Goal: Information Seeking & Learning: Check status

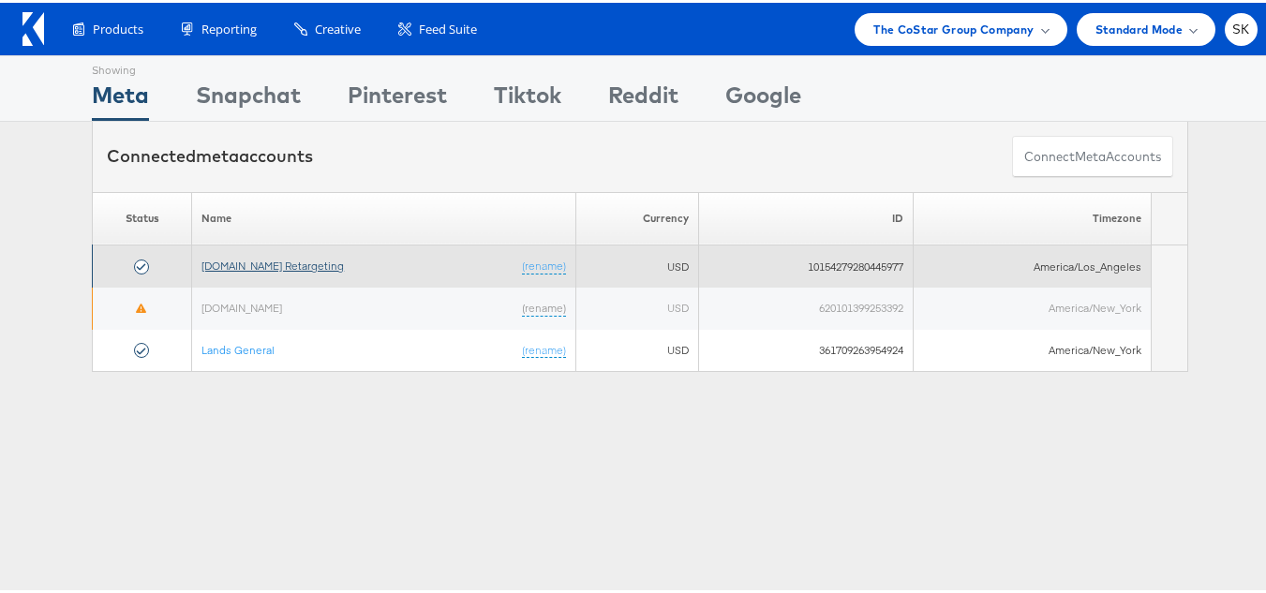
click at [292, 270] on link "[DOMAIN_NAME] Retargeting" at bounding box center [272, 263] width 142 height 14
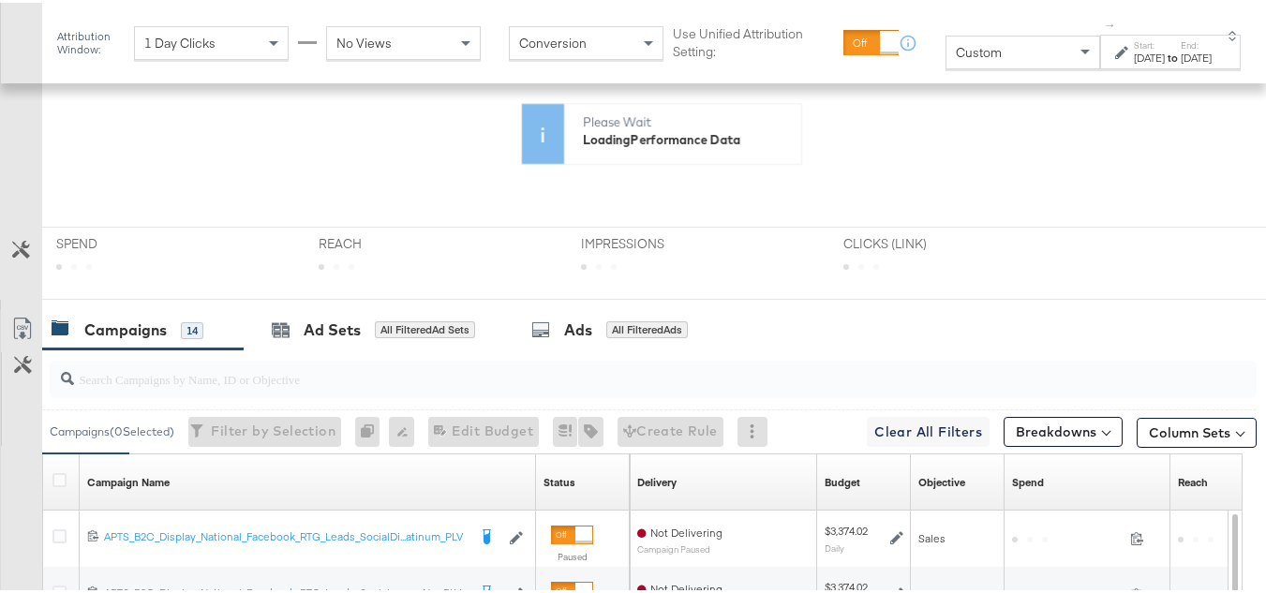
scroll to position [469, 0]
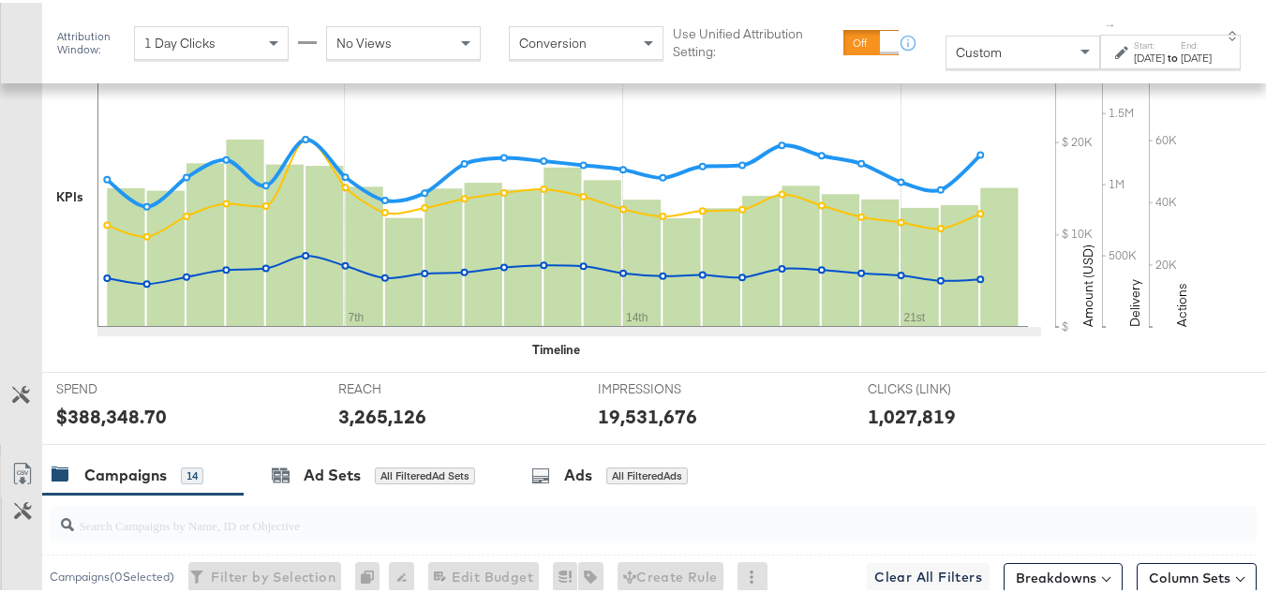
click at [958, 45] on div "Custom" at bounding box center [1023, 50] width 153 height 32
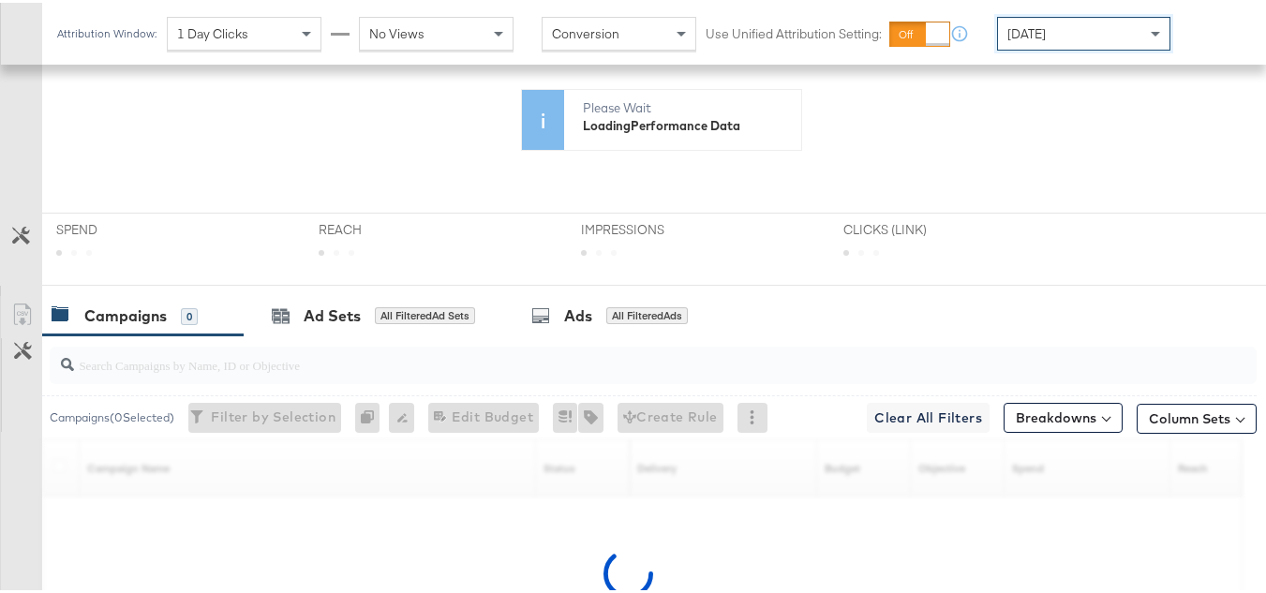
click at [1084, 37] on div "Today" at bounding box center [1084, 31] width 172 height 32
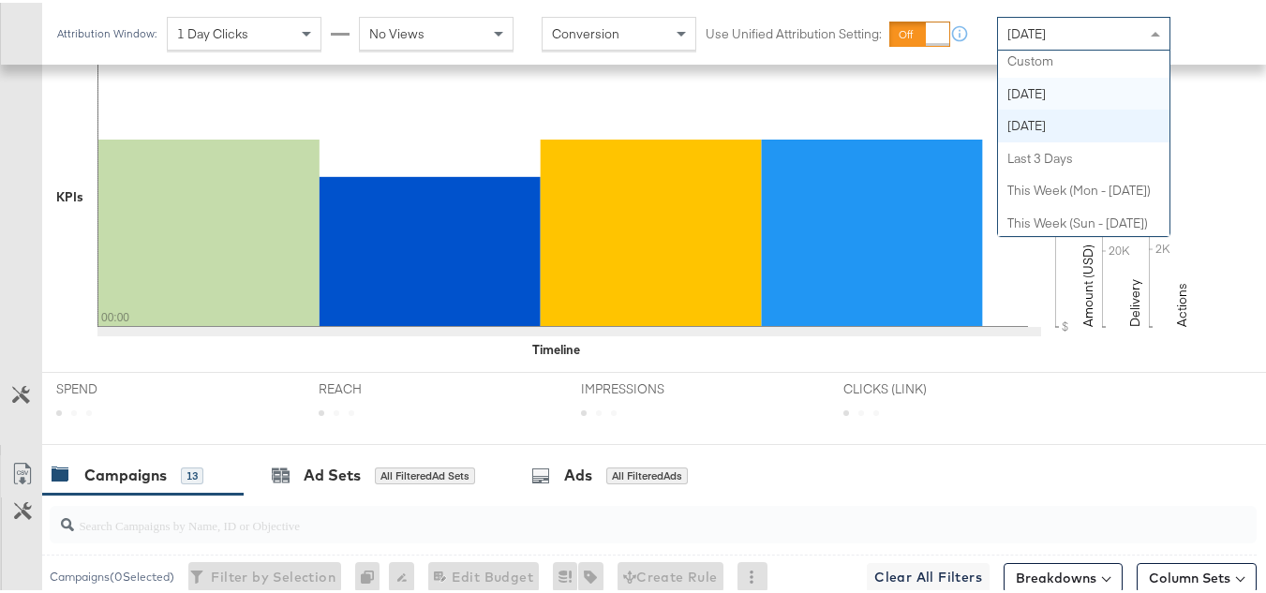
scroll to position [0, 0]
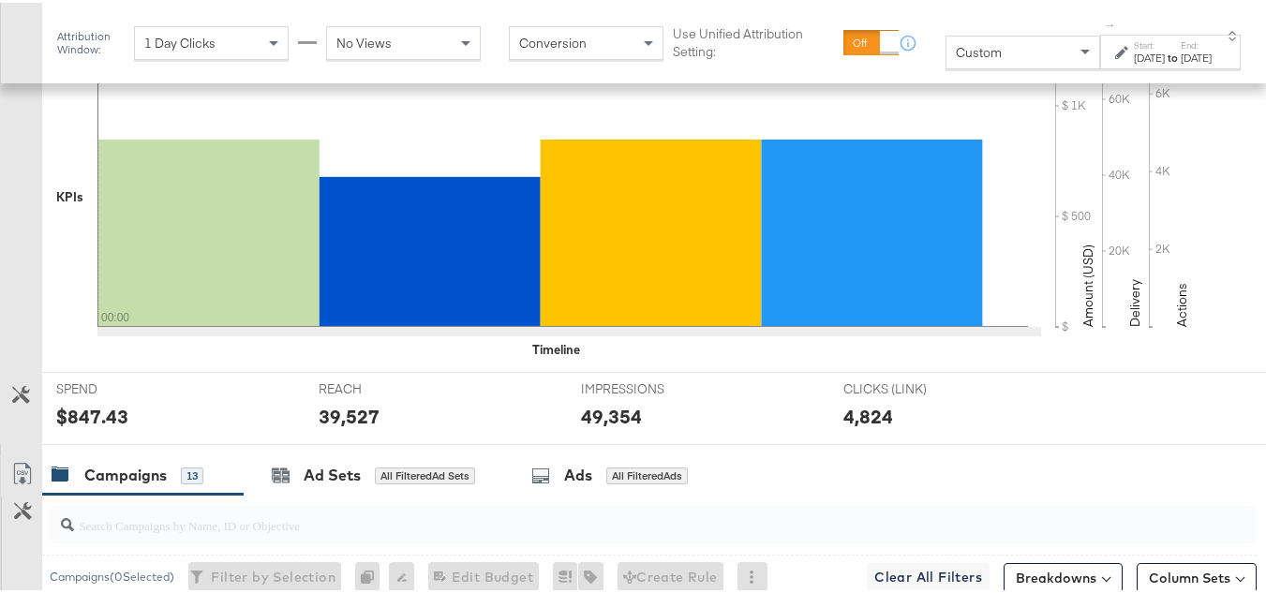
click at [1134, 53] on div "Aug 22nd 2025" at bounding box center [1149, 55] width 31 height 15
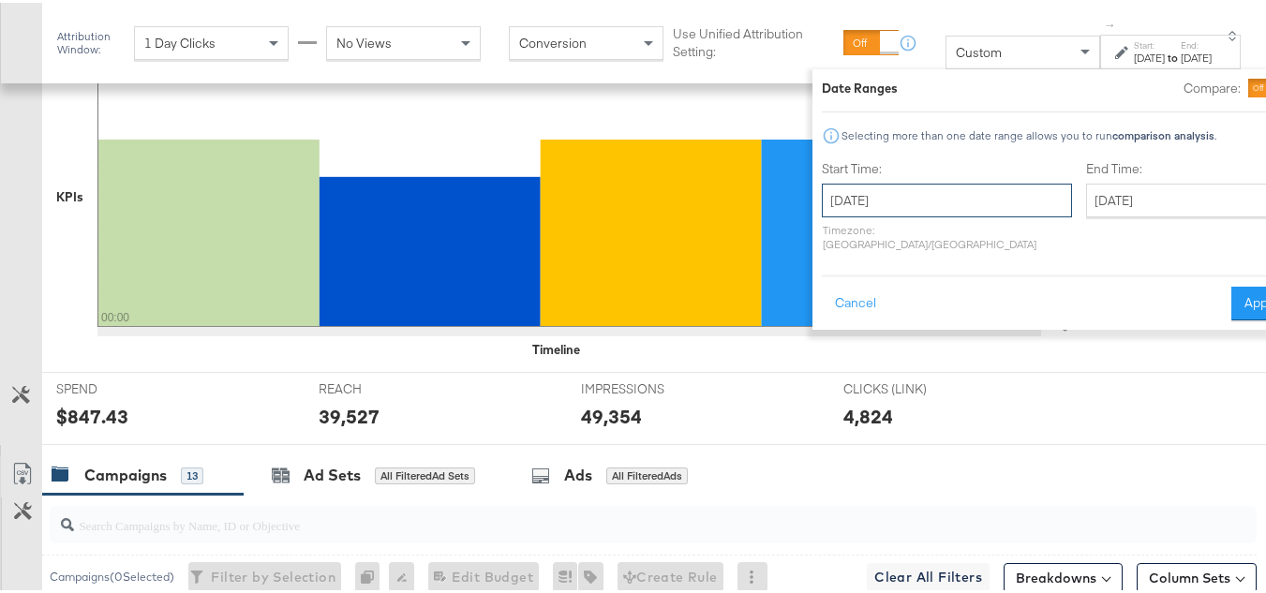
drag, startPoint x: 915, startPoint y: 197, endPoint x: 905, endPoint y: 201, distance: 10.5
click at [912, 199] on input "August 22nd 2025" at bounding box center [947, 198] width 250 height 34
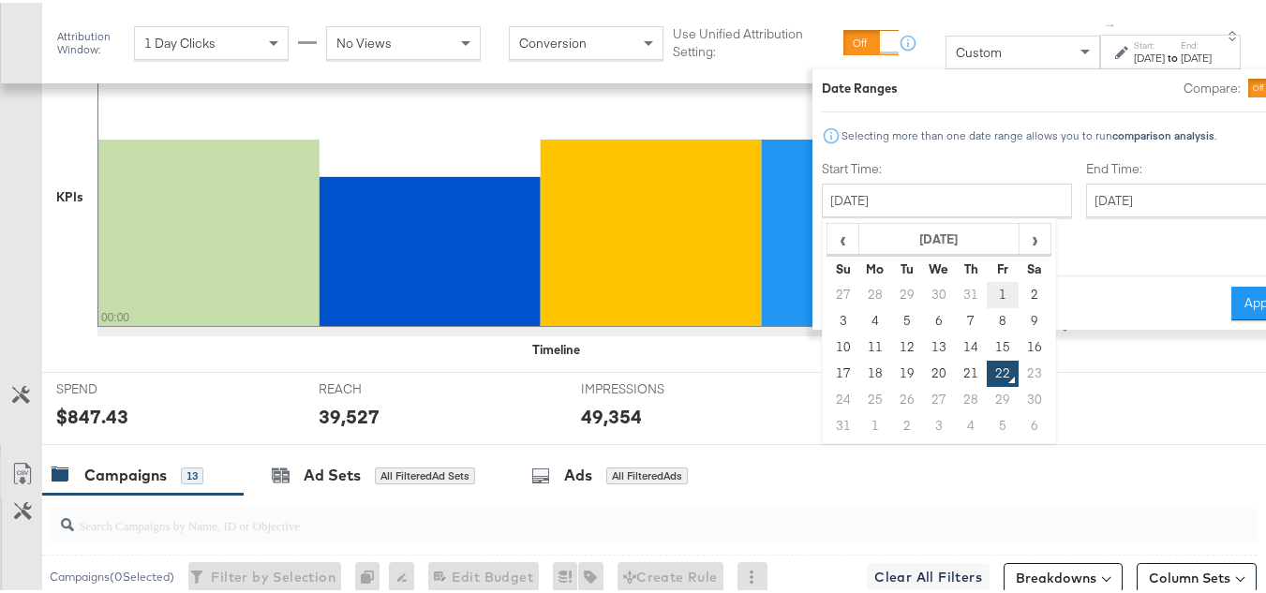
click at [988, 290] on td "1" at bounding box center [1004, 292] width 32 height 26
type input "August 1st 2025"
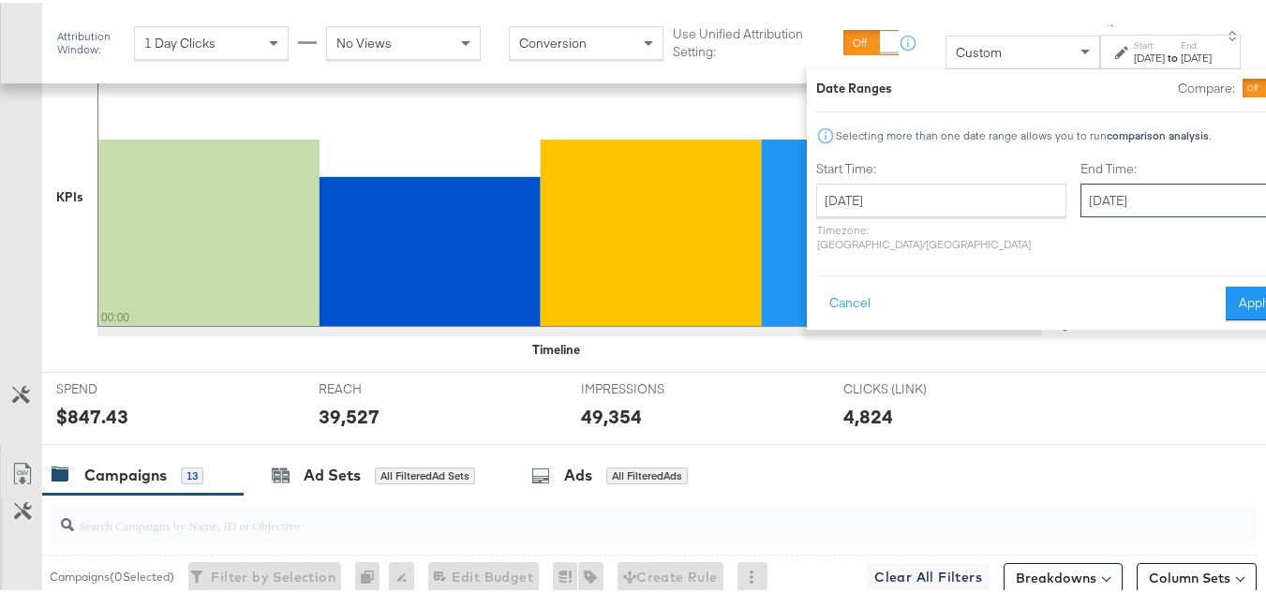
click at [1081, 209] on input "August 22nd 2025" at bounding box center [1179, 198] width 197 height 34
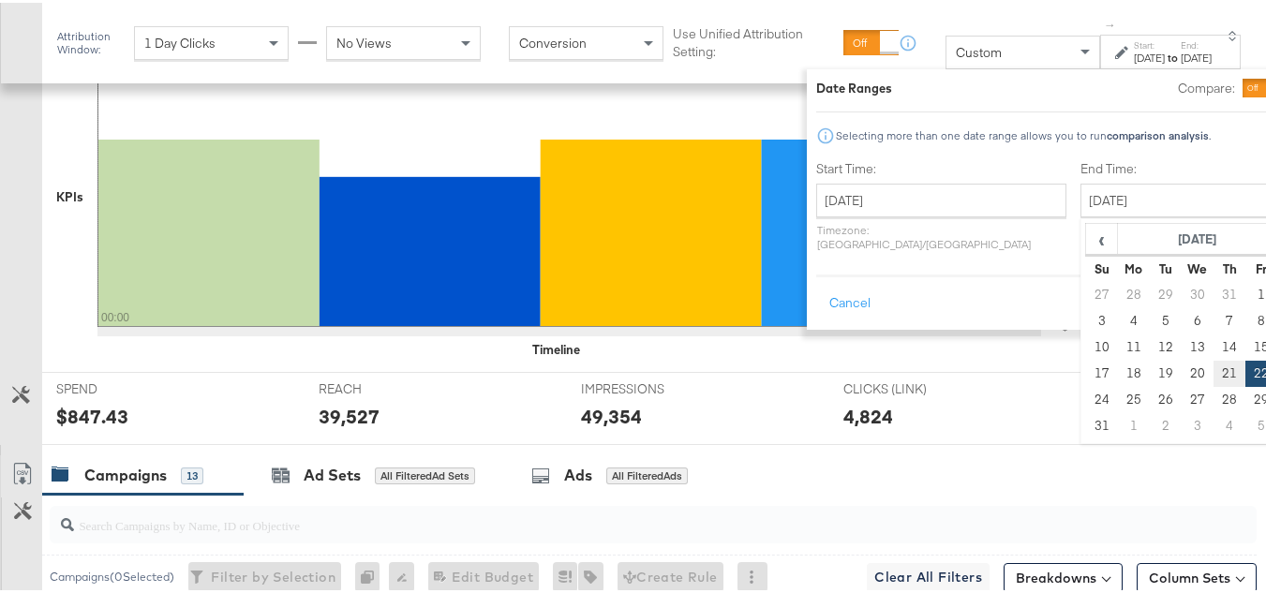
click at [1214, 362] on td "21" at bounding box center [1230, 371] width 32 height 26
type input "August 21st 2025"
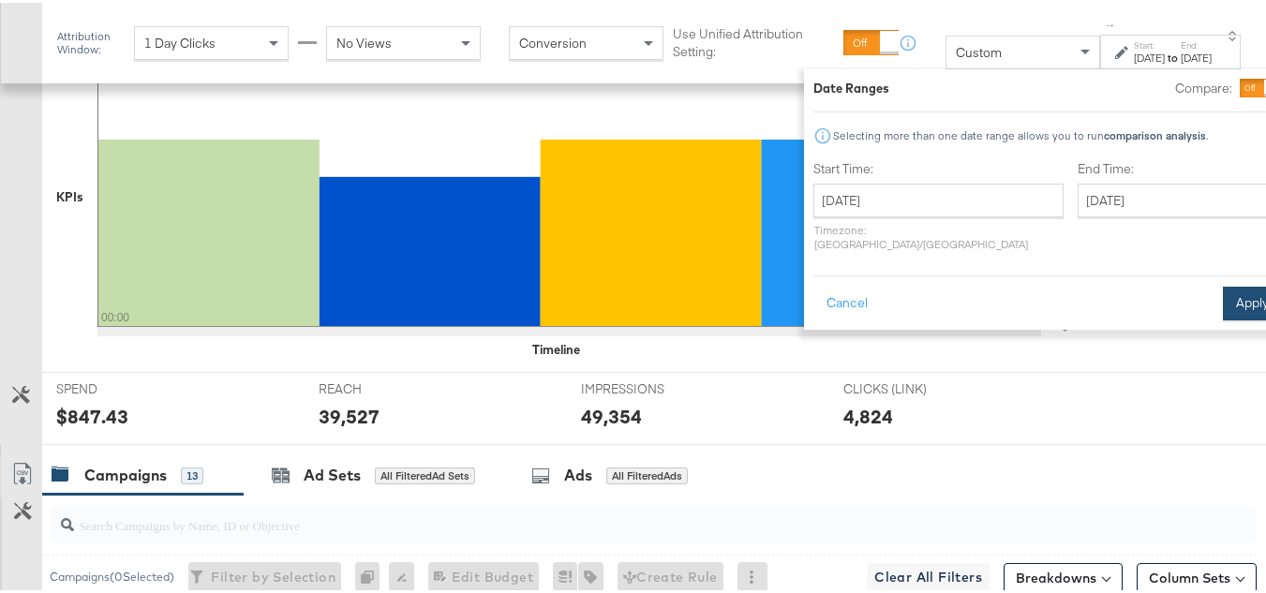
click at [1223, 284] on button "Apply" at bounding box center [1252, 301] width 59 height 34
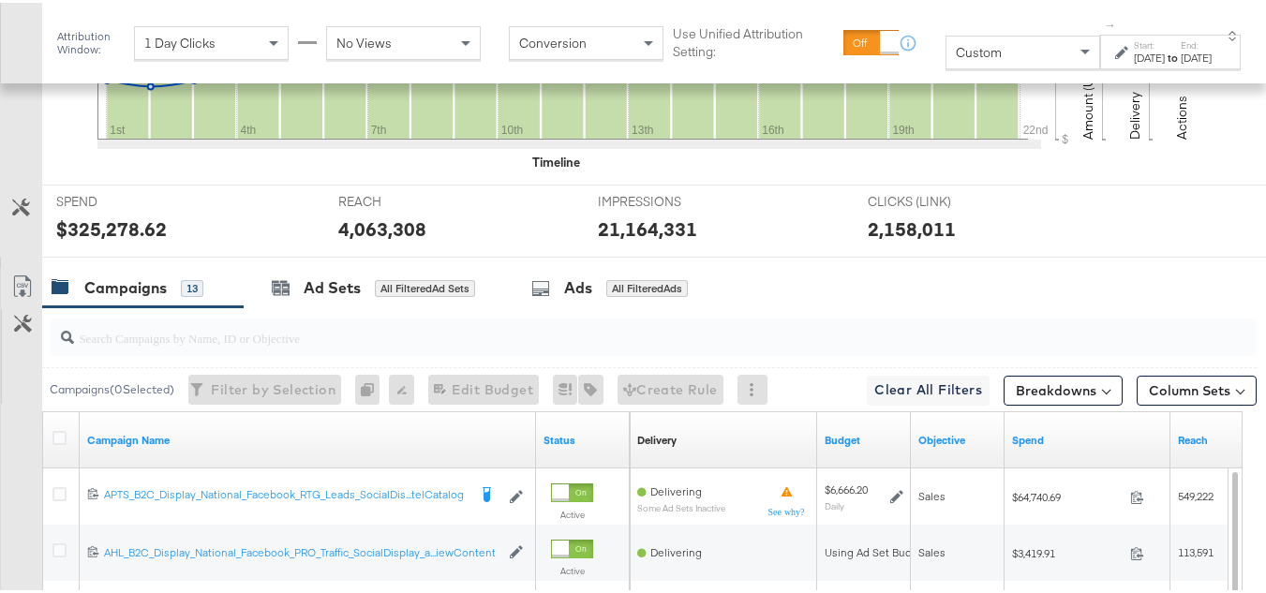
scroll to position [843, 0]
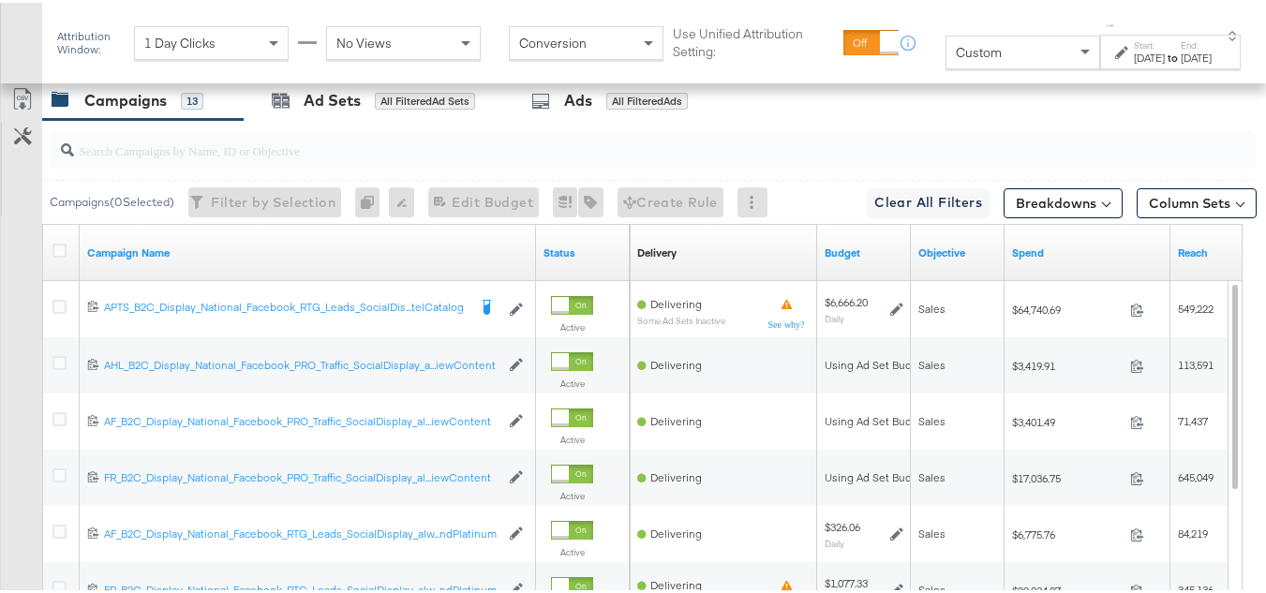
click at [118, 153] on input "search" at bounding box center [612, 140] width 1076 height 37
paste input "APTS_B2C_Display_National_Facebook_RTG_Leads_SocialDisplay_Retargeting_Diamond_…"
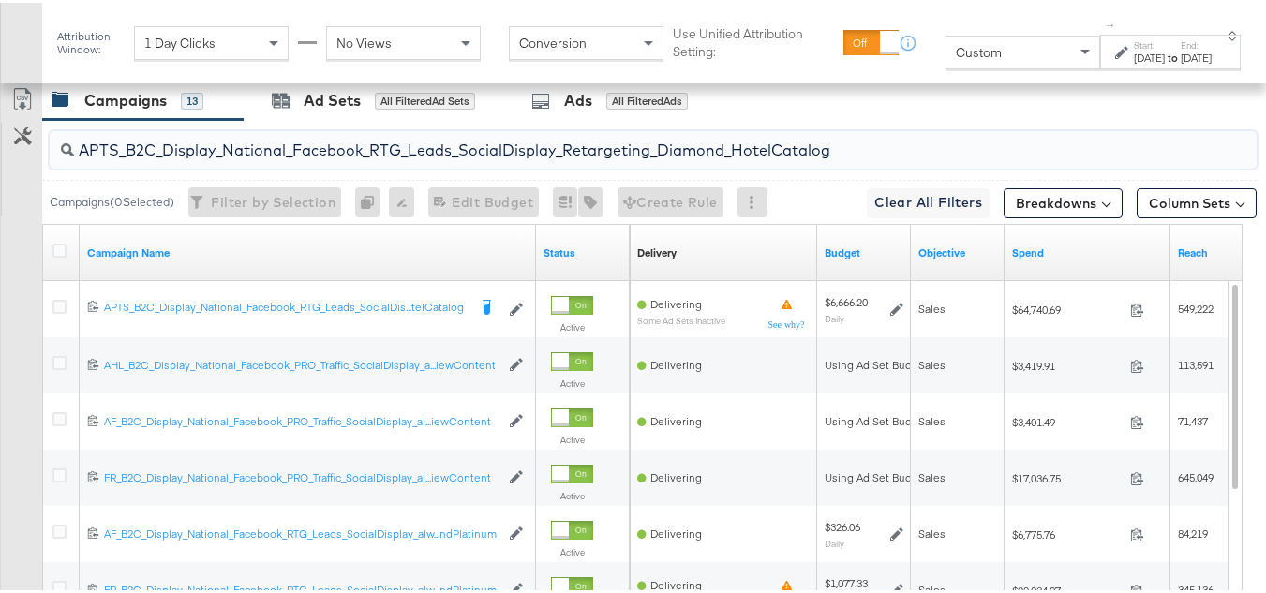
scroll to position [807, 0]
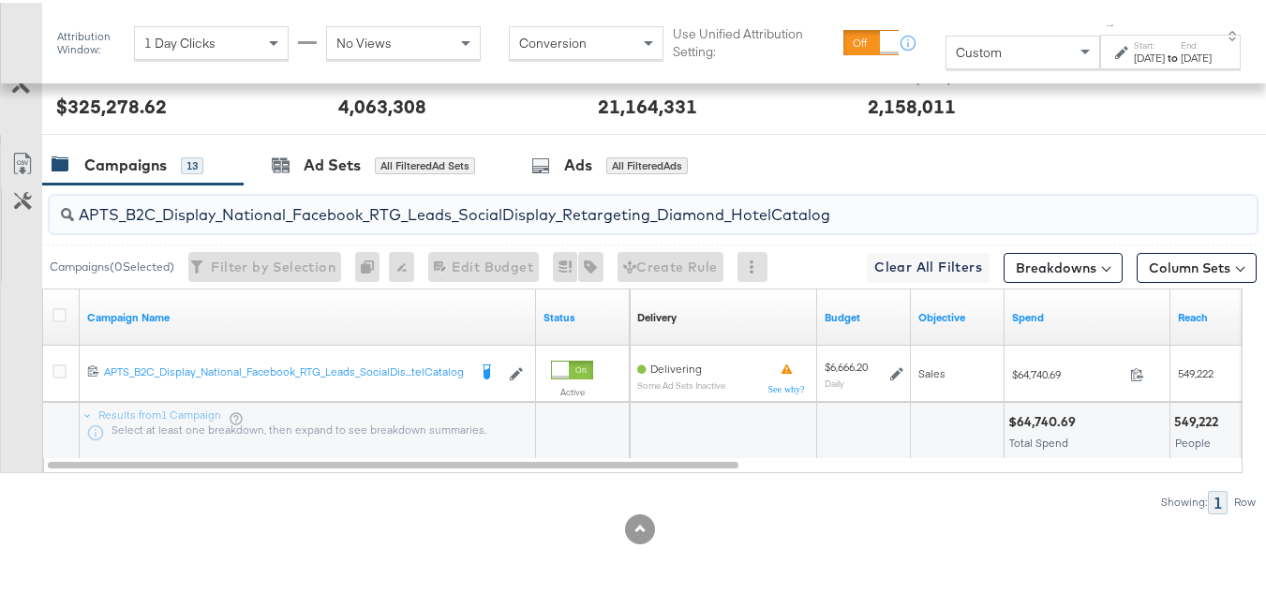
click at [231, 211] on input "APTS_B2C_Display_National_Facebook_RTG_Leads_SocialDisplay_Retargeting_Diamond_…" at bounding box center [612, 205] width 1076 height 37
paste input "alwayson_Retargeting_DARE24_DiamondPlatinum"
click at [473, 217] on input "APTS_B2C_Display_National_Facebook_RTG_Leads_SocialDisplay_alwayson_Retargeting…" at bounding box center [612, 205] width 1076 height 37
paste input "FR_B2C_Display_National_Facebook_RTG_Leads_SocialDisplay_alwayson_Retargeting_FR"
click at [201, 190] on input "FR_B2C_Display_National_Facebook_RTG_Leads_SocialDisplay_alwayson_Retargeting_F…" at bounding box center [612, 205] width 1076 height 37
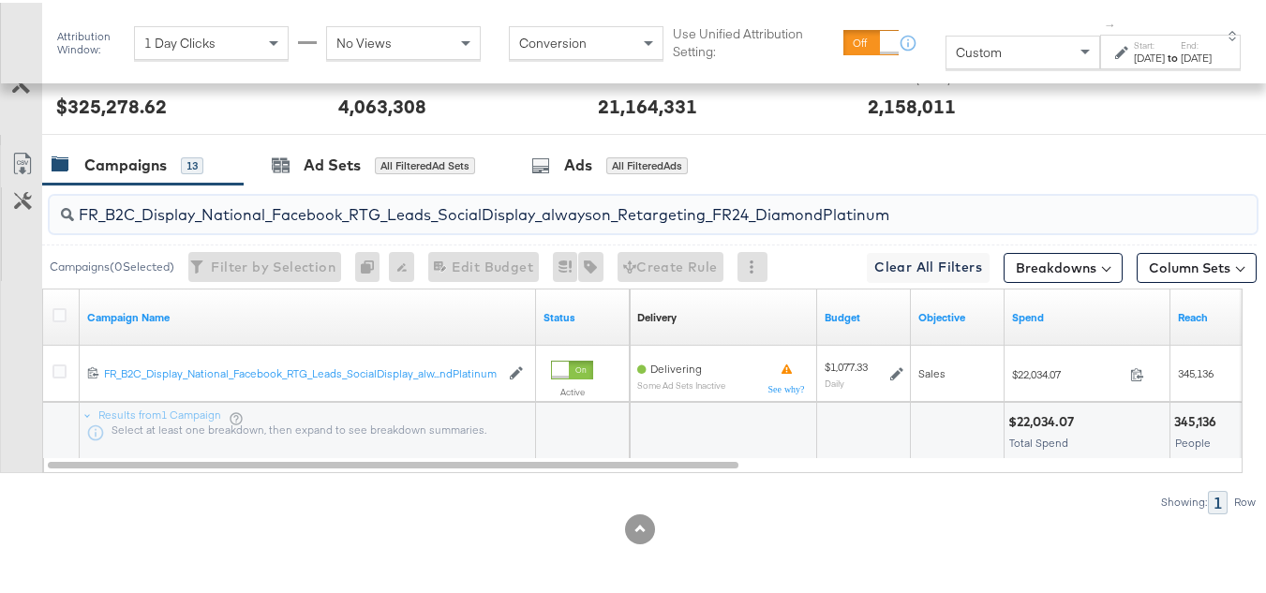
paste input "AF_B2C_Display_National_Facebook_RTG_Leads_SocialDisplay_alwayson_Retargeting_AF"
click at [331, 212] on input "AF_B2C_Display_National_Facebook_RTG_Leads_SocialDisplay_alwayson_Retargeting_A…" at bounding box center [612, 205] width 1076 height 37
paste input "HL_B2C_Display_National_Facebook_RTG_Leads_SocialDisplay_alwayson_Retargeting_A…"
click at [291, 208] on input "AHL_B2C_Display_National_Facebook_RTG_Leads_SocialDisplay_alwayson_Retargeting_…" at bounding box center [612, 205] width 1076 height 37
paste input "PTS_B2C_Display_National_Facebook_PRO_Traffic_SocialDisplay_alwayson_ASC_DARE24…"
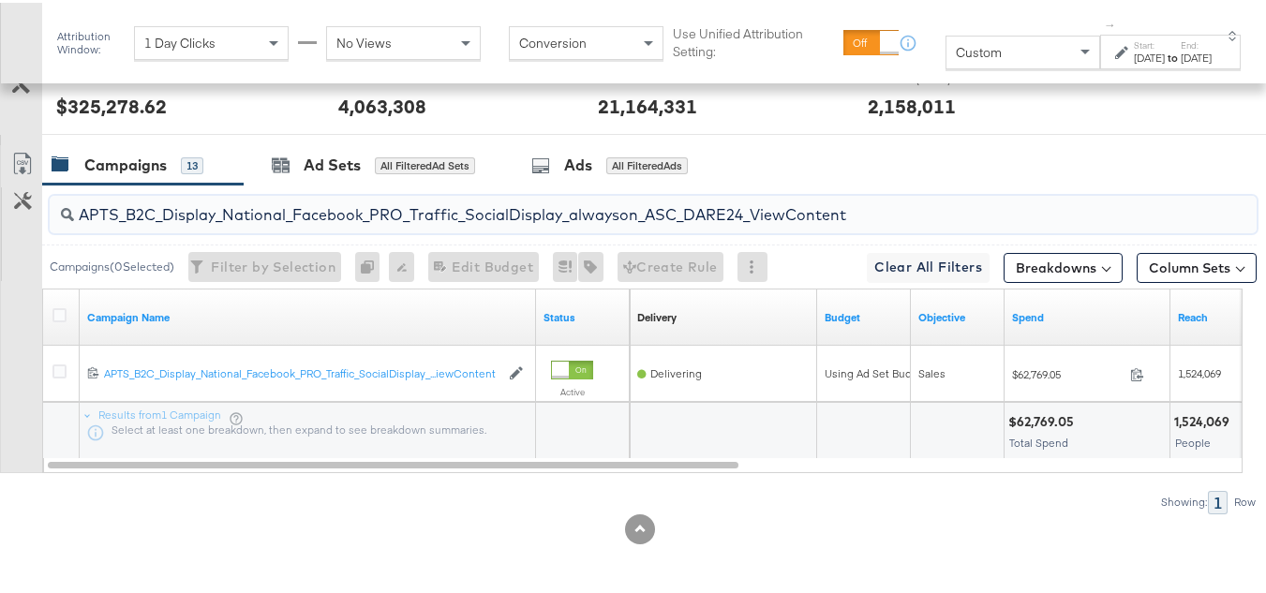
click at [297, 206] on input "APTS_B2C_Display_National_Facebook_PRO_Traffic_SocialDisplay_alwayson_ASC_DARE2…" at bounding box center [612, 205] width 1076 height 37
paste input "Leads_SocialDisplay_alwayson_ASC_DARE24_Purchase"
click at [240, 214] on input "APTS_B2C_Display_National_Facebook_PRO_Leads_SocialDisplay_alwayson_ASC_DARE24_…" at bounding box center [612, 205] width 1076 height 37
paste input "F_B2C_Display_National_Facebook_PRO_Traffic_SocialDisplay_alwayson_ASC_AF24_Vie…"
click at [254, 204] on input "AF_B2C_Display_National_Facebook_PRO_Traffic_SocialDisplay_alwayson_ASC_AF24_Vi…" at bounding box center [612, 205] width 1076 height 37
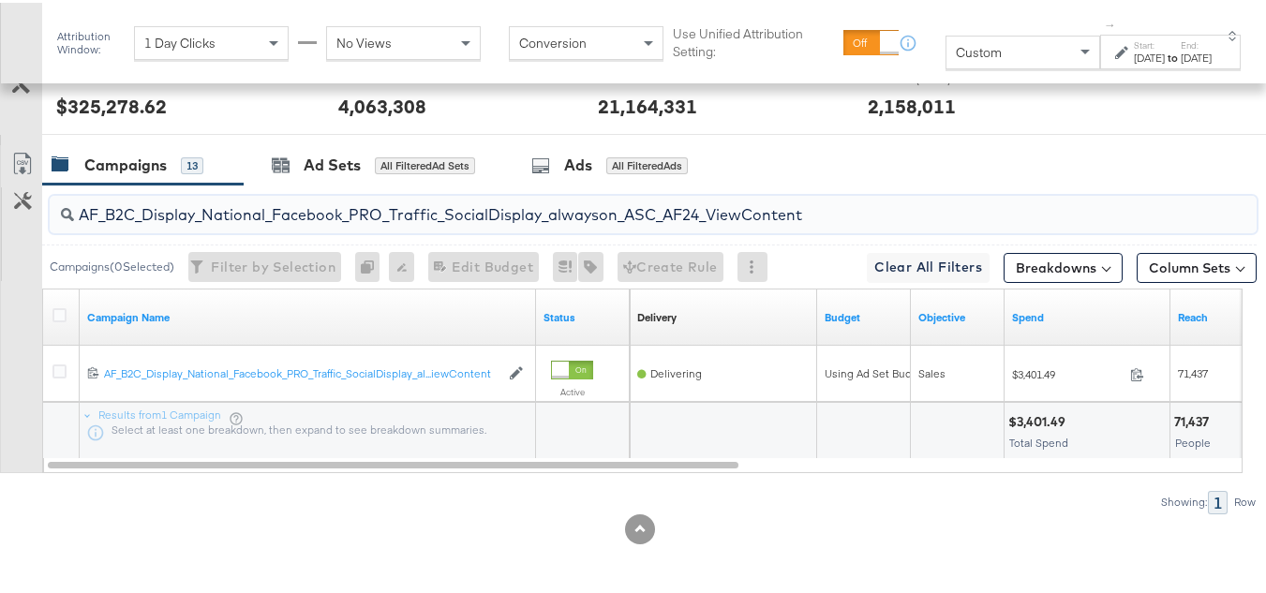
paste input "FR_B2C_Display_National_Facebook_PRO_Traffic_SocialDisplay_alwayson_ASC_FR"
click at [202, 203] on input "FR_B2C_Display_National_Facebook_PRO_Traffic_SocialDisplay_alwayson_ASC_FR24_Vi…" at bounding box center [612, 205] width 1076 height 37
paste input "AHL_B2C_Display_National_Facebook_PRO_Traffic_SocialDisplay_alwayson_ASC_AHL"
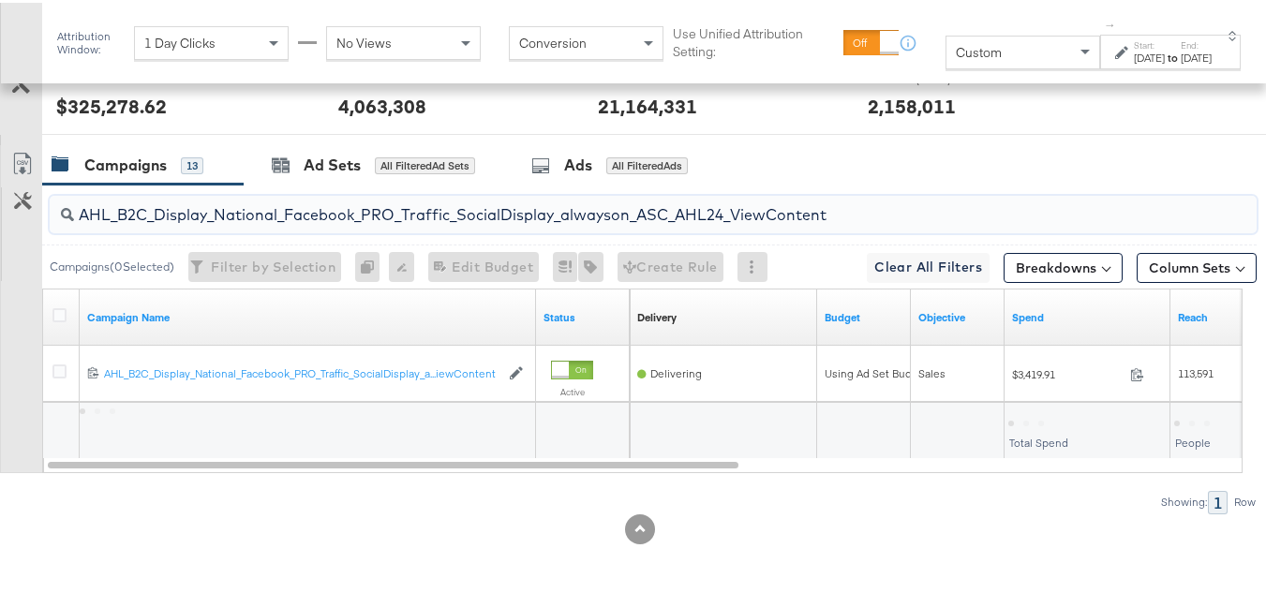
type input "AHL_B2C_Display_National_Facebook_PRO_Traffic_SocialDisplay_alwayson_ASC_AHL24_…"
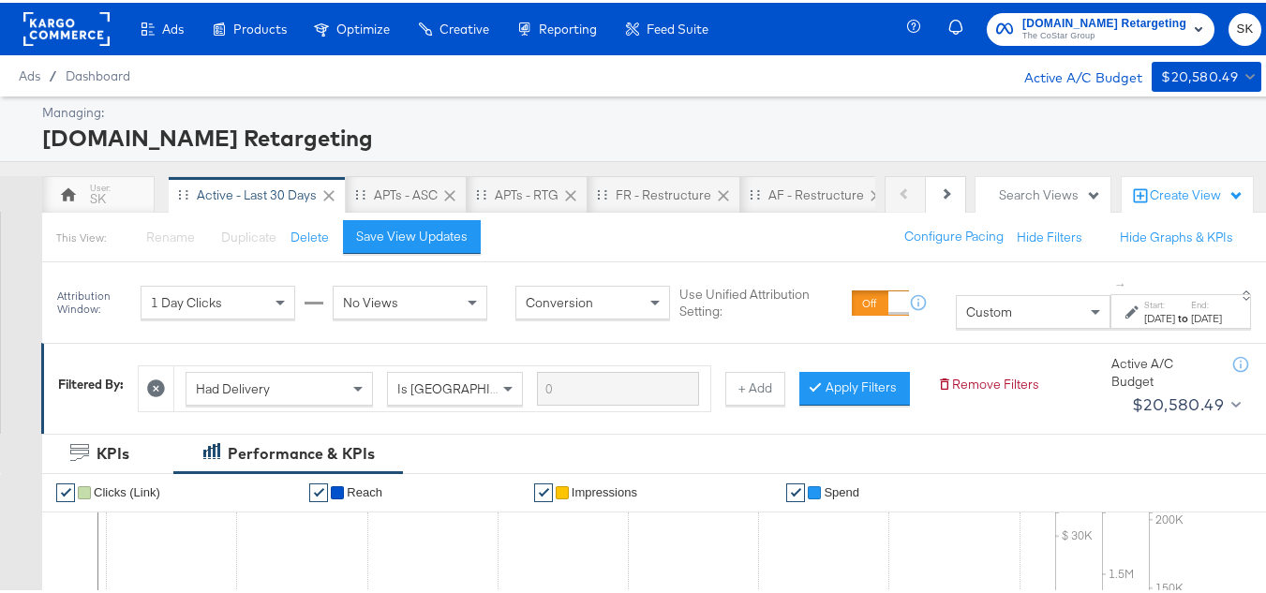
click at [1067, 32] on span "The CoStar Group" at bounding box center [1104, 33] width 164 height 15
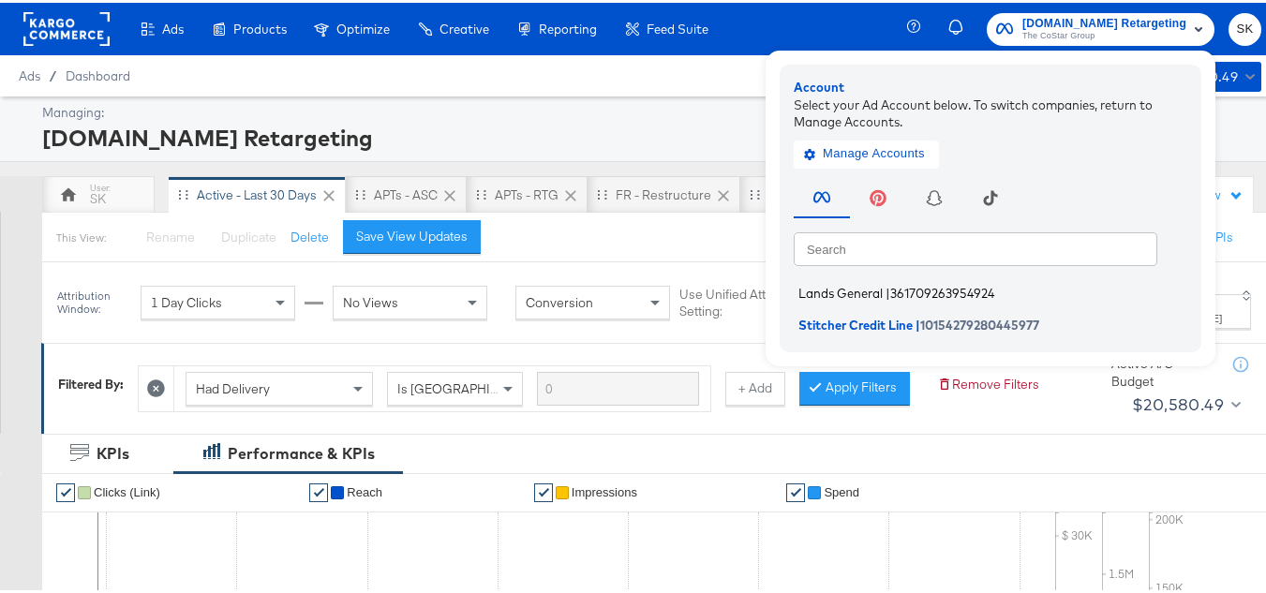
click at [852, 287] on span "Lands General" at bounding box center [840, 290] width 84 height 15
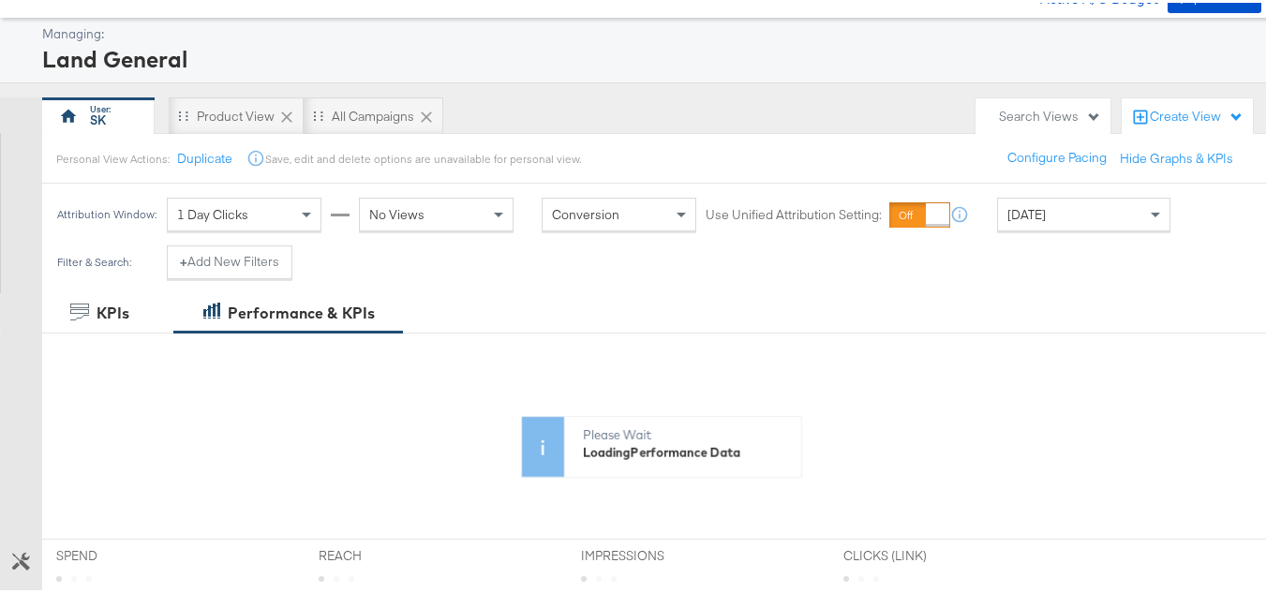
scroll to position [281, 0]
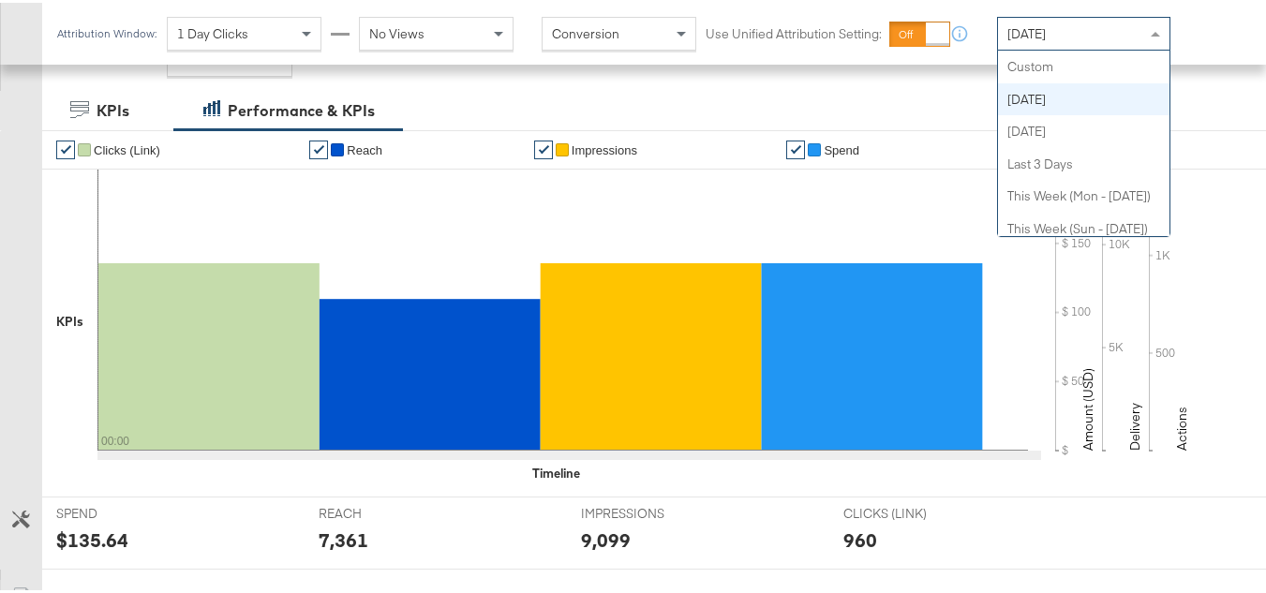
click at [1068, 23] on div "[DATE]" at bounding box center [1084, 31] width 172 height 32
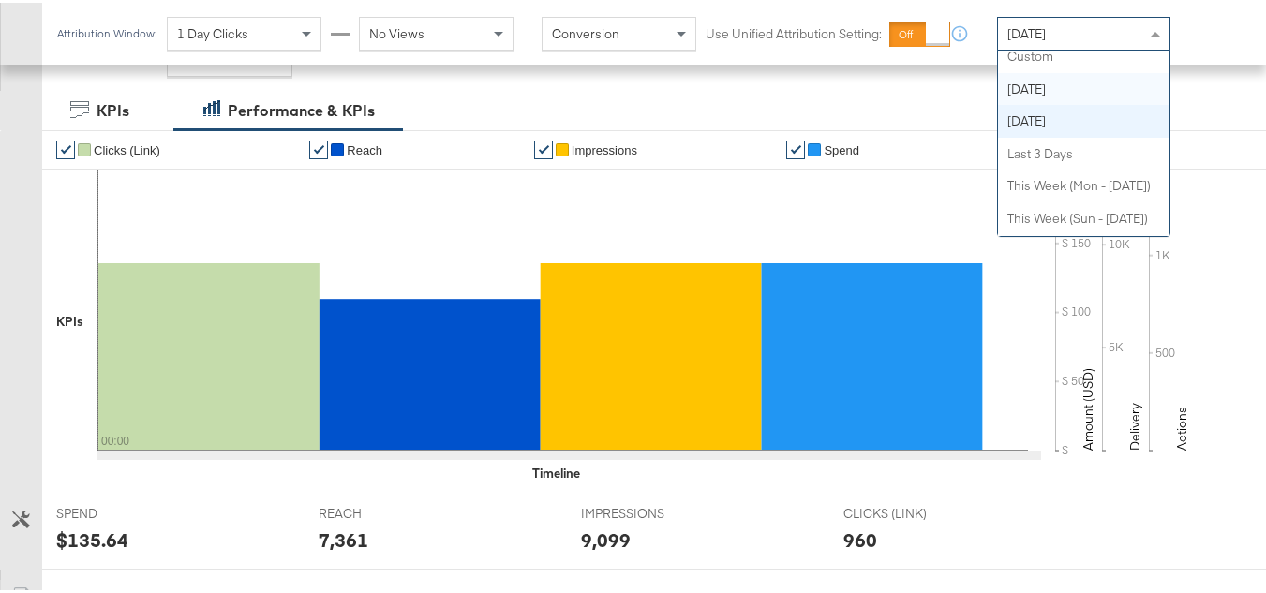
scroll to position [0, 0]
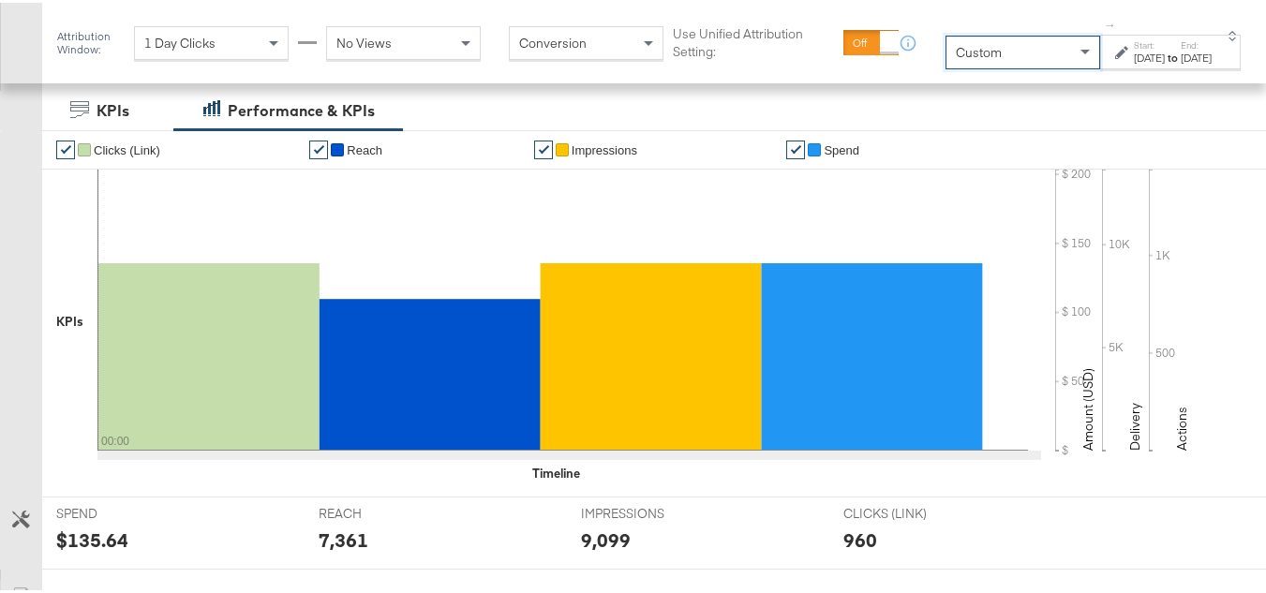
click at [1134, 56] on div "[DATE]" at bounding box center [1149, 55] width 31 height 15
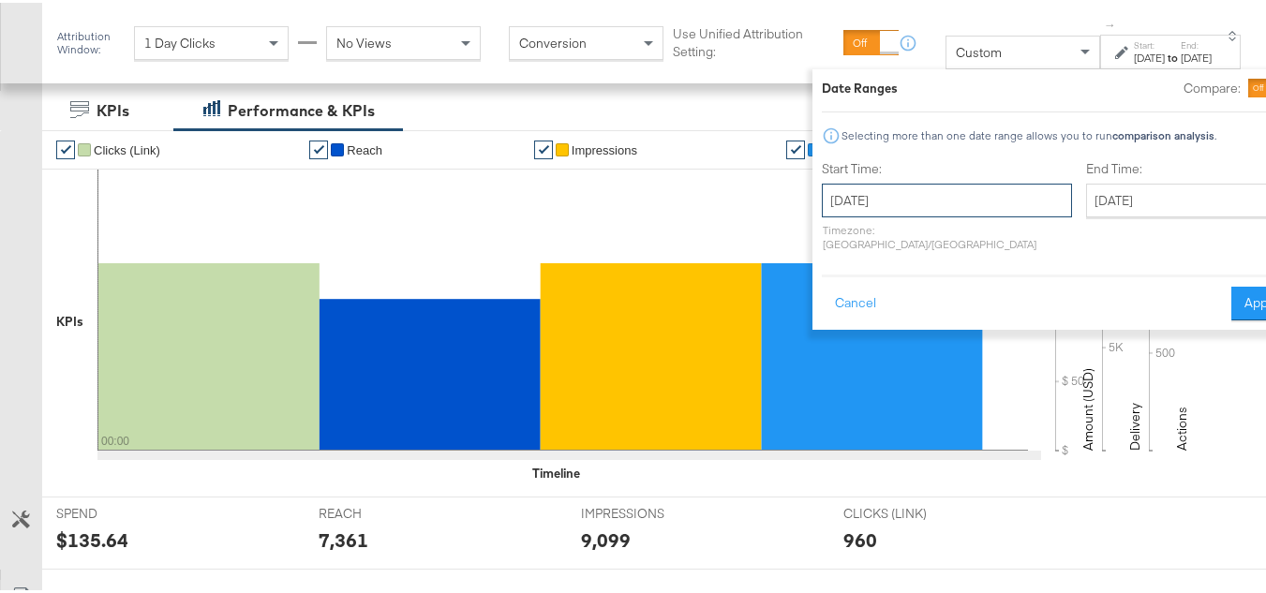
click at [898, 192] on input "August 22nd 2025" at bounding box center [947, 198] width 250 height 34
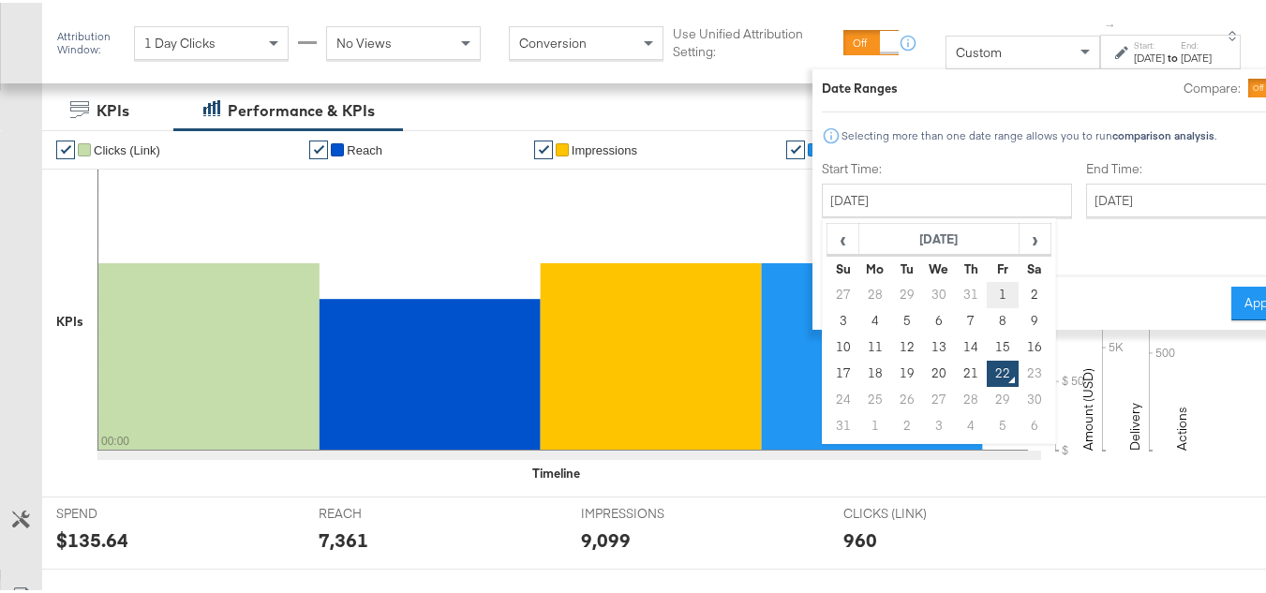
click at [988, 292] on td "1" at bounding box center [1004, 292] width 32 height 26
type input "August 1st 2025"
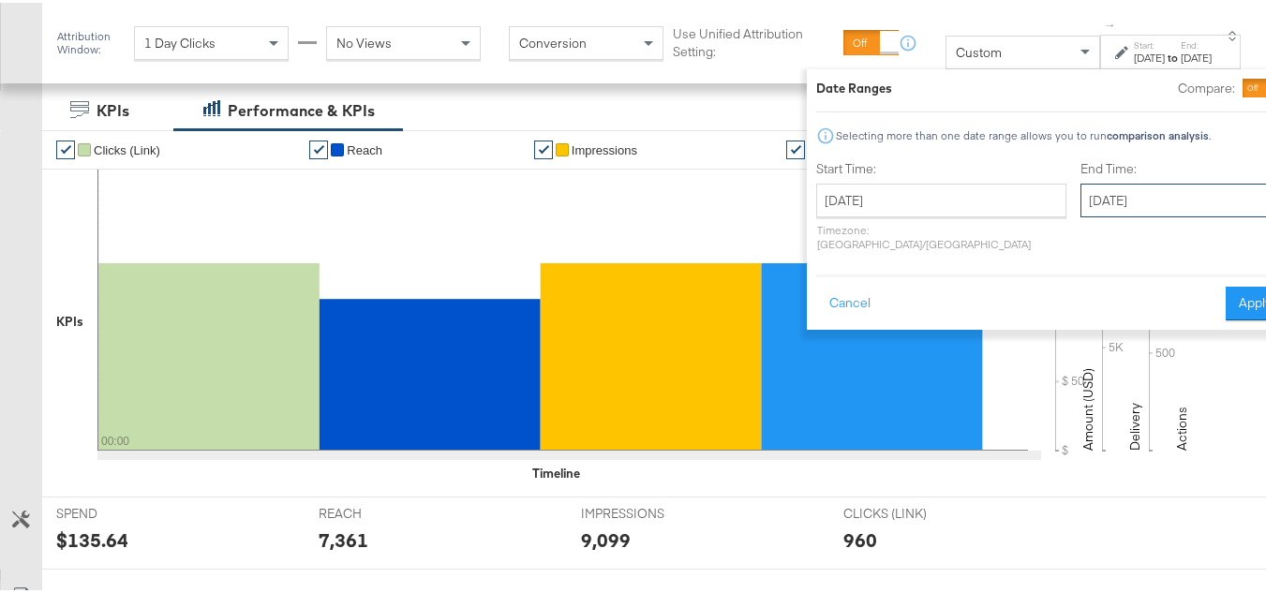
click at [1081, 205] on input "August 22nd 2025" at bounding box center [1179, 198] width 197 height 34
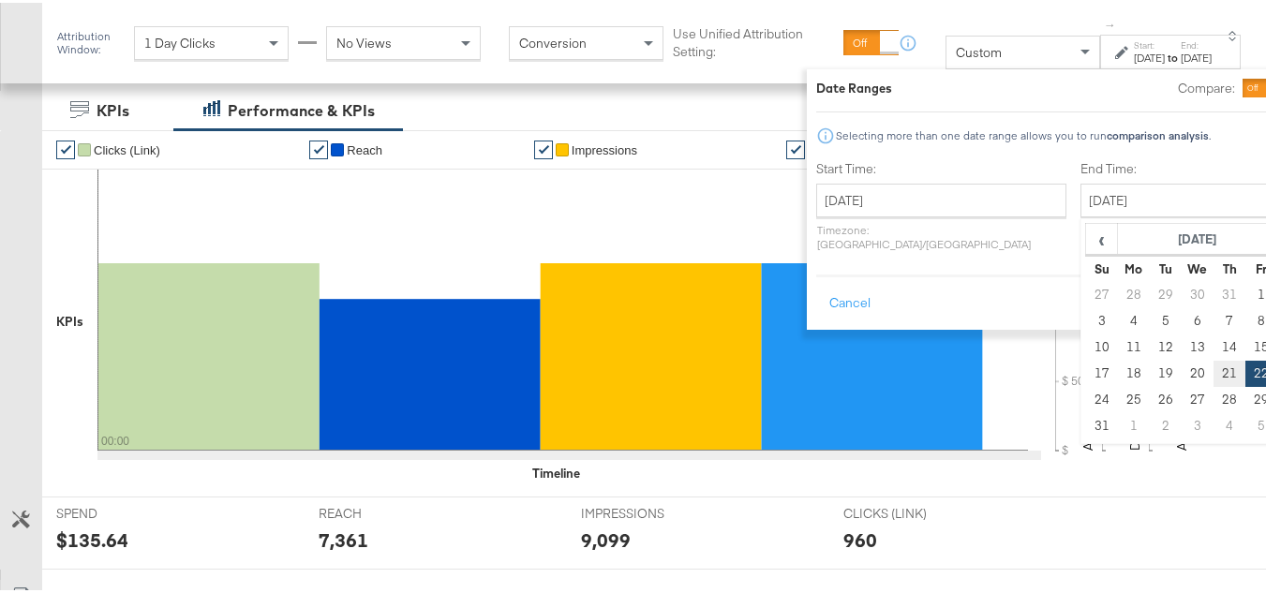
click at [1214, 367] on td "21" at bounding box center [1230, 371] width 32 height 26
type input "August 21st 2025"
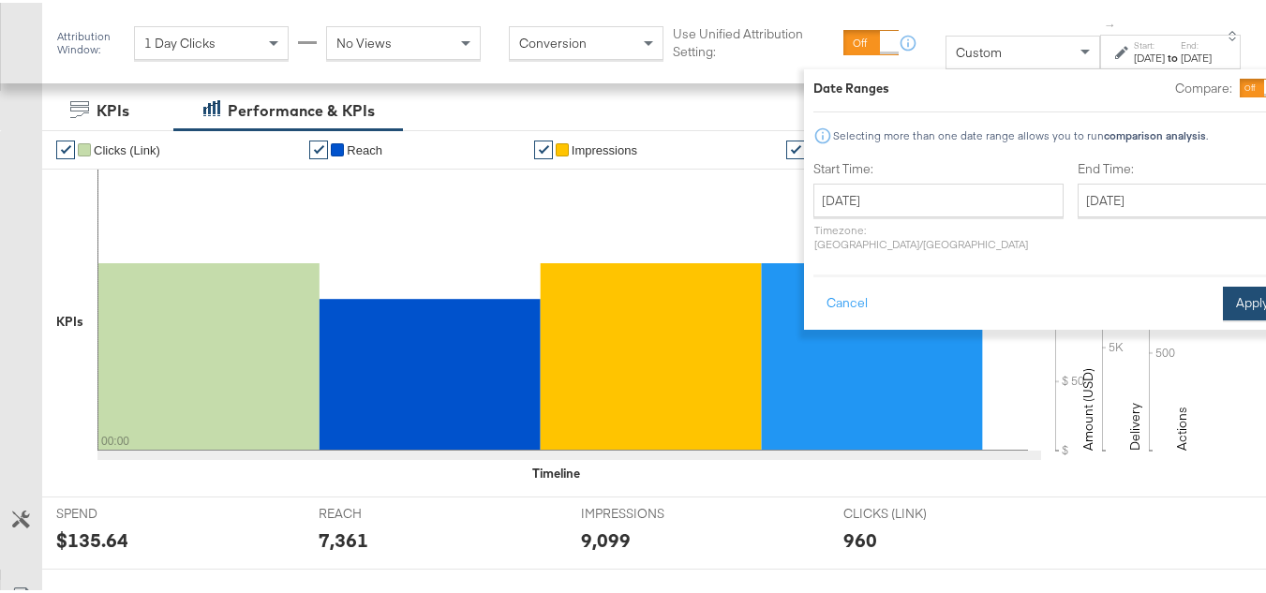
click at [1223, 302] on button "Apply" at bounding box center [1252, 301] width 59 height 34
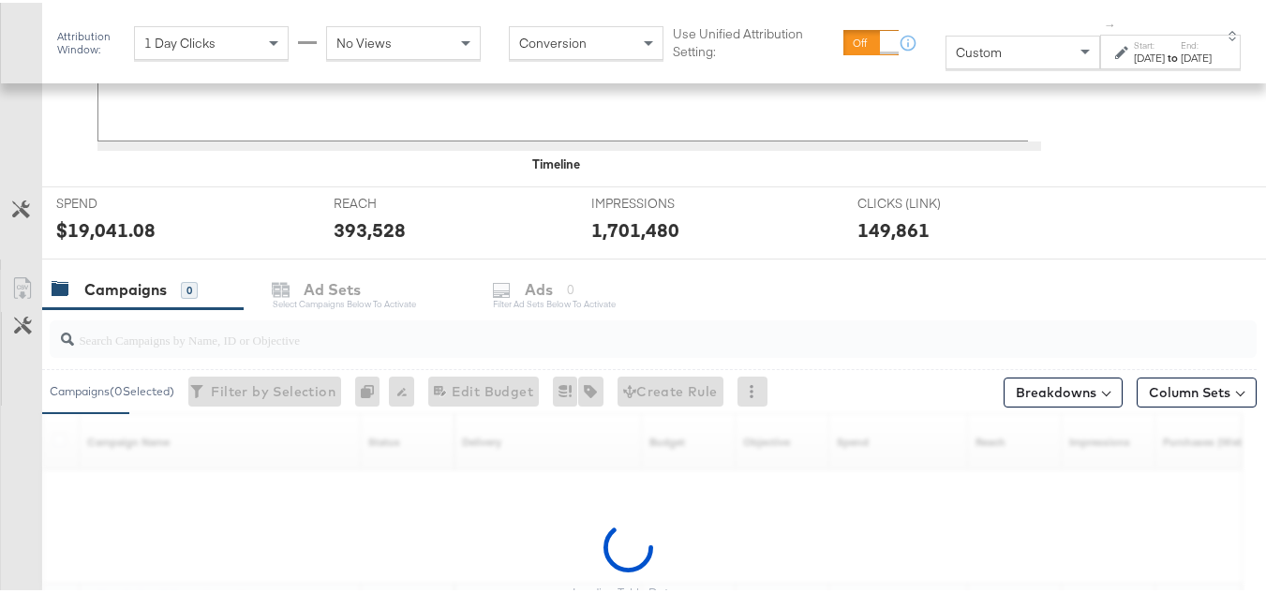
scroll to position [792, 0]
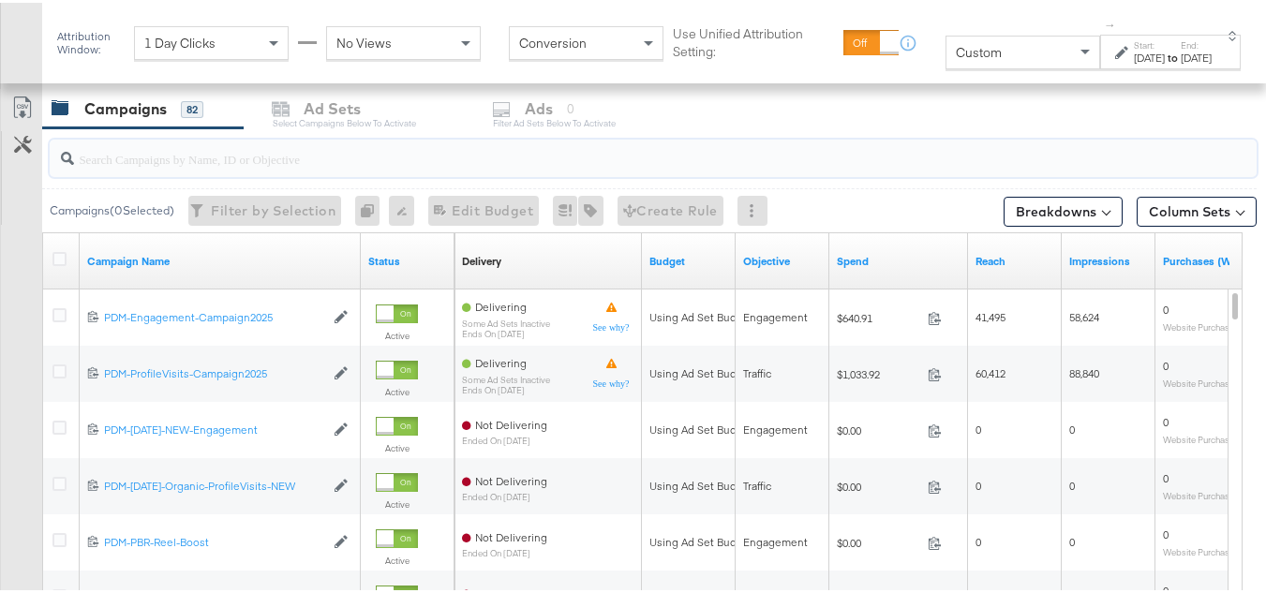
click at [142, 155] on input "search" at bounding box center [612, 148] width 1076 height 37
paste input "B2C_LAND_KC_RT_Sig_24"
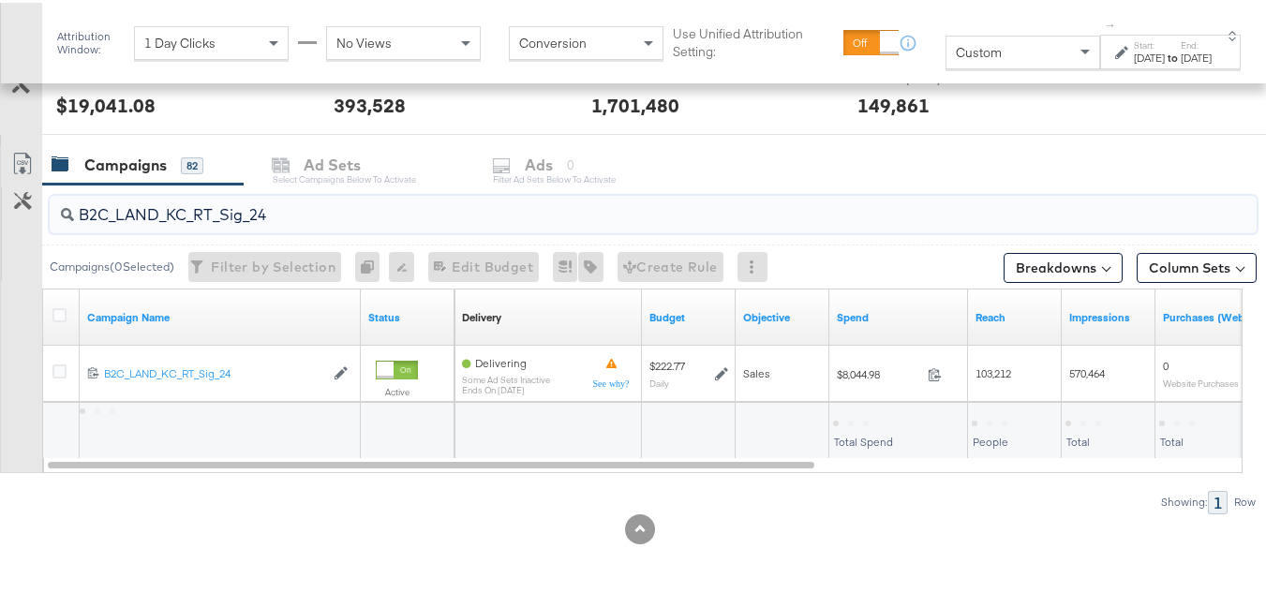
scroll to position [736, 0]
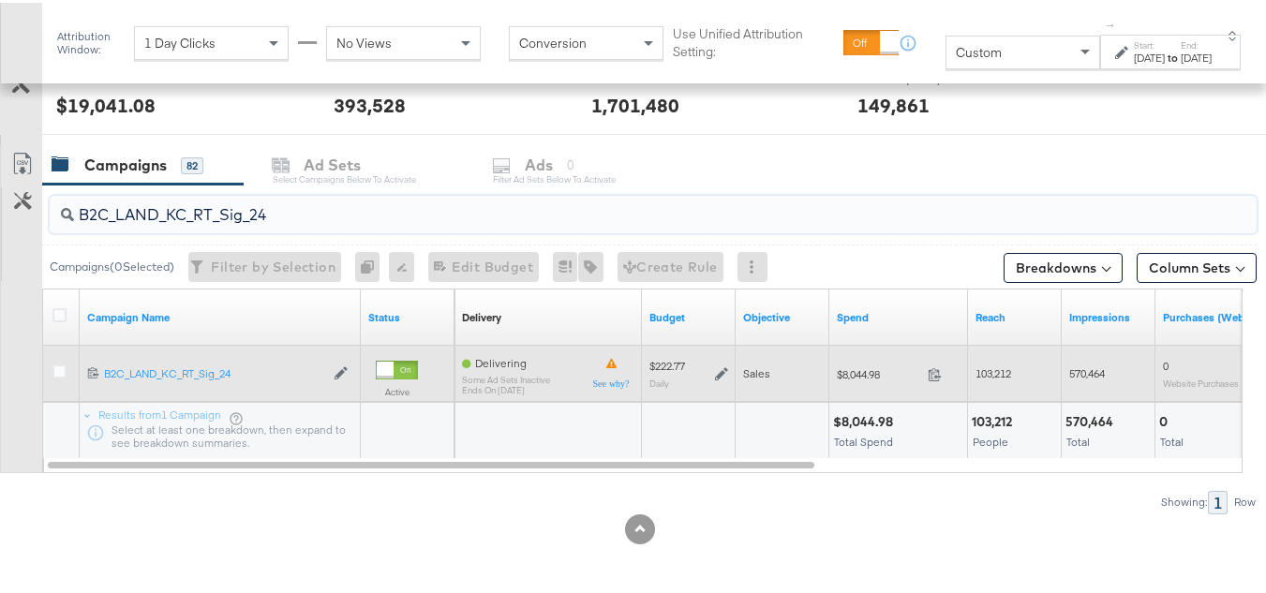
click at [872, 370] on span "$8,044.98" at bounding box center [878, 372] width 83 height 14
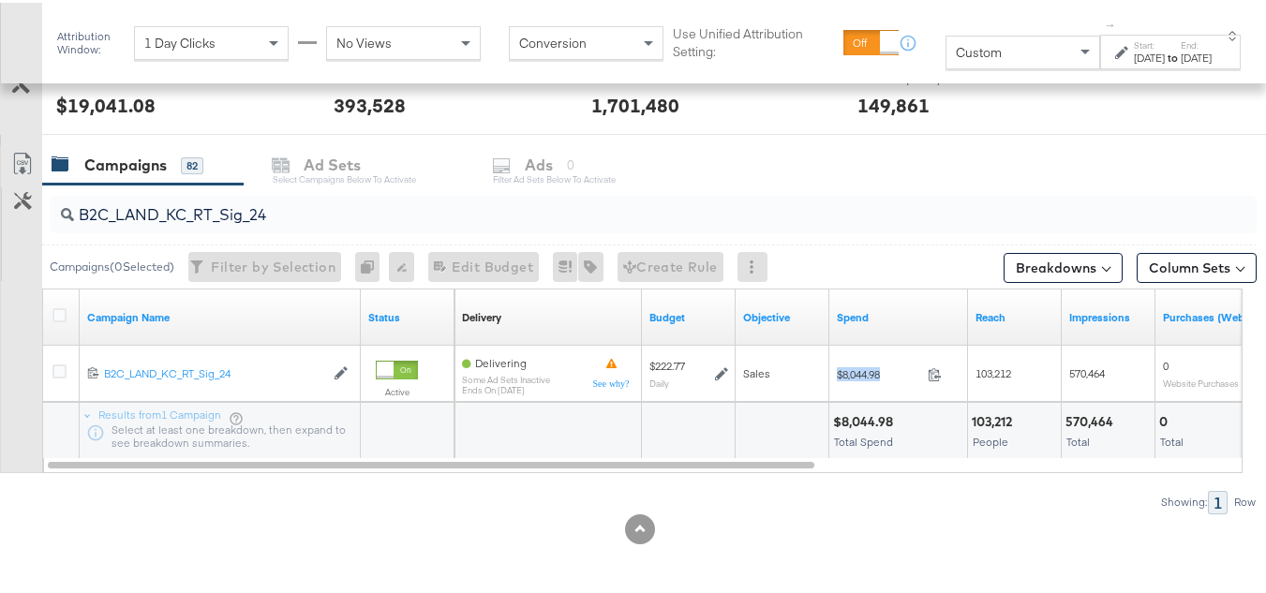
copy div "$8,044.98"
click at [875, 420] on div "$8,044.98" at bounding box center [866, 419] width 66 height 18
click at [246, 213] on input "B2C_LAND_KC_RT_Sig_24" at bounding box center [612, 205] width 1076 height 37
paste input "B_Ecommerce_KC_Retargeting_LW&LOA_Traffic"
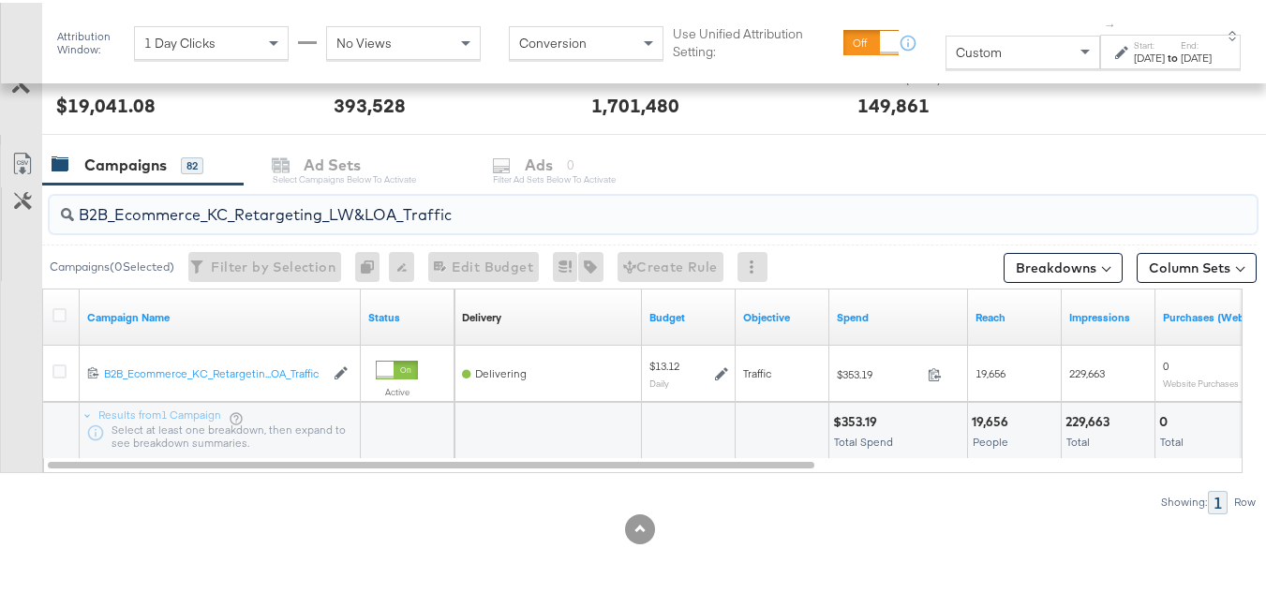
click at [245, 210] on input "B2B_Ecommerce_KC_Retargeting_LW&LOA_Traffic" at bounding box center [612, 205] width 1076 height 37
paste input "KC_Retargeting_Prospects & Clients_Conversions"
click at [238, 220] on input "B2B_KC_Retargeting_Prospects & Clients_Conversions" at bounding box center [612, 205] width 1076 height 37
paste input "C_LAND_KC_Pros_Sig"
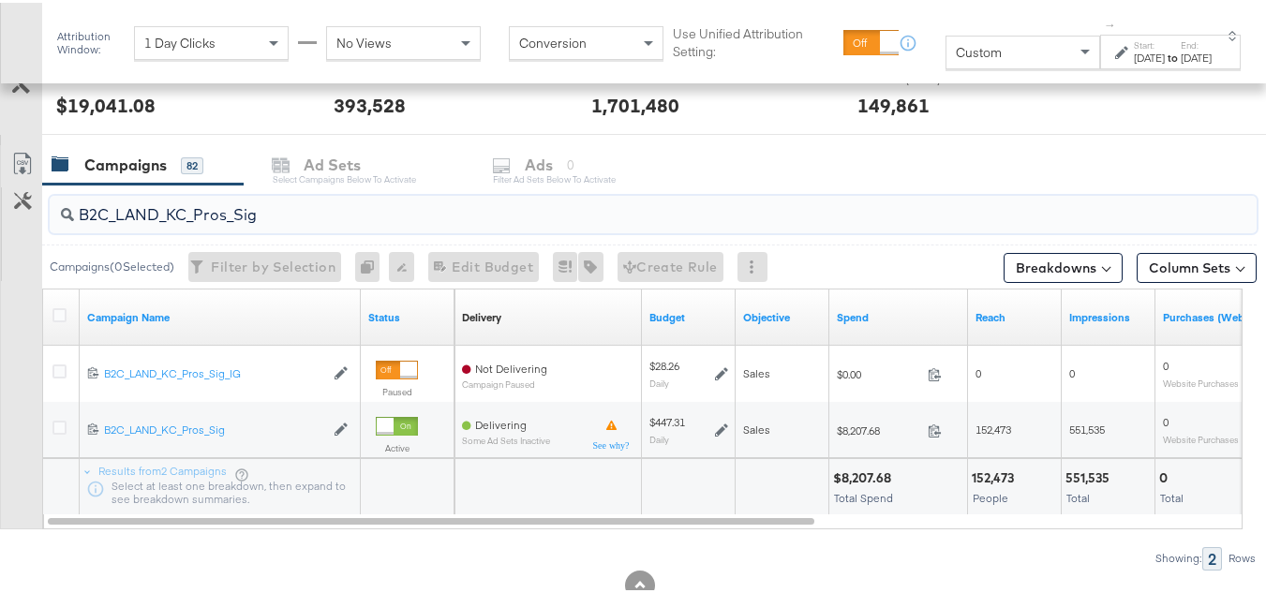
click at [260, 207] on input "B2C_LAND_KC_Pros_Sig" at bounding box center [612, 205] width 1076 height 37
paste input "RT_Sig_24"
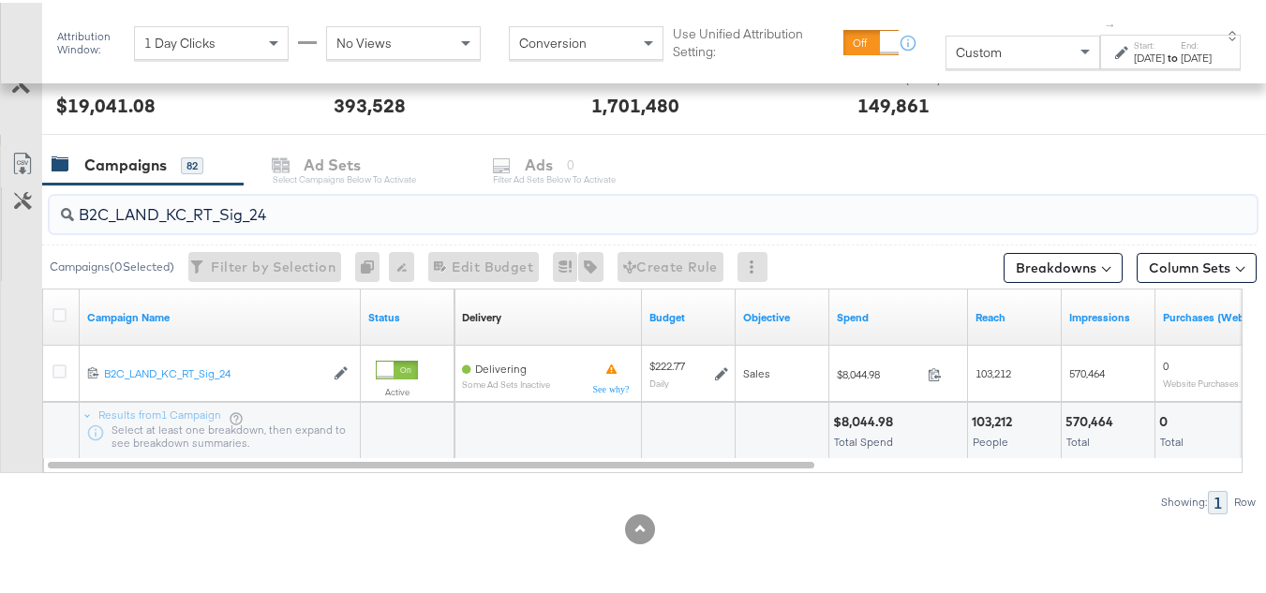
type input "B2C_LAND_KC_RT_Sig_24"
drag, startPoint x: 1141, startPoint y: 56, endPoint x: 1132, endPoint y: 59, distance: 9.8
click at [1165, 55] on strong "to" at bounding box center [1173, 55] width 16 height 14
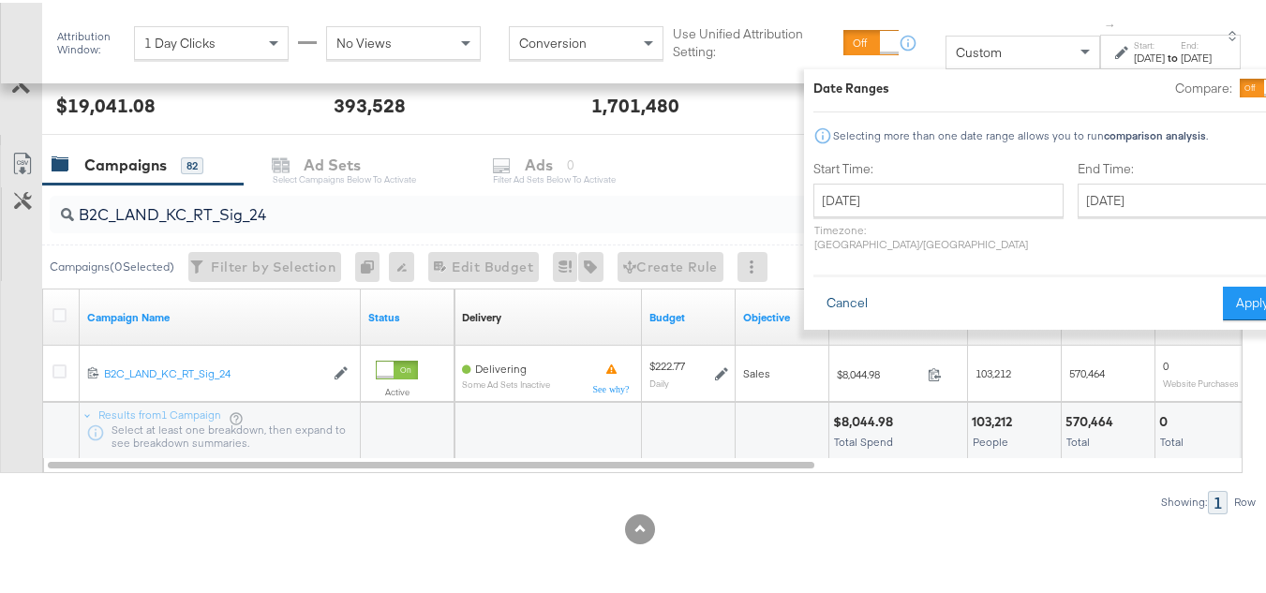
click at [813, 285] on button "Cancel" at bounding box center [846, 301] width 67 height 34
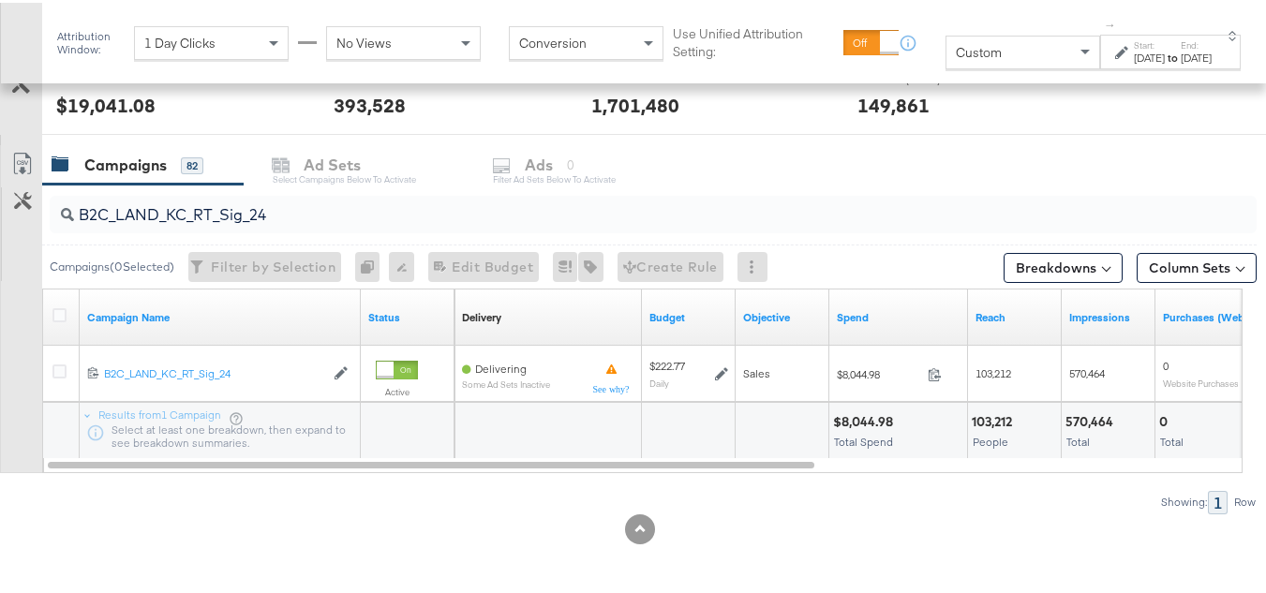
click at [968, 38] on div "Custom" at bounding box center [1023, 50] width 153 height 32
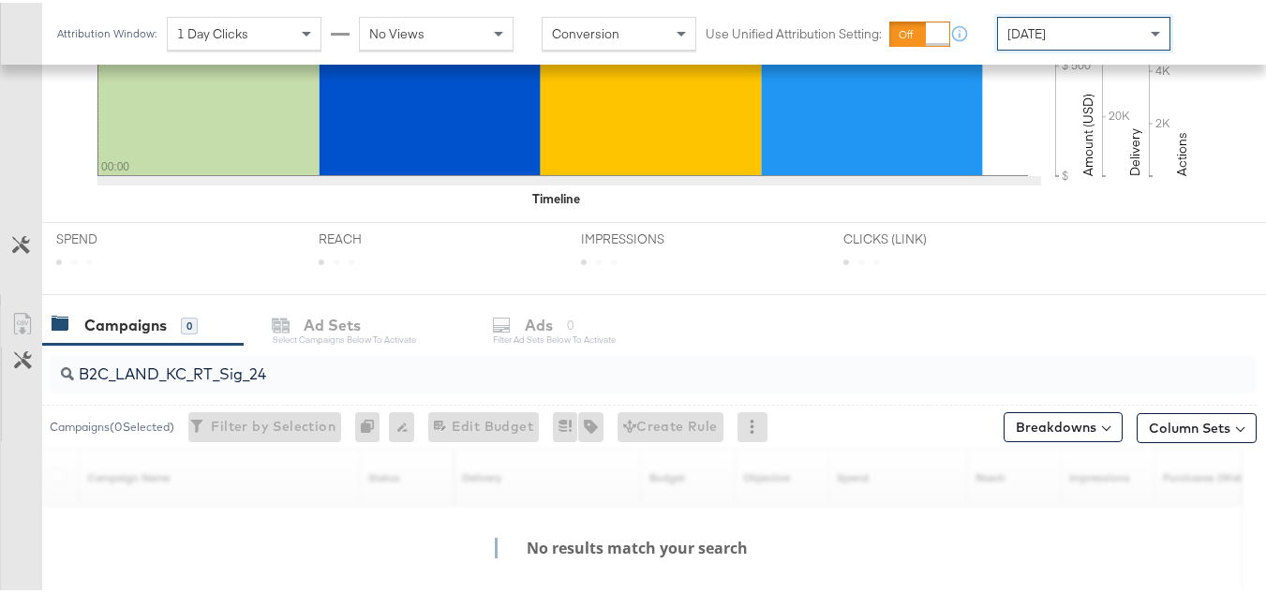
scroll to position [716, 0]
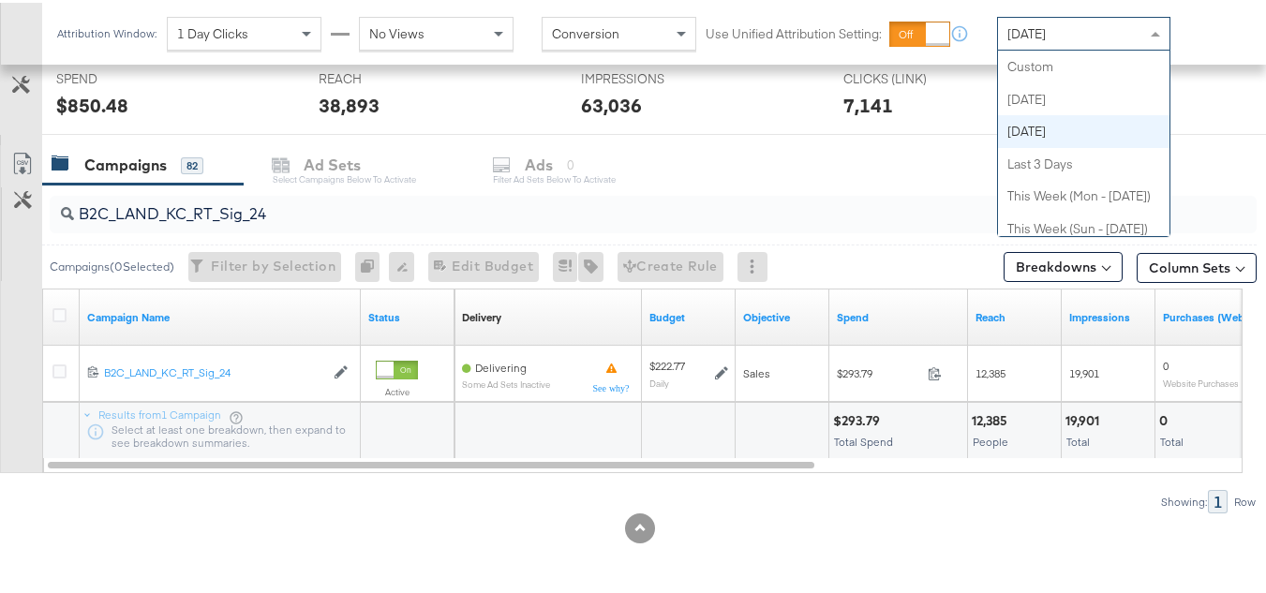
click at [1065, 47] on div "Yesterday Custom Today Yesterday Last 3 Days This Week (Mon - Today) This Week …" at bounding box center [1083, 31] width 173 height 34
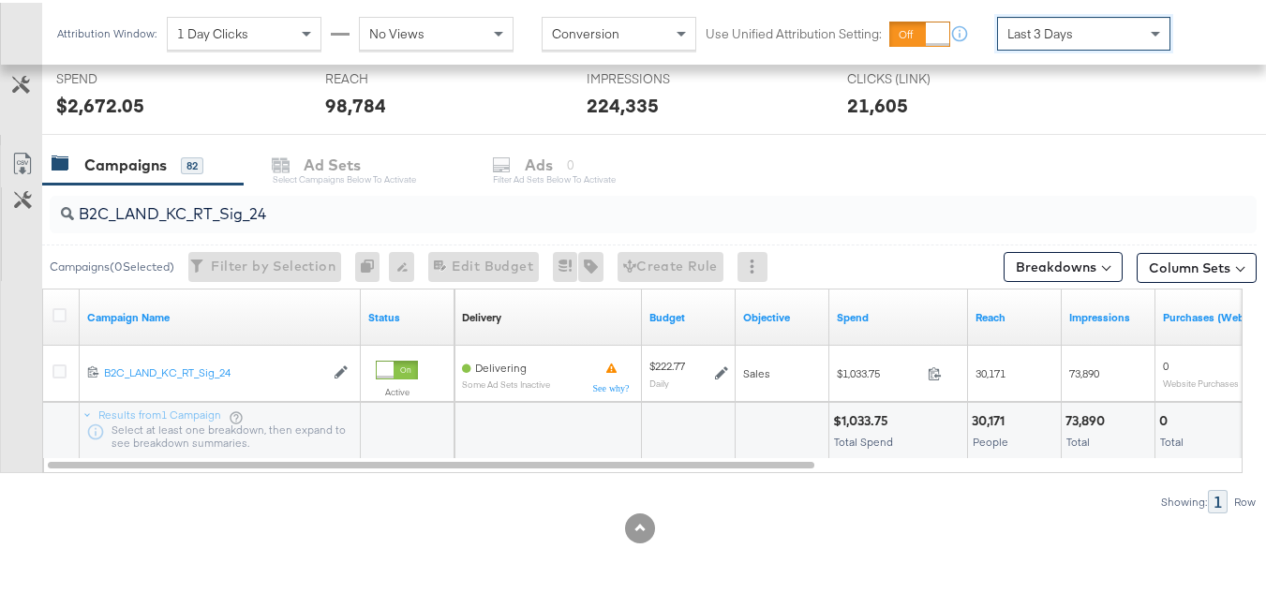
click at [1056, 25] on span "Last 3 Days" at bounding box center [1040, 30] width 66 height 17
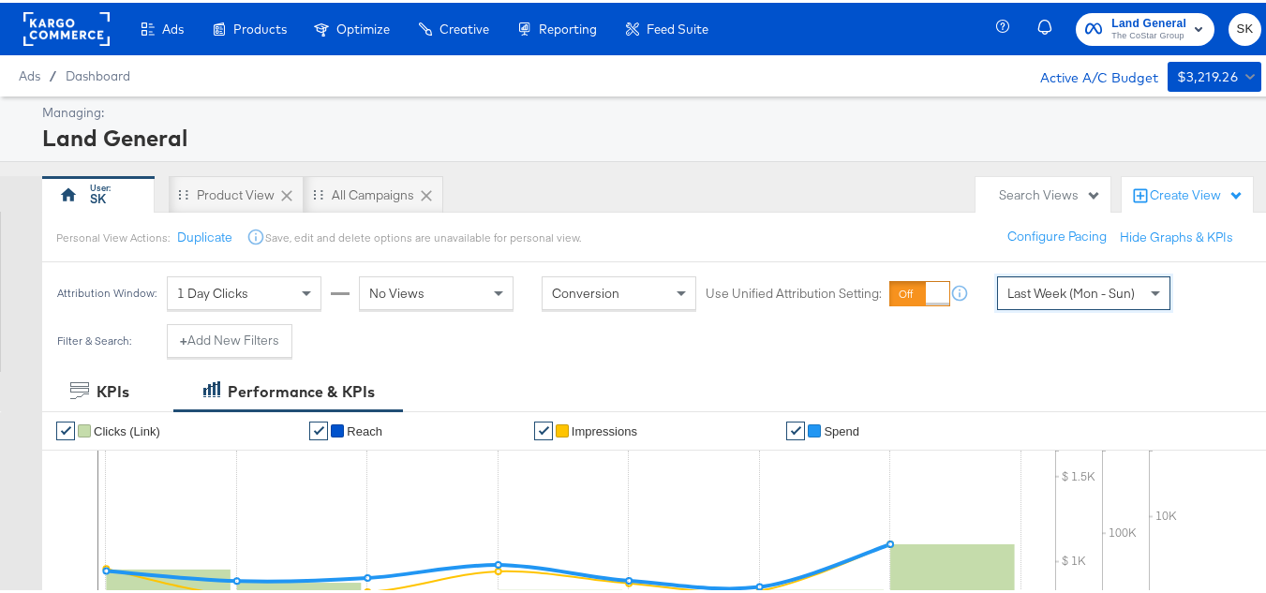
click at [38, 35] on rect at bounding box center [66, 26] width 86 height 34
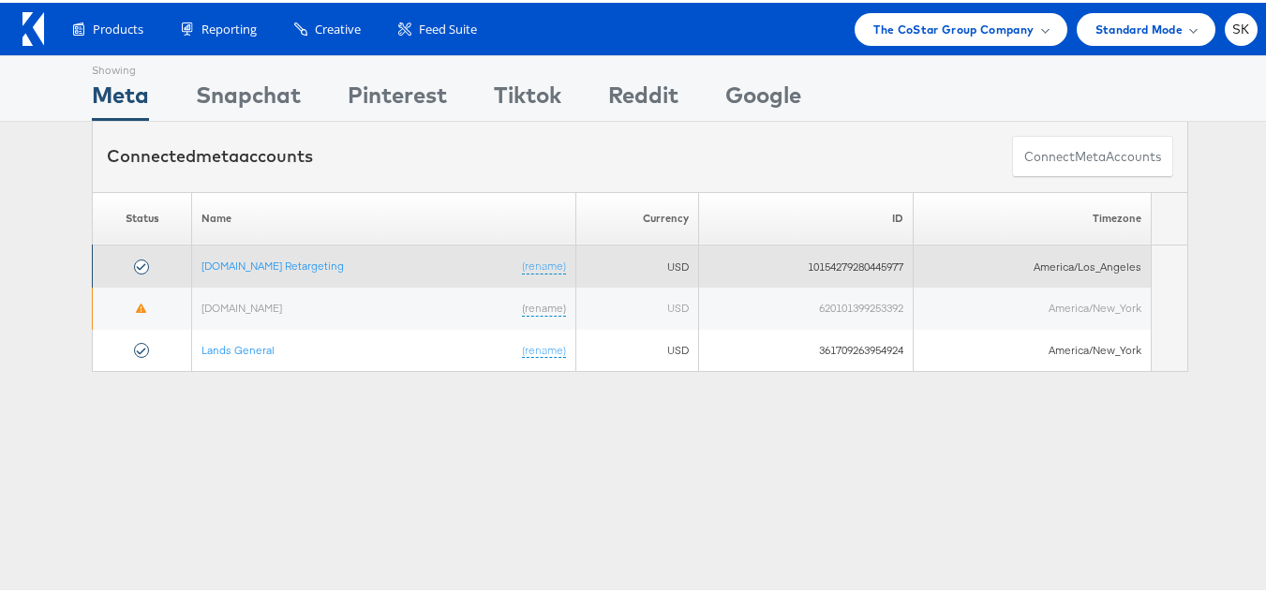
click at [287, 255] on td "Apartments.com Retargeting (rename)" at bounding box center [384, 264] width 384 height 42
click at [292, 268] on link "[DOMAIN_NAME] Retargeting" at bounding box center [272, 263] width 142 height 14
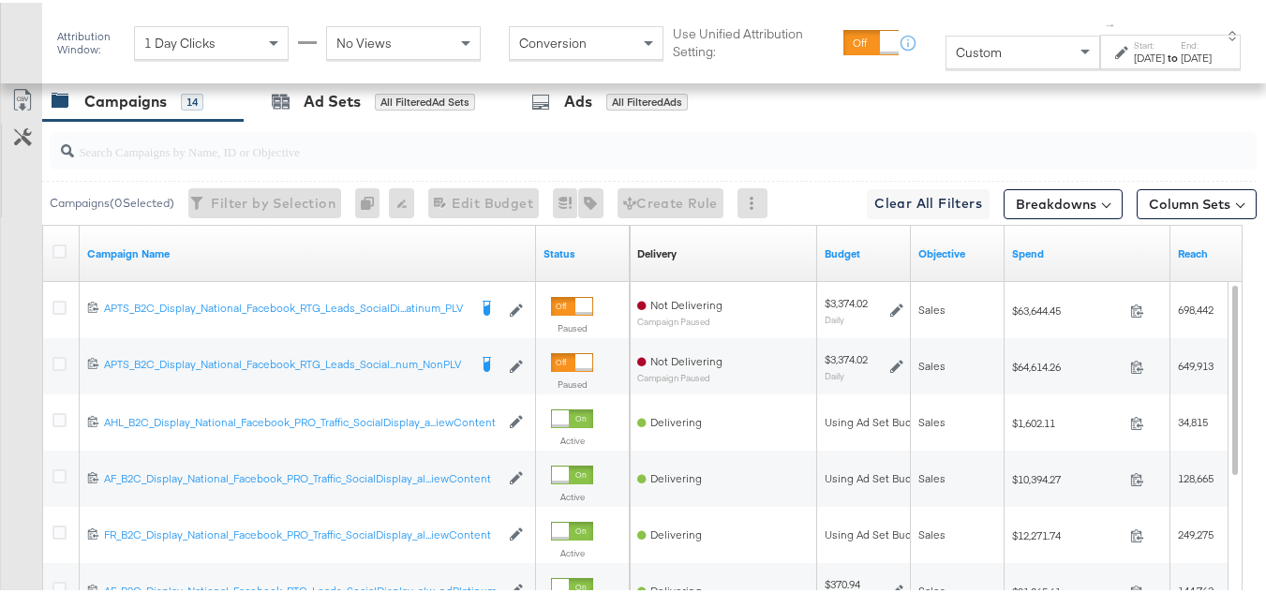
scroll to position [843, 0]
click at [981, 49] on div "Custom" at bounding box center [1023, 50] width 153 height 32
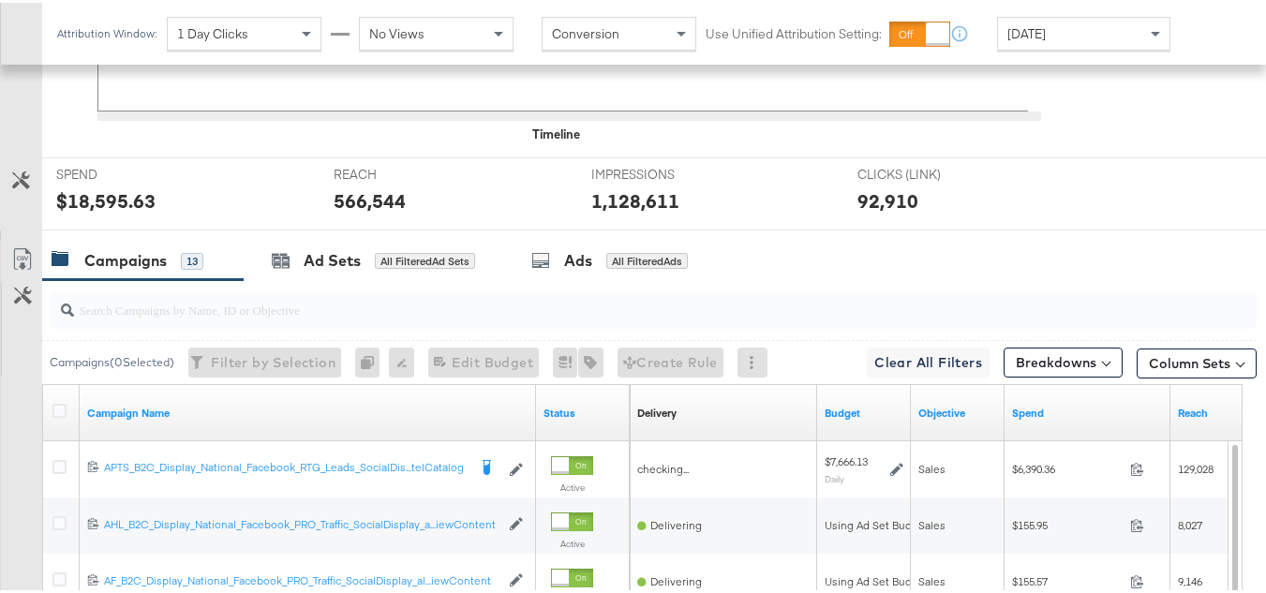
scroll to position [823, 0]
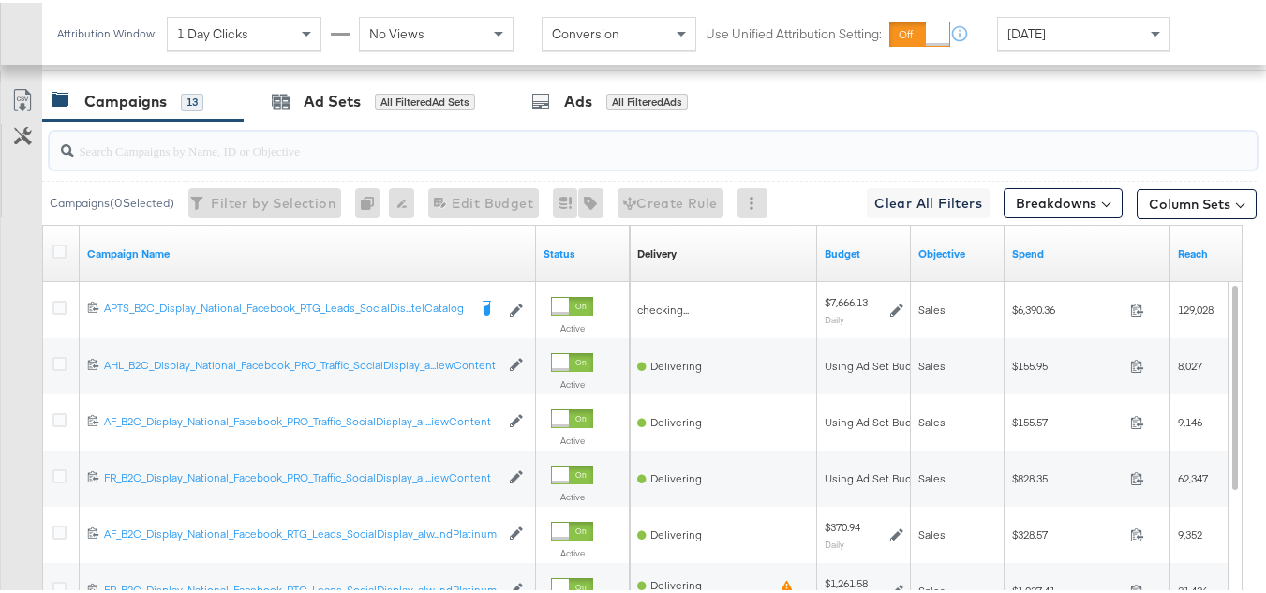
click at [145, 158] on input "search" at bounding box center [612, 140] width 1076 height 37
paste input "APTS_B2C_Display_National_Facebook_RTG_Leads_SocialDisplay_Retargeting_Diamond_…"
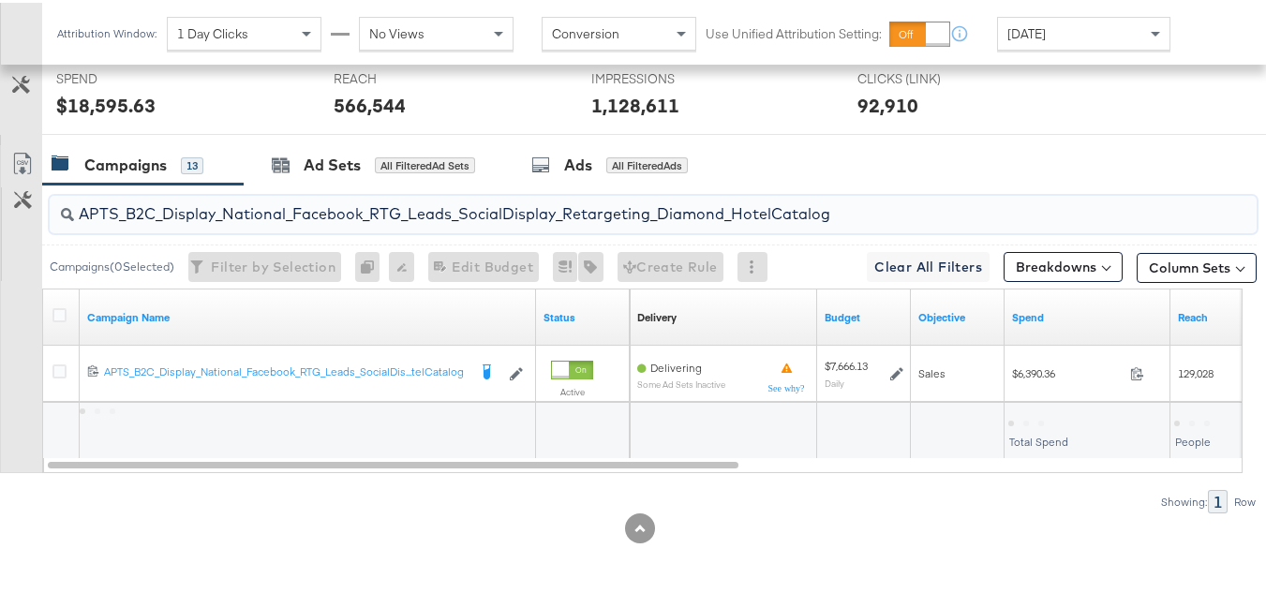
scroll to position [786, 0]
click at [202, 202] on input "APTS_B2C_Display_National_Facebook_RTG_Leads_SocialDisplay_Retargeting_Diamond_…" at bounding box center [612, 204] width 1076 height 37
paste input "alwayson_Retargeting_DARE24_DiamondPlatinum"
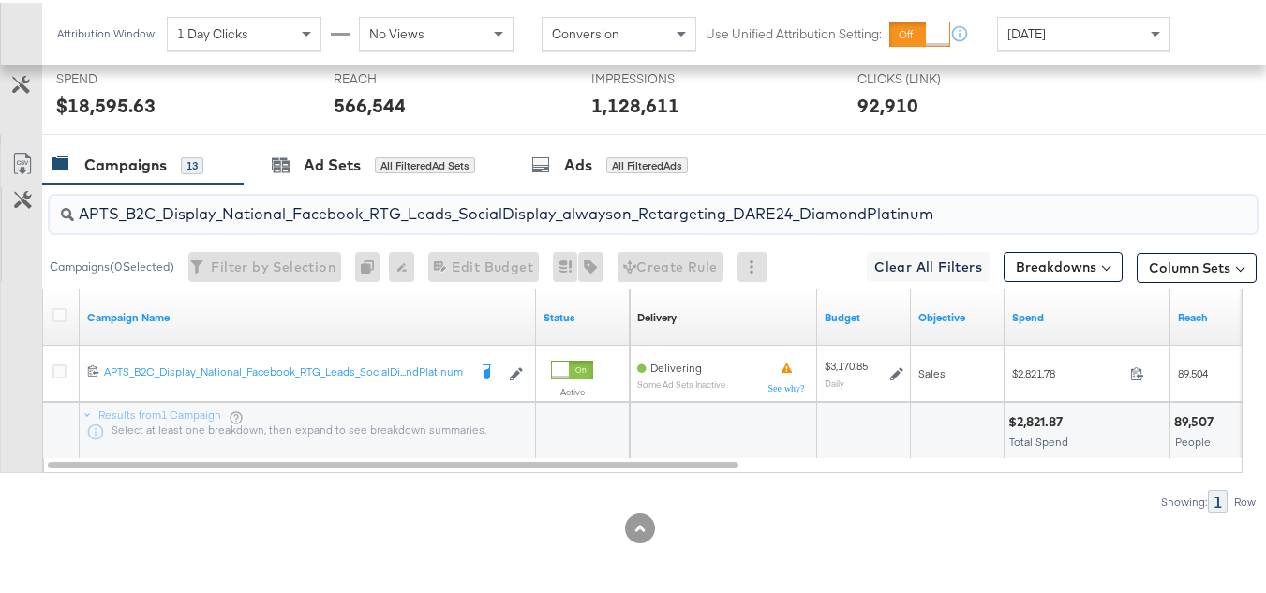
click at [235, 216] on input "APTS_B2C_Display_National_Facebook_RTG_Leads_SocialDisplay_alwayson_Retargeting…" at bounding box center [612, 204] width 1076 height 37
paste input "FR_B2C_Display_National_Facebook_RTG_Leads_SocialDisplay_alwayson_Retargeting_FR"
click at [268, 204] on input "FR_B2C_Display_National_Facebook_RTG_Leads_SocialDisplay_alwayson_Retargeting_F…" at bounding box center [612, 204] width 1076 height 37
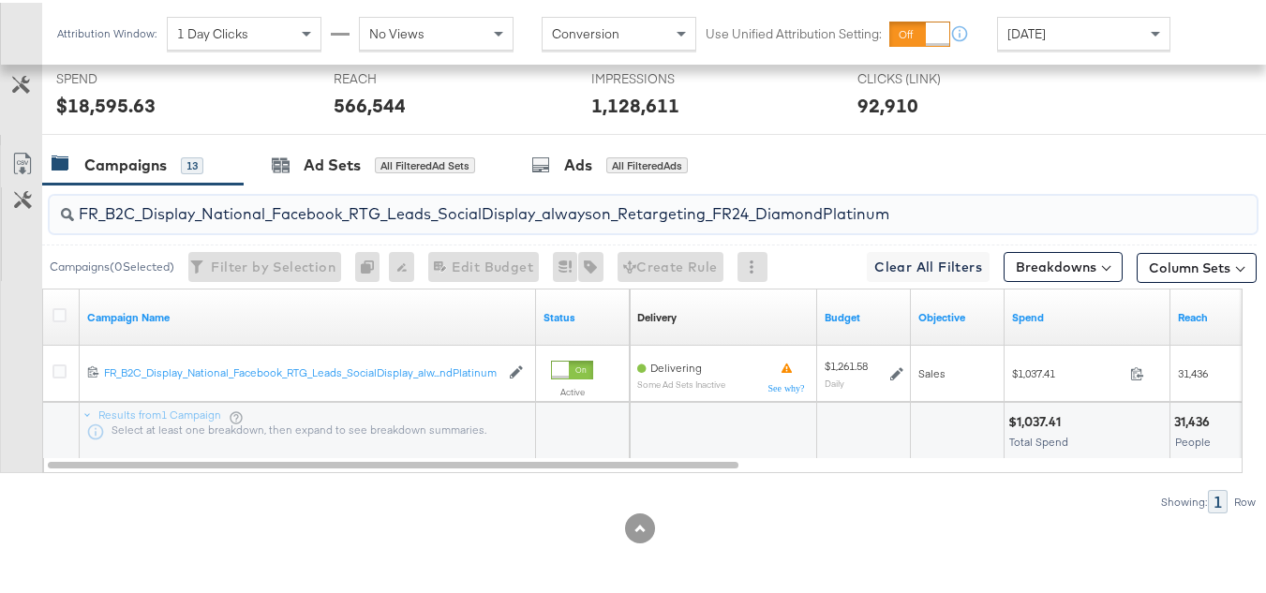
click at [268, 204] on input "FR_B2C_Display_National_Facebook_RTG_Leads_SocialDisplay_alwayson_Retargeting_F…" at bounding box center [612, 204] width 1076 height 37
paste input "AF_B2C_Display_National_Facebook_RTG_Leads_SocialDisplay_alwayson_Retargeting_AF"
click at [250, 189] on input "AF_B2C_Display_National_Facebook_RTG_Leads_SocialDisplay_alwayson_Retargeting_A…" at bounding box center [612, 204] width 1076 height 37
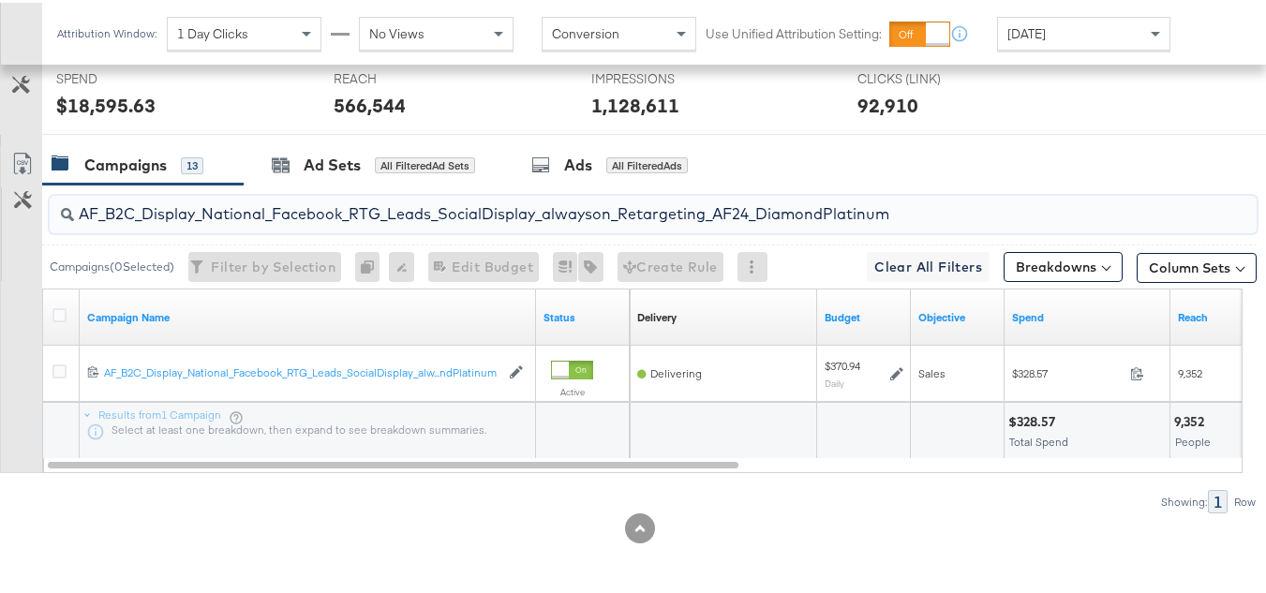
click at [250, 189] on input "AF_B2C_Display_National_Facebook_RTG_Leads_SocialDisplay_alwayson_Retargeting_A…" at bounding box center [612, 204] width 1076 height 37
paste input "HL_B2C_Display_National_Facebook_RTG_Leads_SocialDisplay_alwayson_Retargeting_A…"
click at [230, 204] on input "AHL_B2C_Display_National_Facebook_RTG_Leads_SocialDisplay_alwayson_Retargeting_…" at bounding box center [612, 204] width 1076 height 37
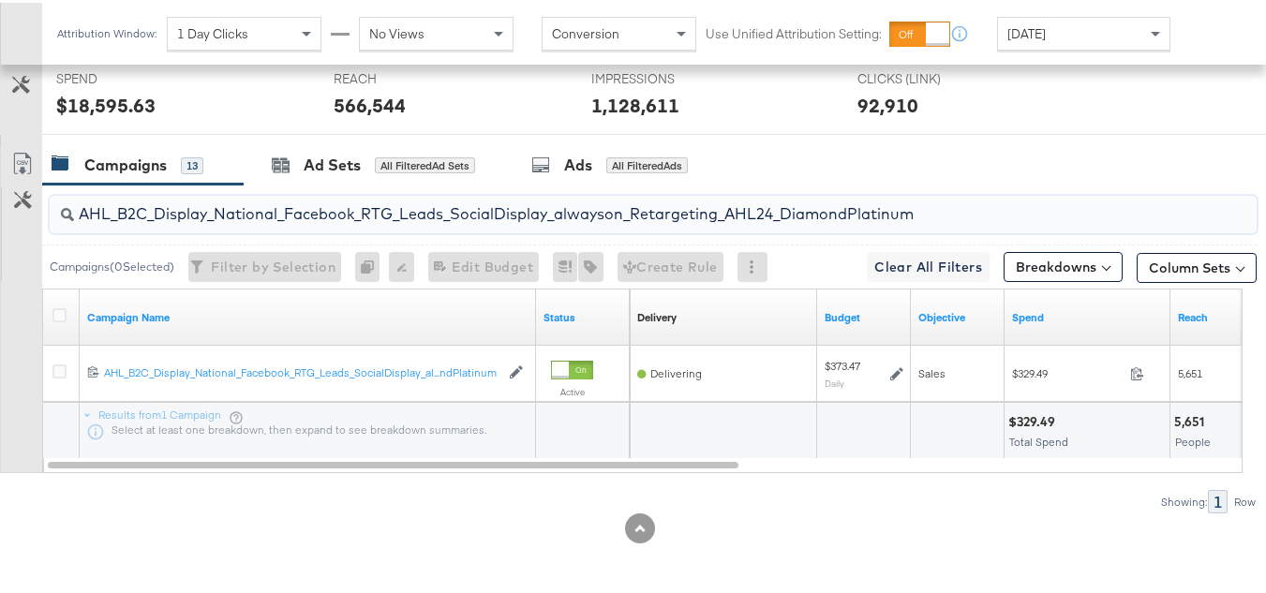
paste input "PTS_B2C_Display_National_Facebook_PRO_Traffic_SocialDisplay_alwayson_ASC_DARE24…"
type input "APTS_B2C_Display_National_Facebook_PRO_Traffic_SocialDisplay_alwayson_ASC_DARE2…"
click at [47, 315] on div at bounding box center [62, 315] width 35 height 34
click at [54, 313] on icon at bounding box center [59, 313] width 14 height 14
click at [0, 0] on input "checkbox" at bounding box center [0, 0] width 0 height 0
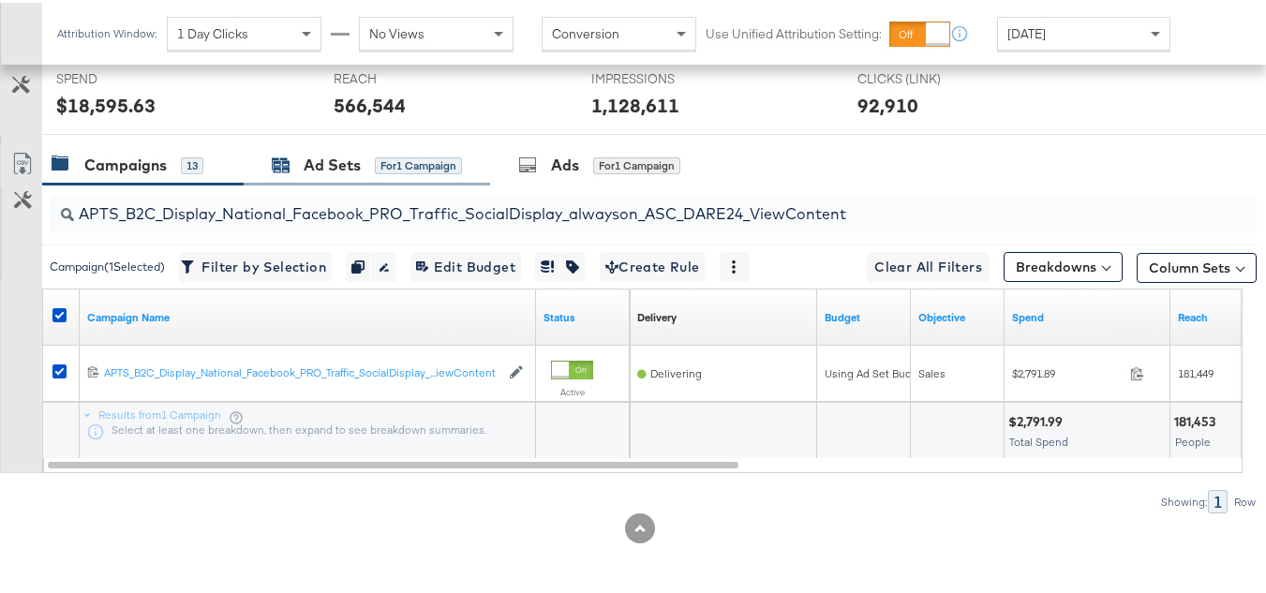
click at [304, 160] on div "Ad Sets" at bounding box center [332, 163] width 57 height 22
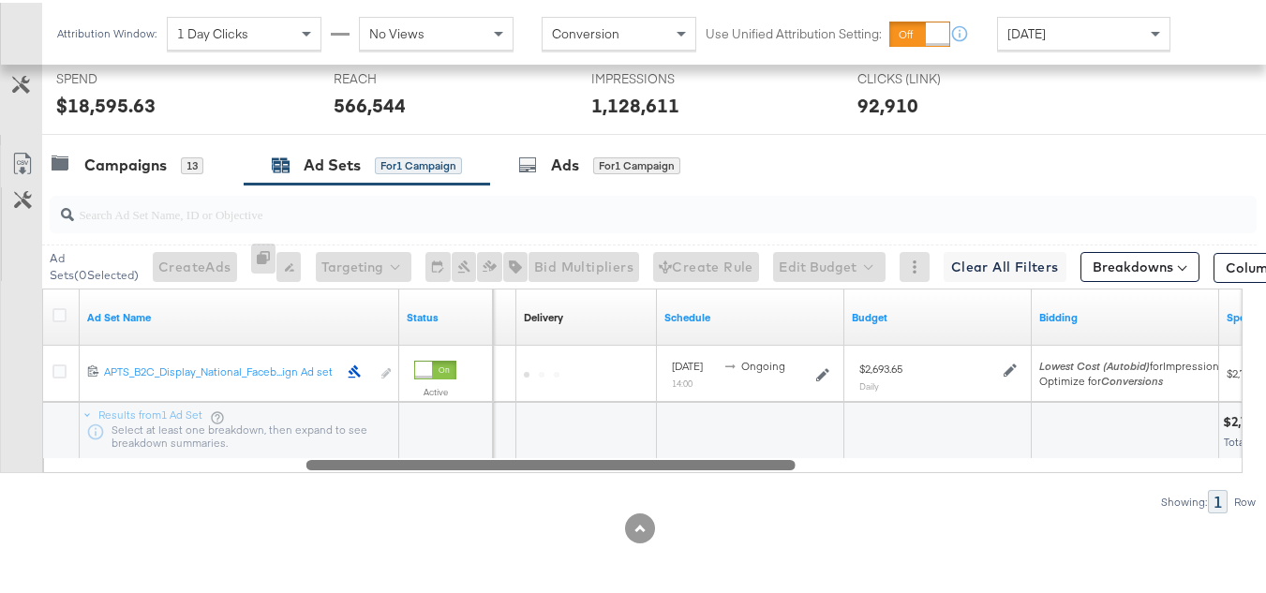
drag, startPoint x: 517, startPoint y: 466, endPoint x: 51, endPoint y: 329, distance: 486.4
click at [69, 373] on div "Ad Set Name Status Campaign Name Delivery Sorting Unavailable Schedule Budget B…" at bounding box center [642, 378] width 1201 height 185
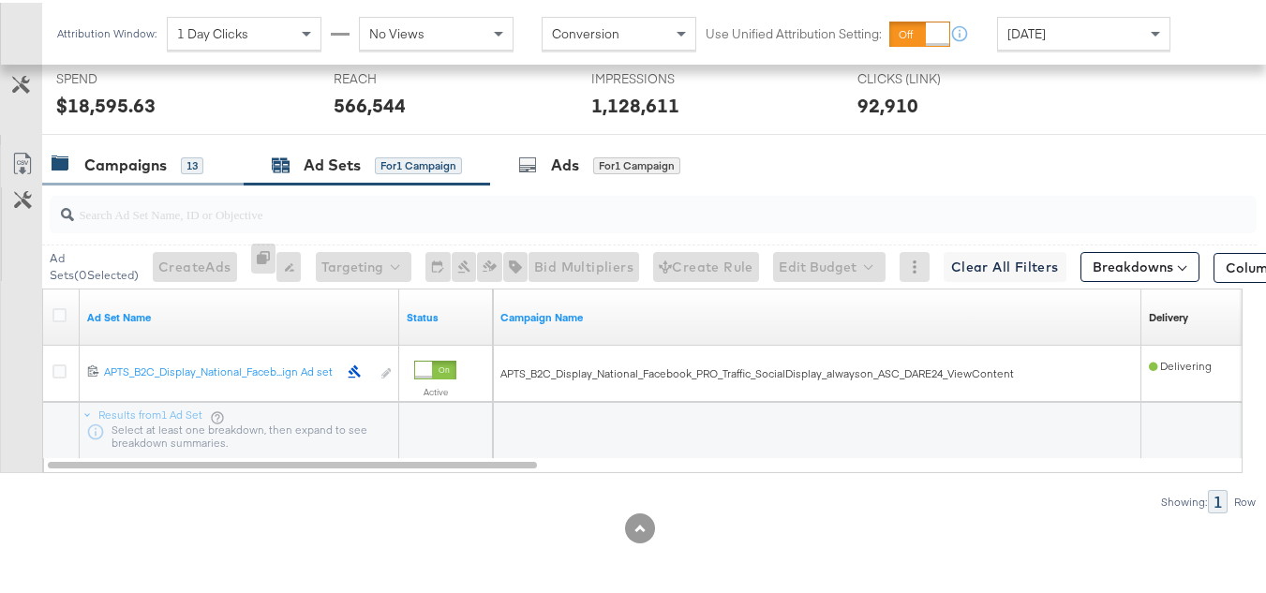
click at [114, 157] on div "Campaigns" at bounding box center [125, 163] width 82 height 22
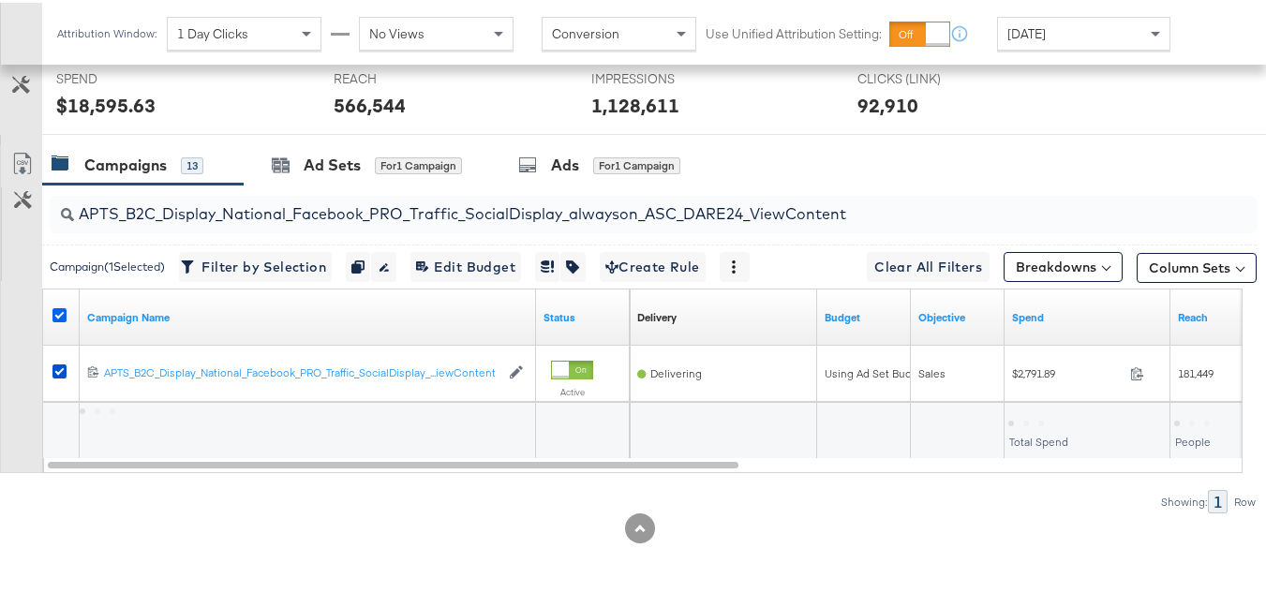
click at [56, 308] on icon at bounding box center [59, 313] width 14 height 14
click at [0, 0] on input "checkbox" at bounding box center [0, 0] width 0 height 0
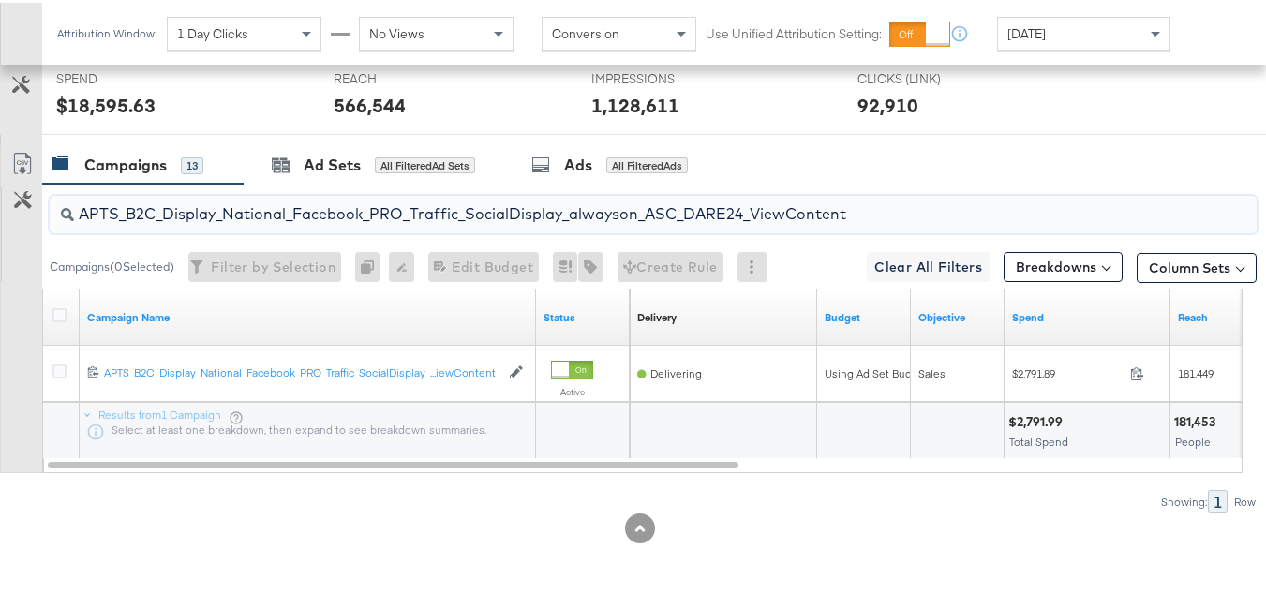
click at [231, 216] on input "APTS_B2C_Display_National_Facebook_PRO_Traffic_SocialDisplay_alwayson_ASC_DARE2…" at bounding box center [612, 204] width 1076 height 37
paste input "Leads_SocialDisplay_alwayson_ASC_DARE24_Purchase"
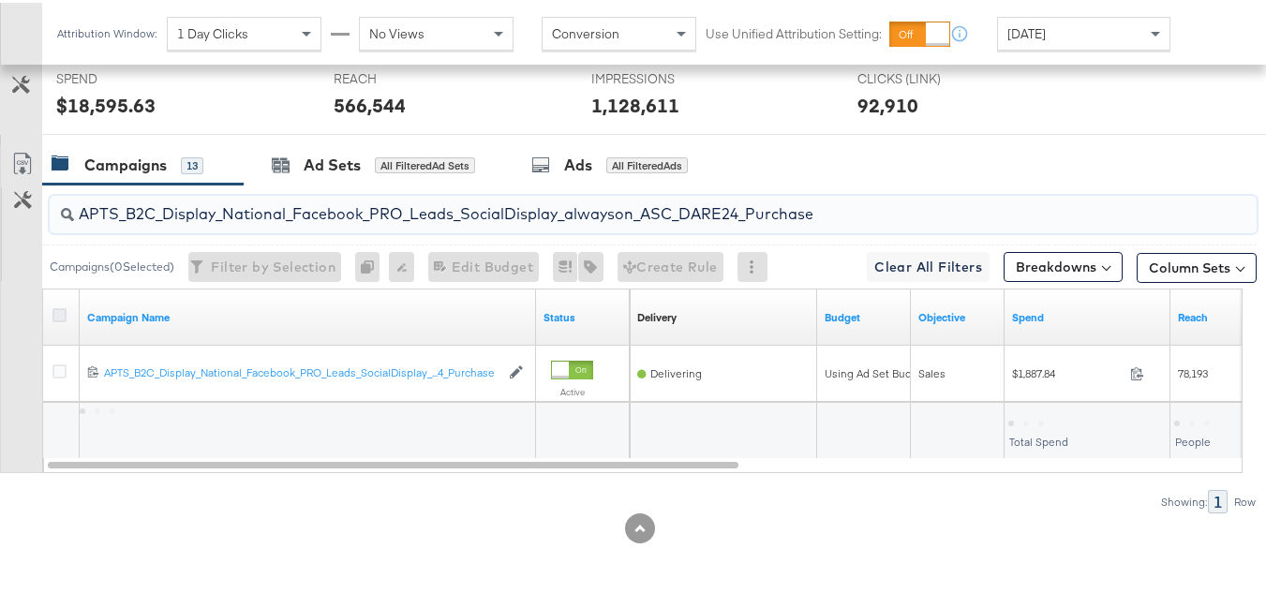
type input "APTS_B2C_Display_National_Facebook_PRO_Leads_SocialDisplay_alwayson_ASC_DARE24_…"
click at [56, 317] on icon at bounding box center [59, 313] width 14 height 14
click at [0, 0] on input "checkbox" at bounding box center [0, 0] width 0 height 0
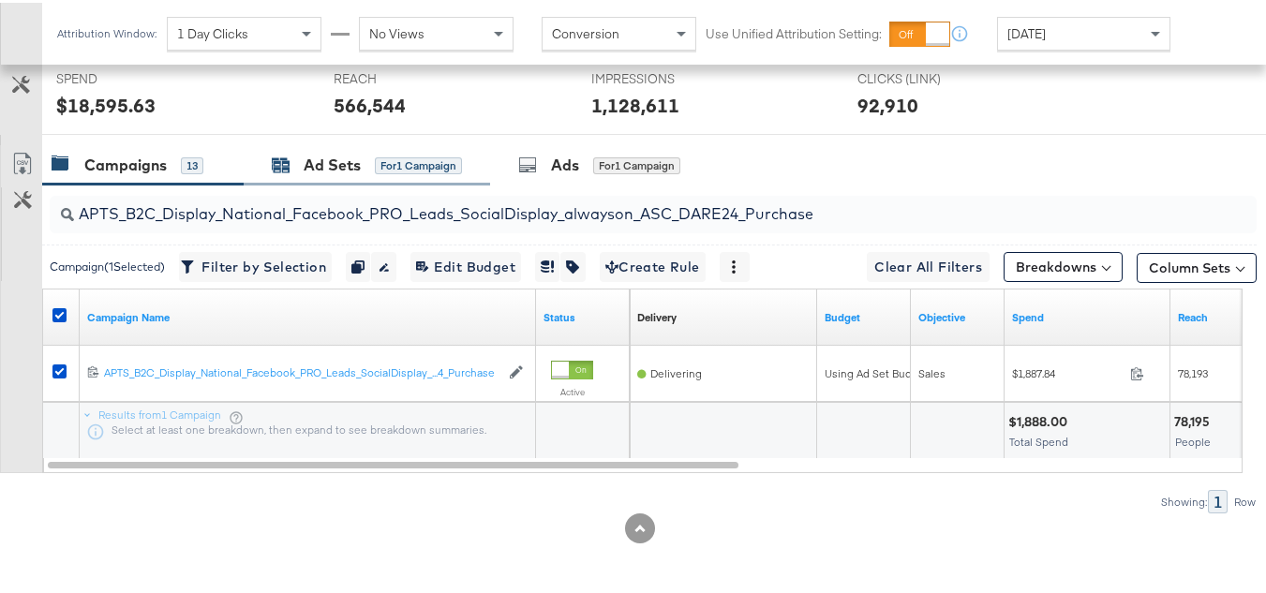
click at [349, 162] on div "Ad Sets" at bounding box center [332, 163] width 57 height 22
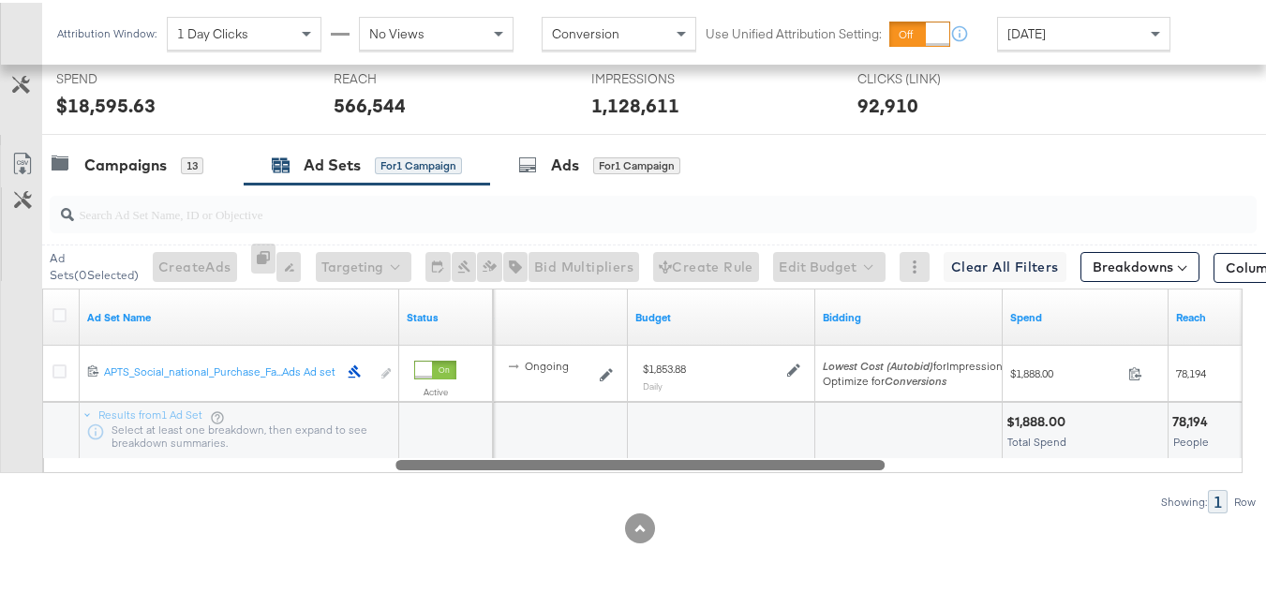
drag, startPoint x: 521, startPoint y: 462, endPoint x: 112, endPoint y: 436, distance: 410.4
click at [152, 452] on div "Ad Set Name Status Schedule Budget Bidding Spend Reach 120211987171840614 APTS_…" at bounding box center [642, 378] width 1201 height 185
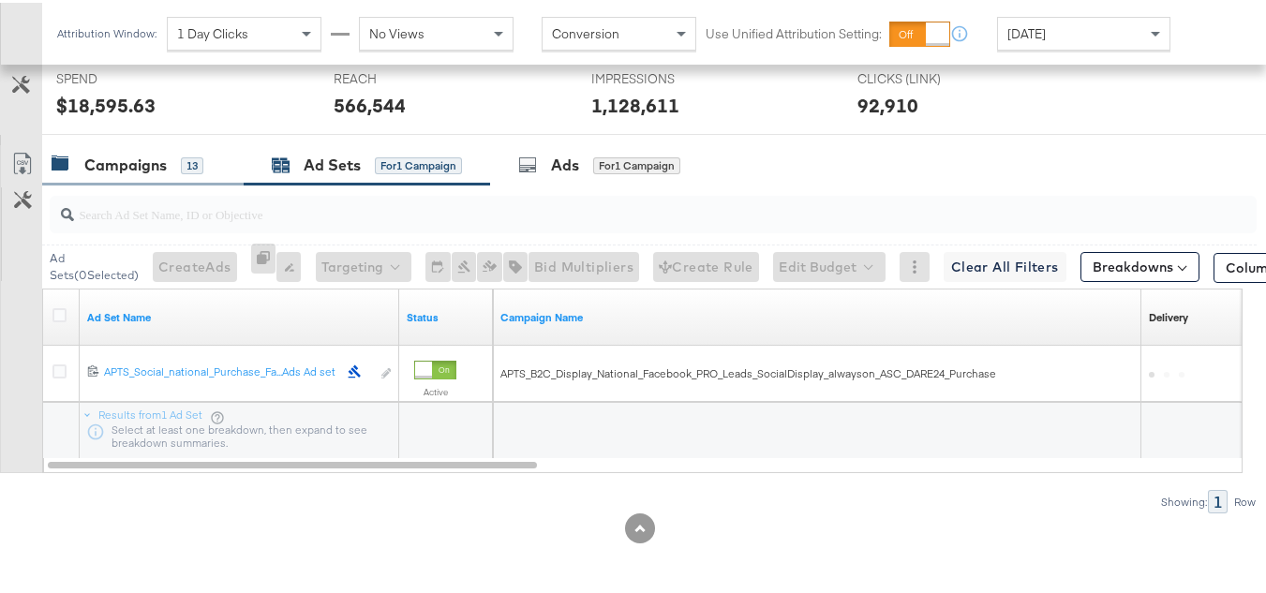
click at [103, 167] on div "Campaigns" at bounding box center [125, 163] width 82 height 22
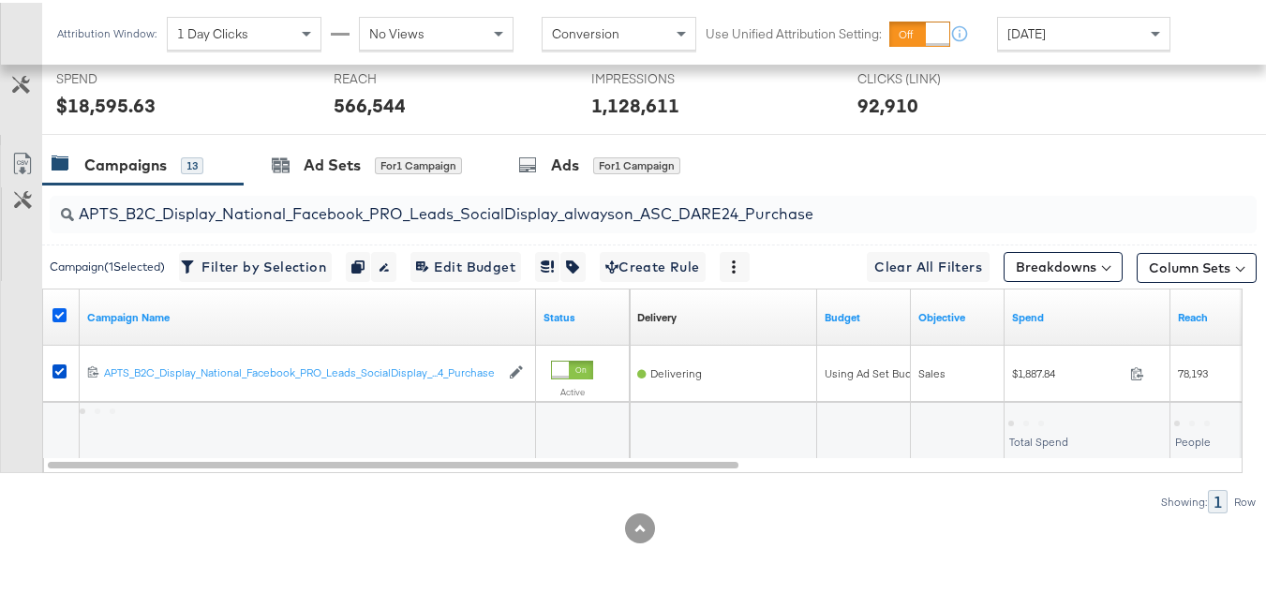
click at [59, 311] on icon at bounding box center [59, 313] width 14 height 14
click at [0, 0] on input "checkbox" at bounding box center [0, 0] width 0 height 0
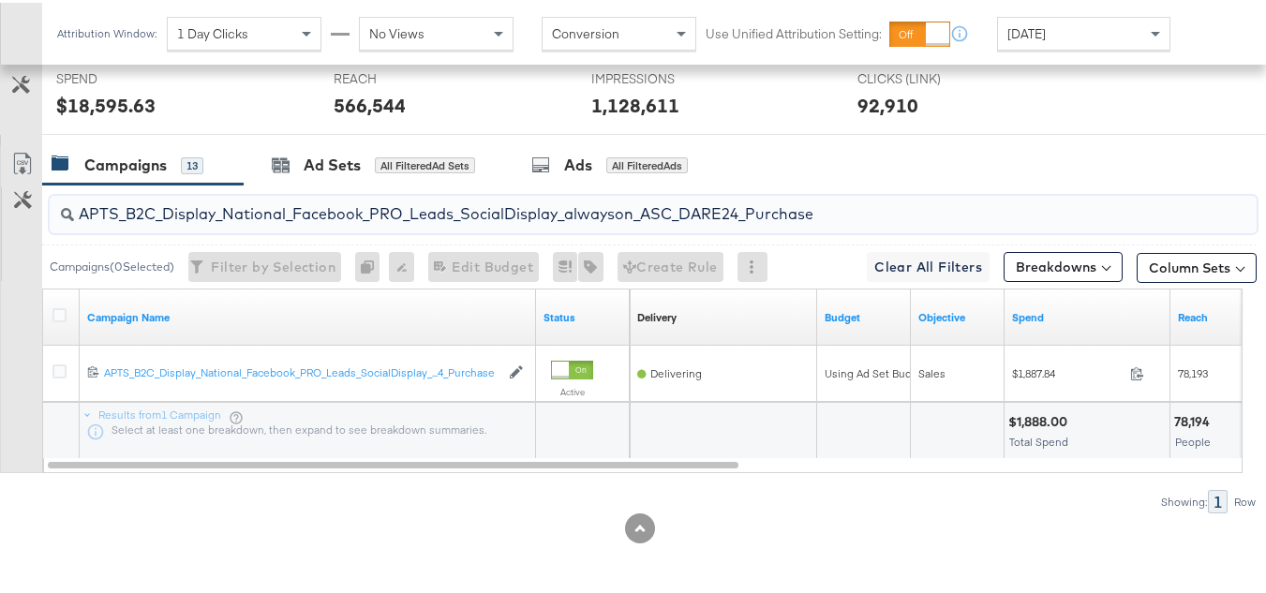
click at [298, 216] on input "APTS_B2C_Display_National_Facebook_PRO_Leads_SocialDisplay_alwayson_ASC_DARE24_…" at bounding box center [612, 204] width 1076 height 37
paste input "F_B2C_Display_National_Facebook_PRO_Traffic_SocialDisplay_alwayson_ASC_AF24_Vie…"
type input "AF_B2C_Display_National_Facebook_PRO_Traffic_SocialDisplay_alwayson_ASC_AF24_Vi…"
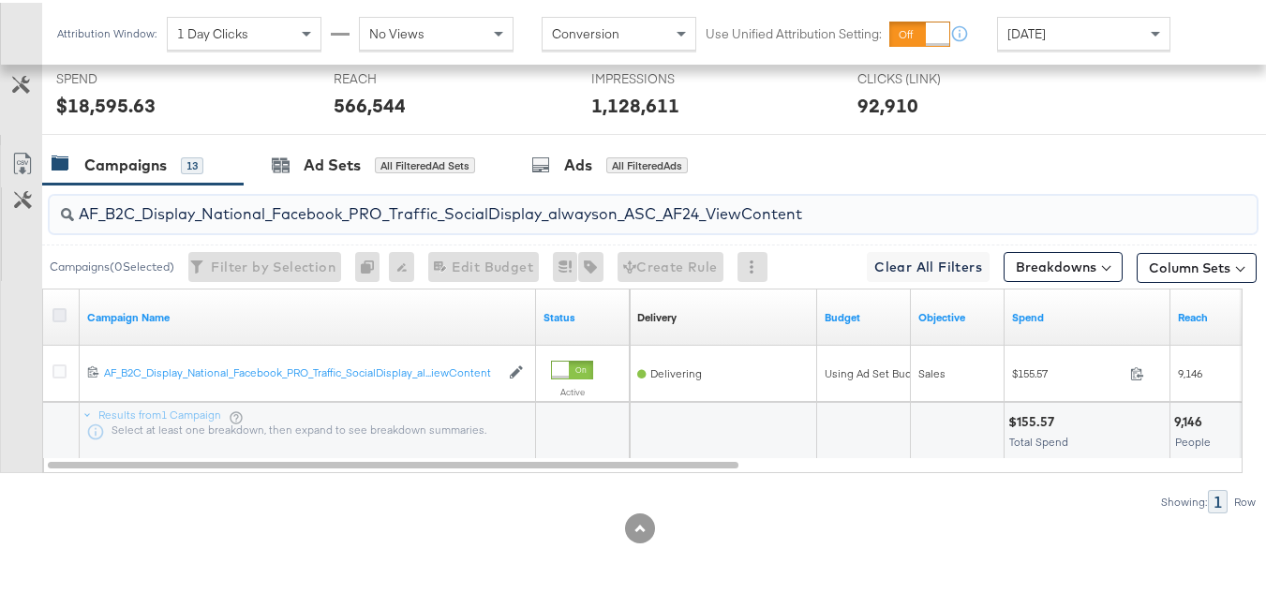
click at [61, 307] on icon at bounding box center [59, 313] width 14 height 14
click at [0, 0] on input "checkbox" at bounding box center [0, 0] width 0 height 0
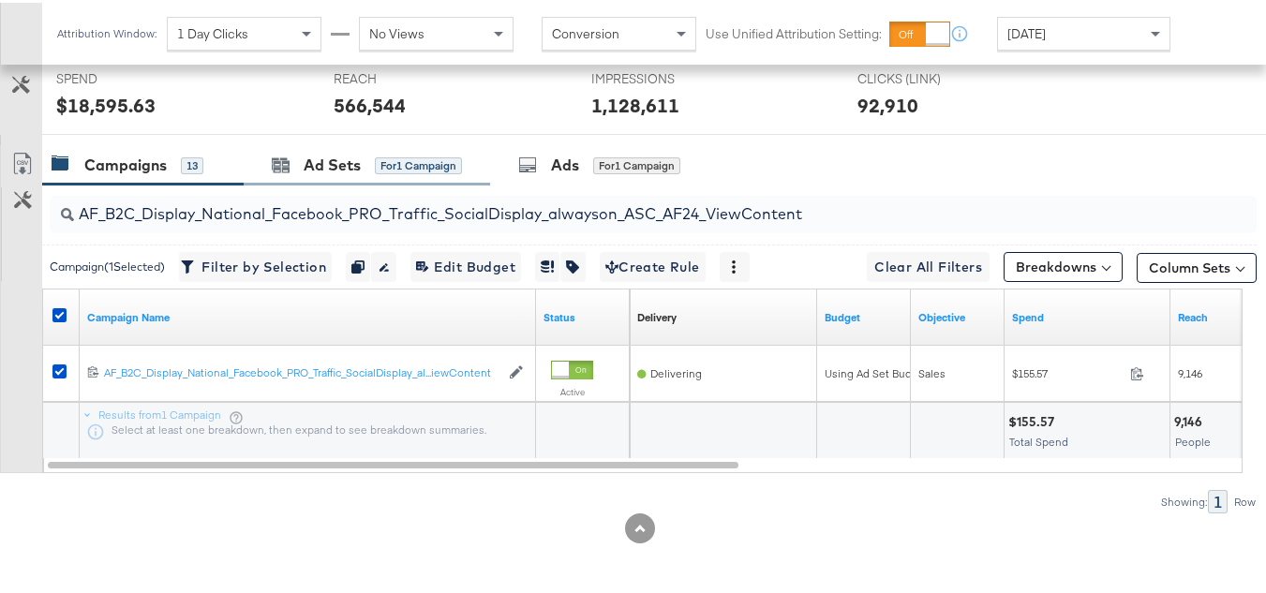
click at [345, 180] on div "Ad Sets for 1 Campaign" at bounding box center [367, 162] width 246 height 40
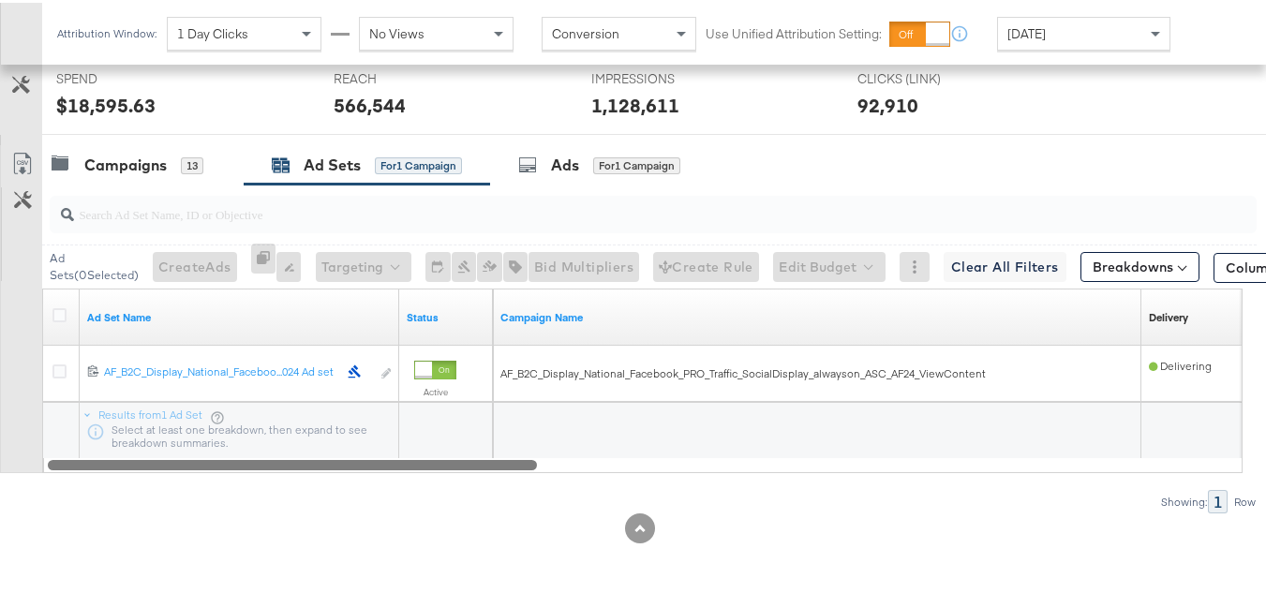
drag, startPoint x: 496, startPoint y: 471, endPoint x: 510, endPoint y: 468, distance: 14.5
click at [510, 468] on div "Ad Sets ( 0 Selected) Create Ads At least one ad set must be selected 0 Rename …" at bounding box center [628, 346] width 1257 height 329
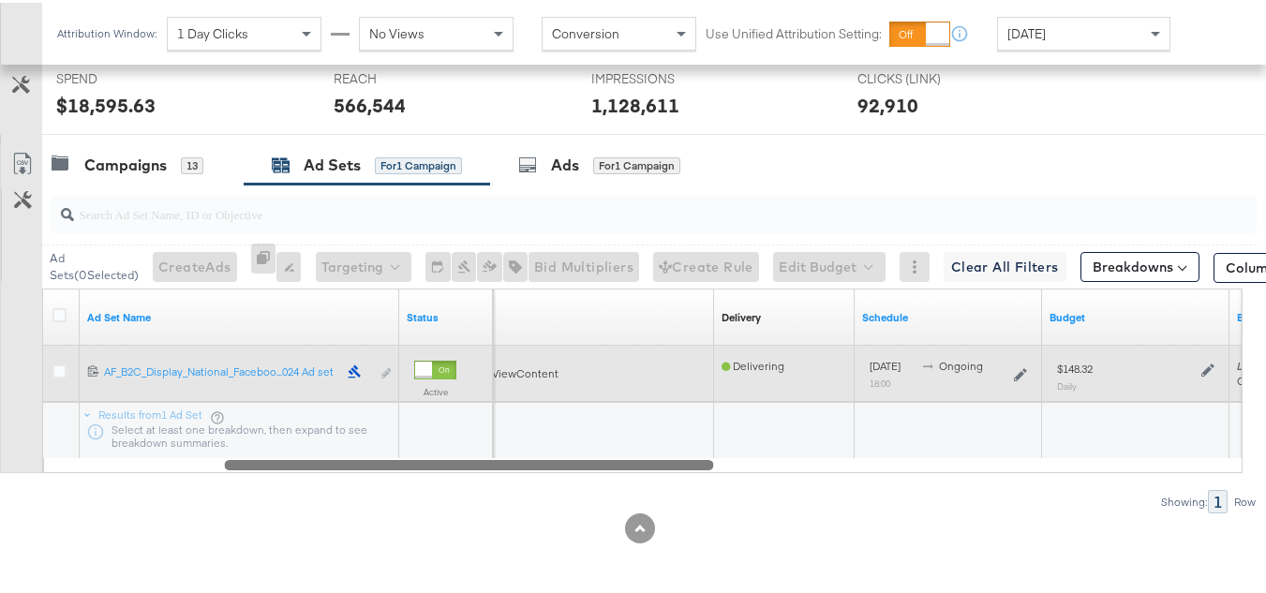
drag, startPoint x: 501, startPoint y: 460, endPoint x: 77, endPoint y: 371, distance: 433.8
click at [126, 426] on div "Ad Set Name Status Campaign Name Delivery Sorting Unavailable Schedule Budget B…" at bounding box center [642, 378] width 1201 height 185
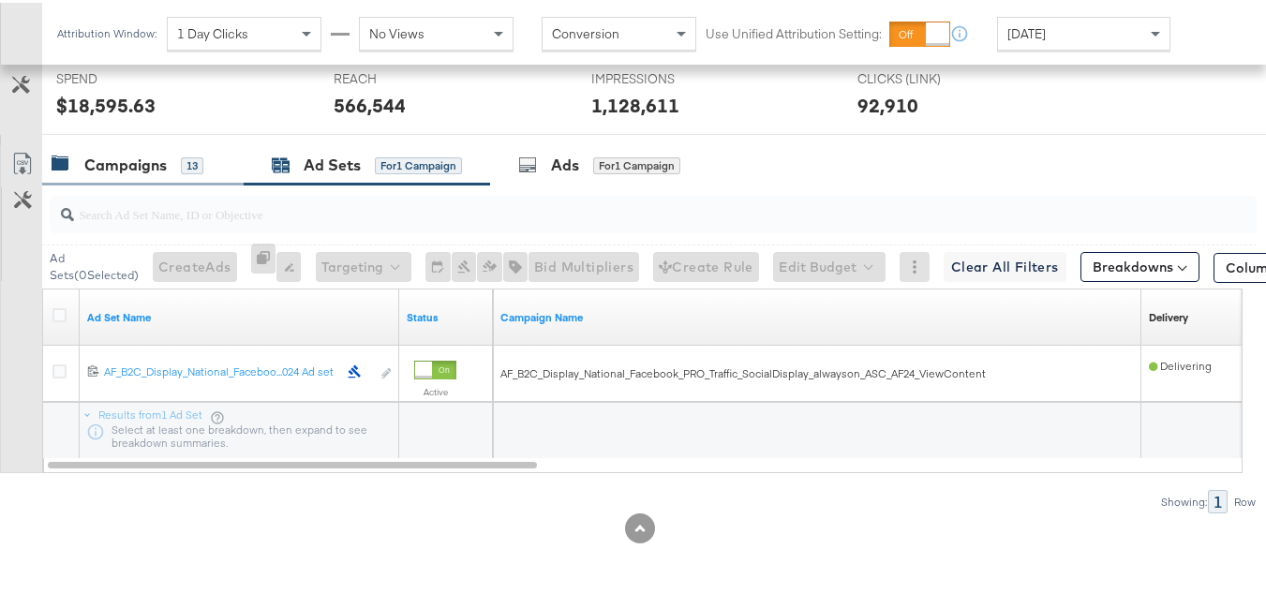
click at [128, 160] on div "Campaigns" at bounding box center [125, 163] width 82 height 22
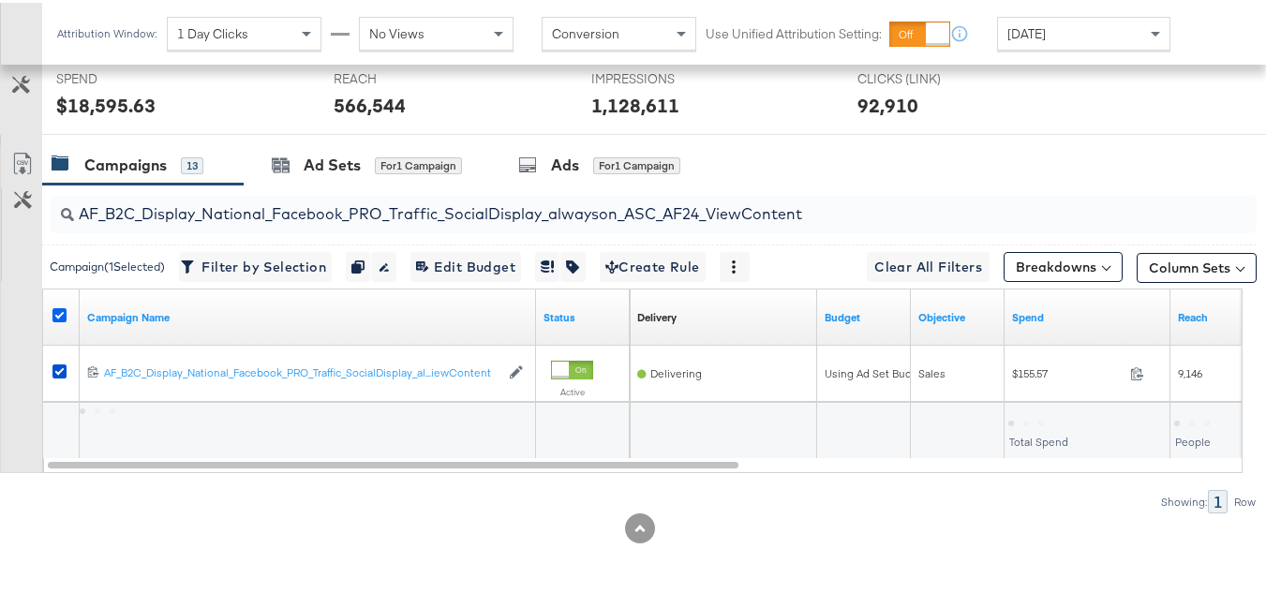
click at [63, 317] on icon at bounding box center [59, 313] width 14 height 14
click at [0, 0] on input "checkbox" at bounding box center [0, 0] width 0 height 0
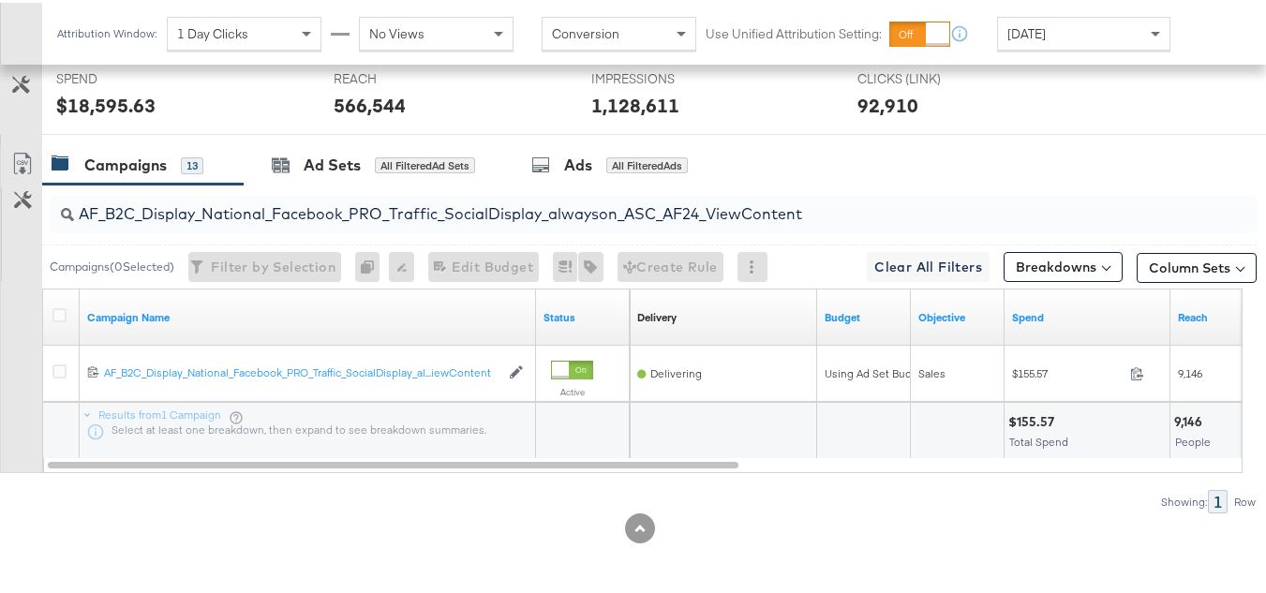
click at [168, 200] on input "AF_B2C_Display_National_Facebook_PRO_Traffic_SocialDisplay_alwayson_ASC_AF24_Vi…" at bounding box center [612, 204] width 1076 height 37
paste input "FR_B2C_Display_National_Facebook_PRO_Traffic_SocialDisplay_alwayson_ASC_FR"
type input "FR_B2C_Display_National_Facebook_PRO_Traffic_SocialDisplay_alwayson_ASC_FR24_Vi…"
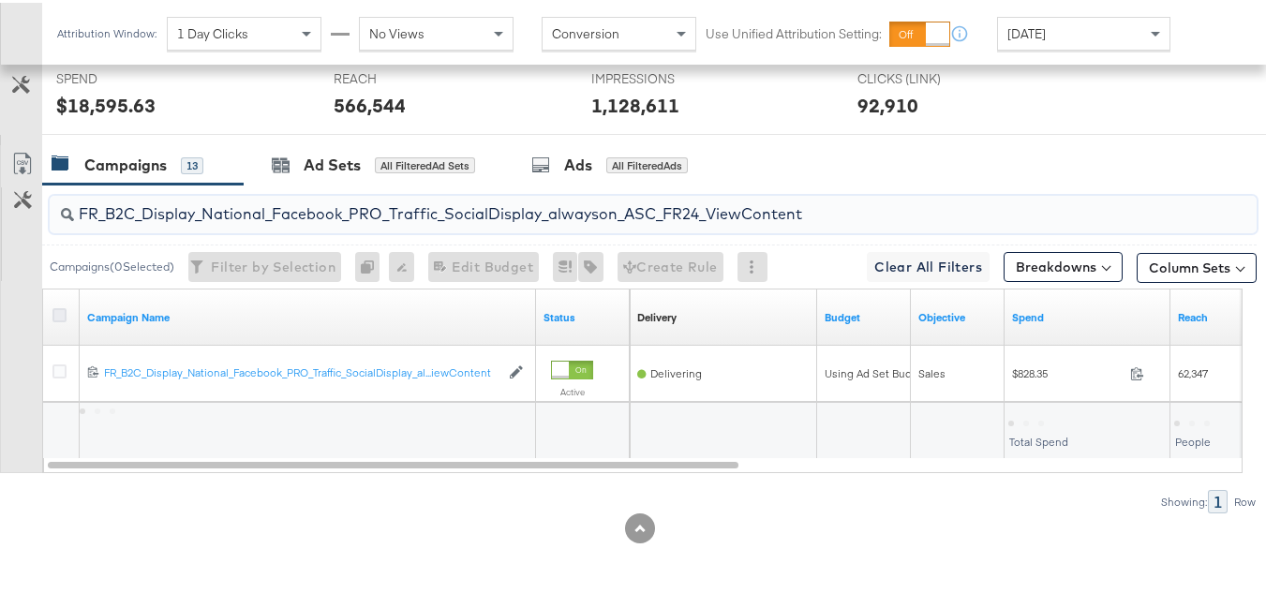
click at [58, 314] on icon at bounding box center [59, 313] width 14 height 14
click at [0, 0] on input "checkbox" at bounding box center [0, 0] width 0 height 0
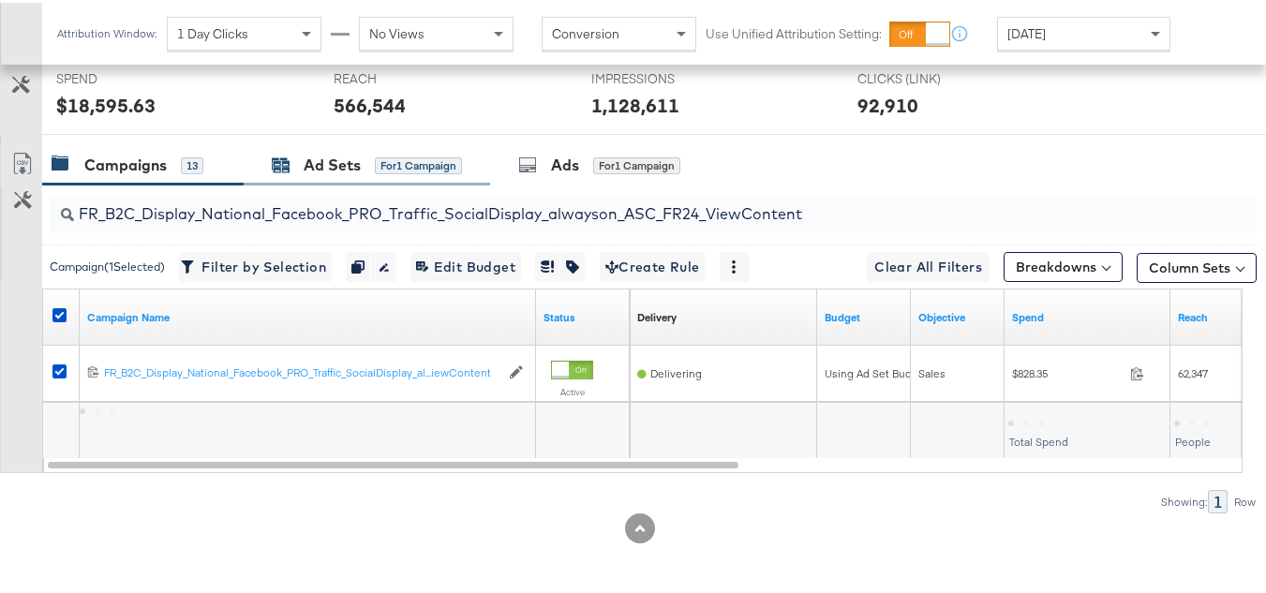
click at [392, 161] on div "for 1 Campaign" at bounding box center [418, 163] width 87 height 17
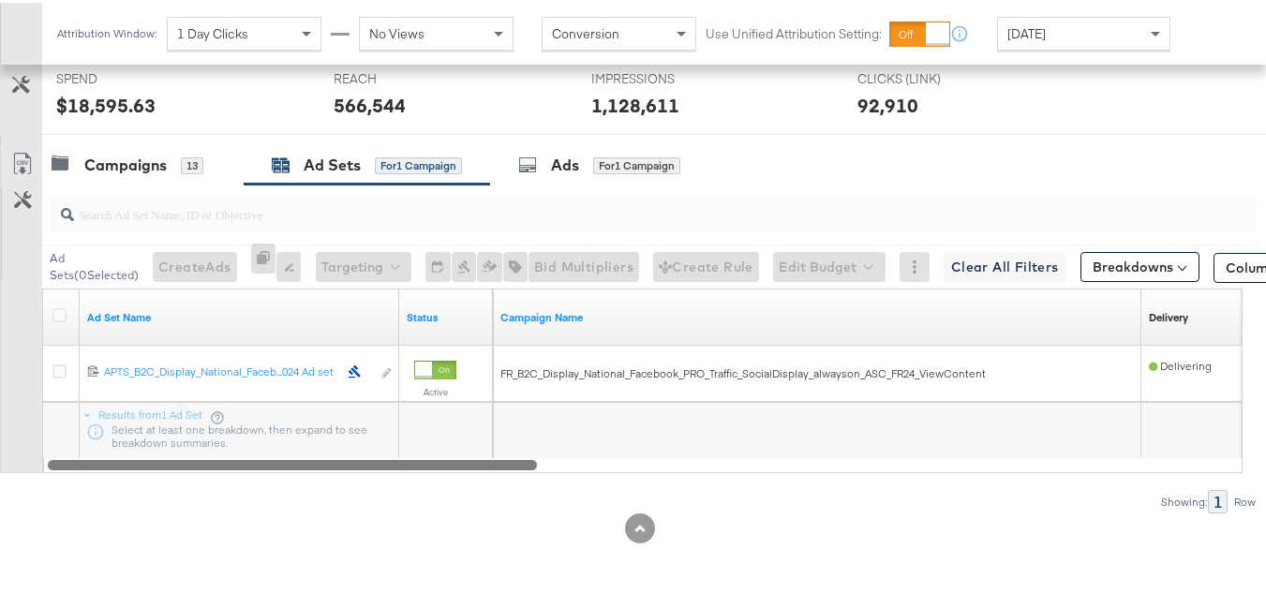
drag, startPoint x: 495, startPoint y: 461, endPoint x: 188, endPoint y: 447, distance: 306.8
click at [223, 483] on div "Ad Sets ( 0 Selected) Create Ads At least one ad set must be selected 0 Rename …" at bounding box center [628, 346] width 1257 height 329
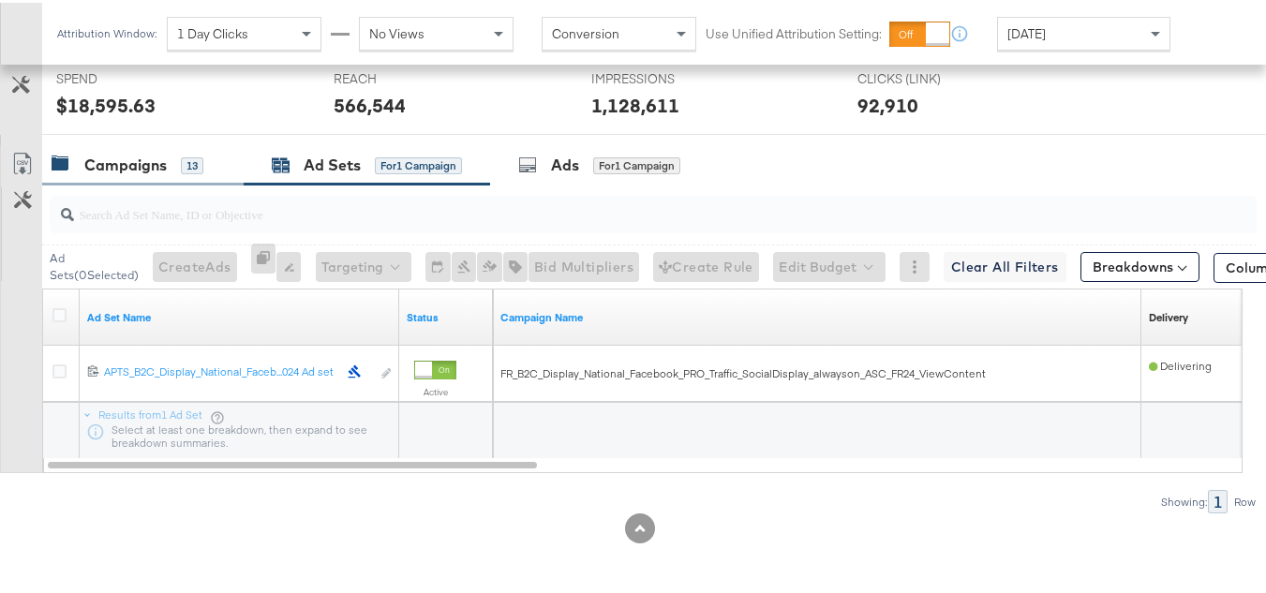
click at [172, 183] on div "Campaigns 13" at bounding box center [142, 162] width 201 height 40
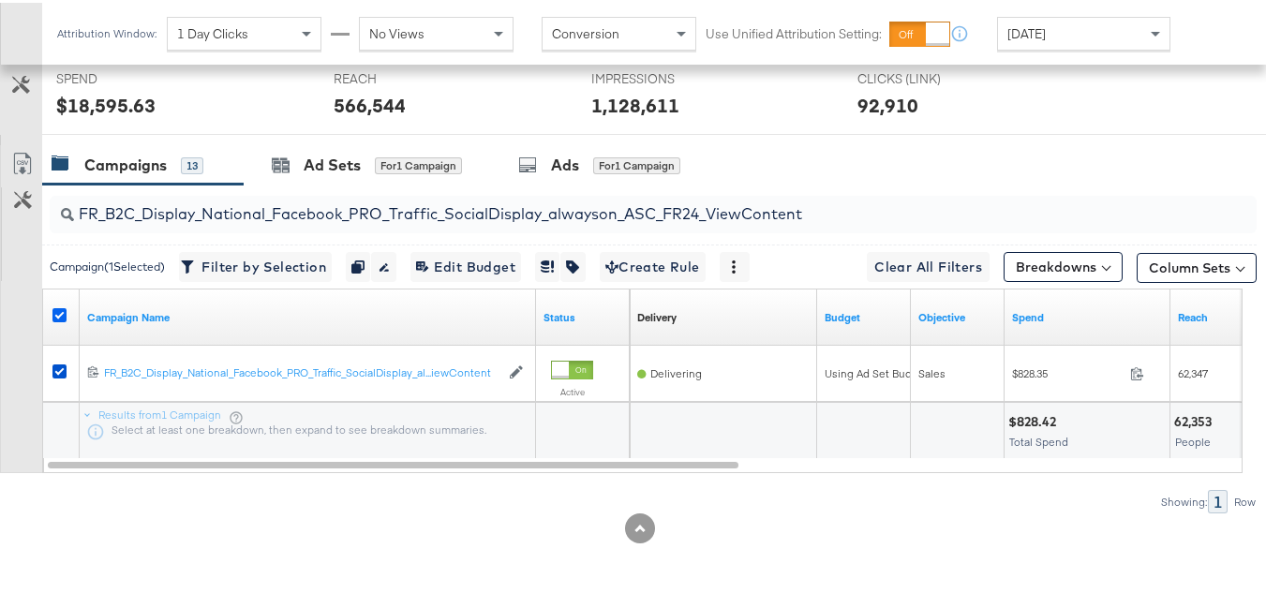
click at [57, 310] on icon at bounding box center [59, 313] width 14 height 14
click at [0, 0] on input "checkbox" at bounding box center [0, 0] width 0 height 0
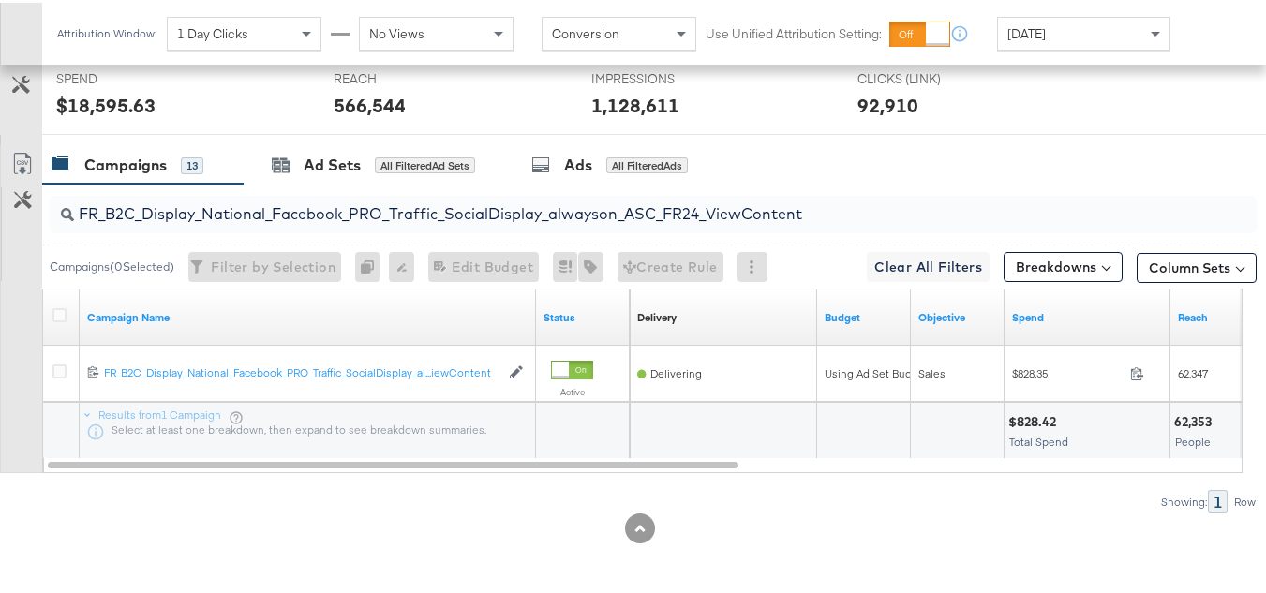
click at [254, 222] on input "FR_B2C_Display_National_Facebook_PRO_Traffic_SocialDisplay_alwayson_ASC_FR24_Vi…" at bounding box center [612, 204] width 1076 height 37
paste input "AHL_B2C_Display_National_Facebook_PRO_Traffic_SocialDisplay_alwayson_ASC_AHL"
type input "AHL_B2C_Display_National_Facebook_PRO_Traffic_SocialDisplay_alwayson_ASC_AHL24_…"
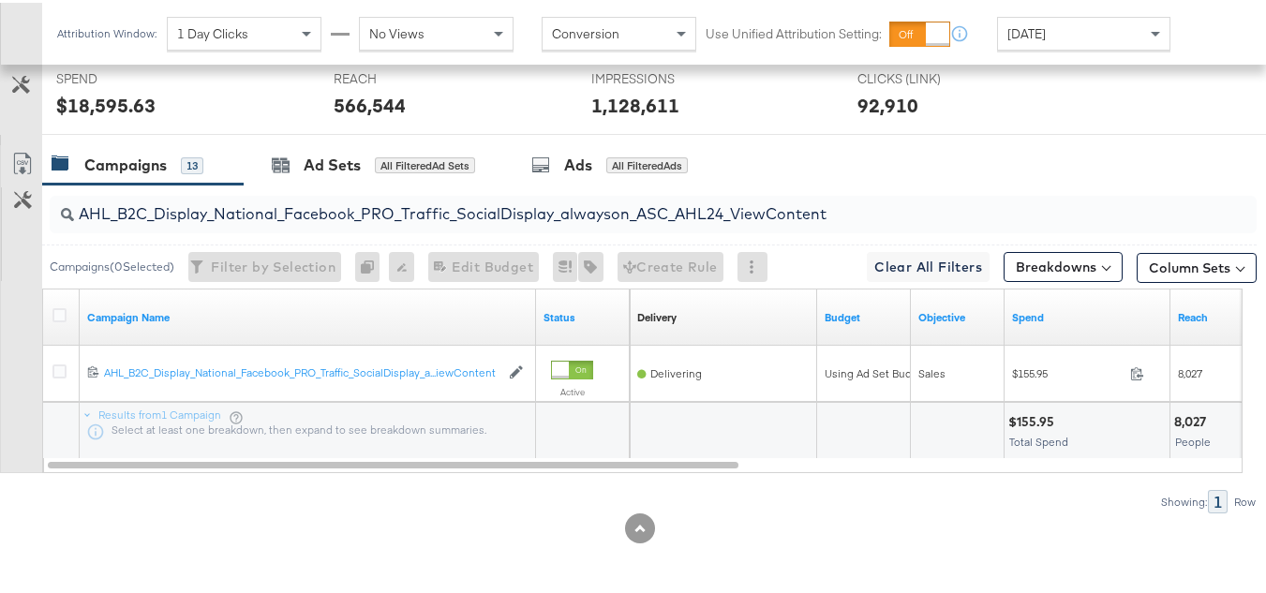
click at [52, 316] on div at bounding box center [62, 315] width 35 height 34
click at [57, 316] on icon at bounding box center [59, 313] width 14 height 14
click at [0, 0] on input "checkbox" at bounding box center [0, 0] width 0 height 0
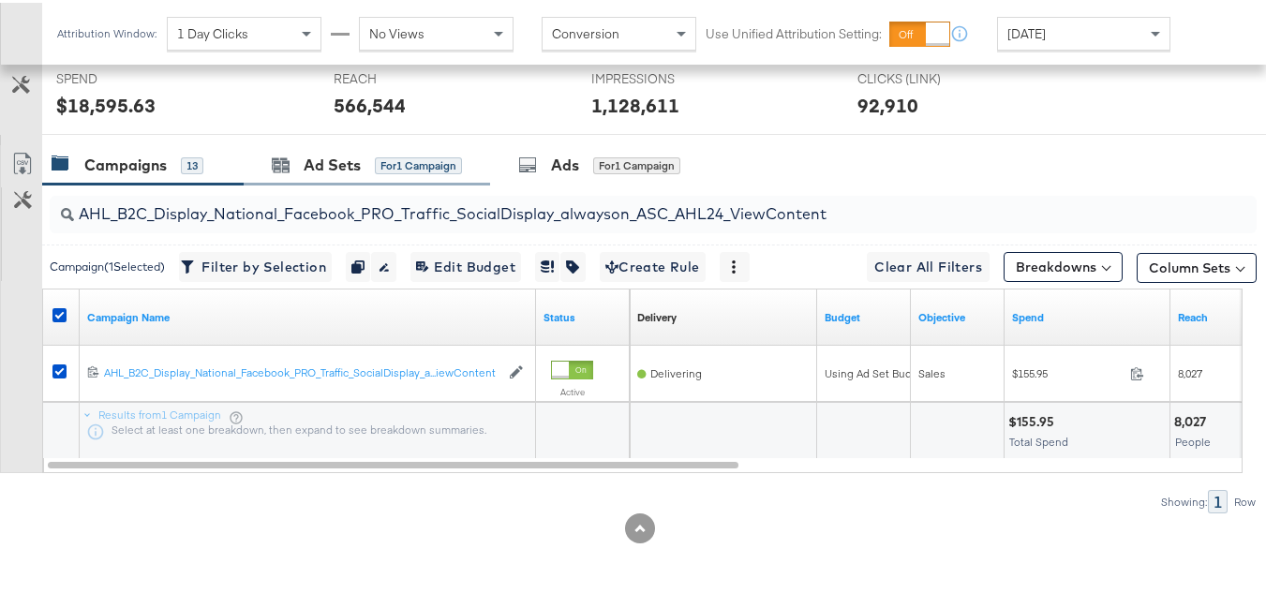
click at [337, 179] on div "Ad Sets for 1 Campaign" at bounding box center [367, 162] width 246 height 40
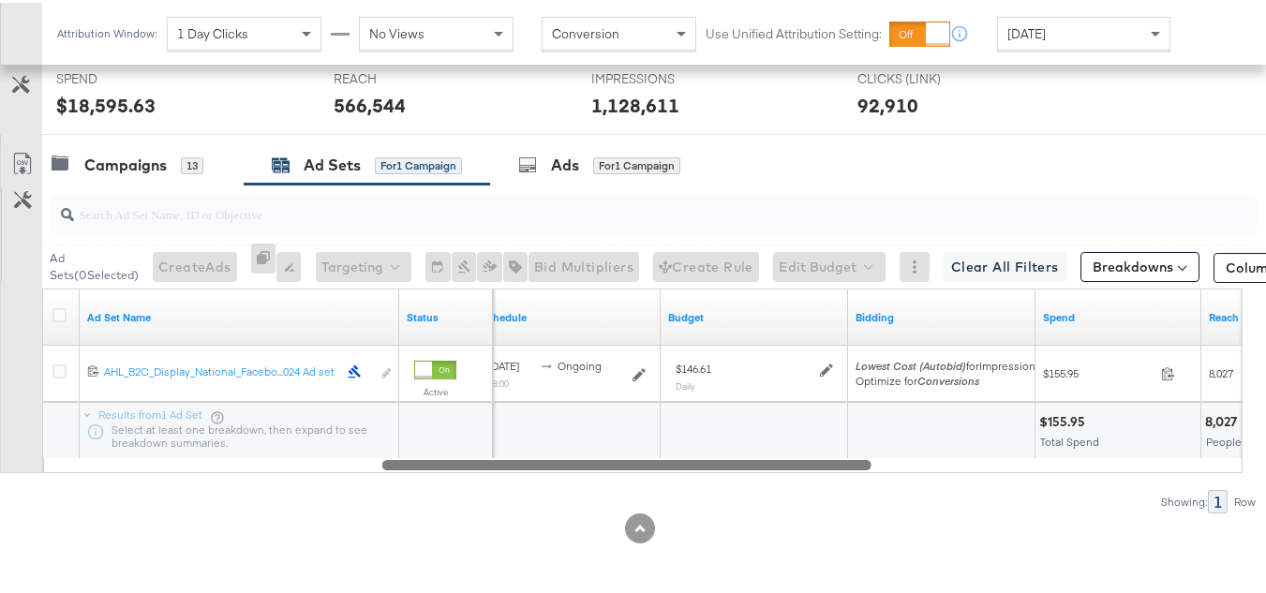
drag, startPoint x: 560, startPoint y: 466, endPoint x: 116, endPoint y: 274, distance: 483.1
click at [217, 443] on div "Ad Set Name Status Schedule Budget Bidding Spend Reach 120213429929020614 AHL_B…" at bounding box center [642, 378] width 1201 height 185
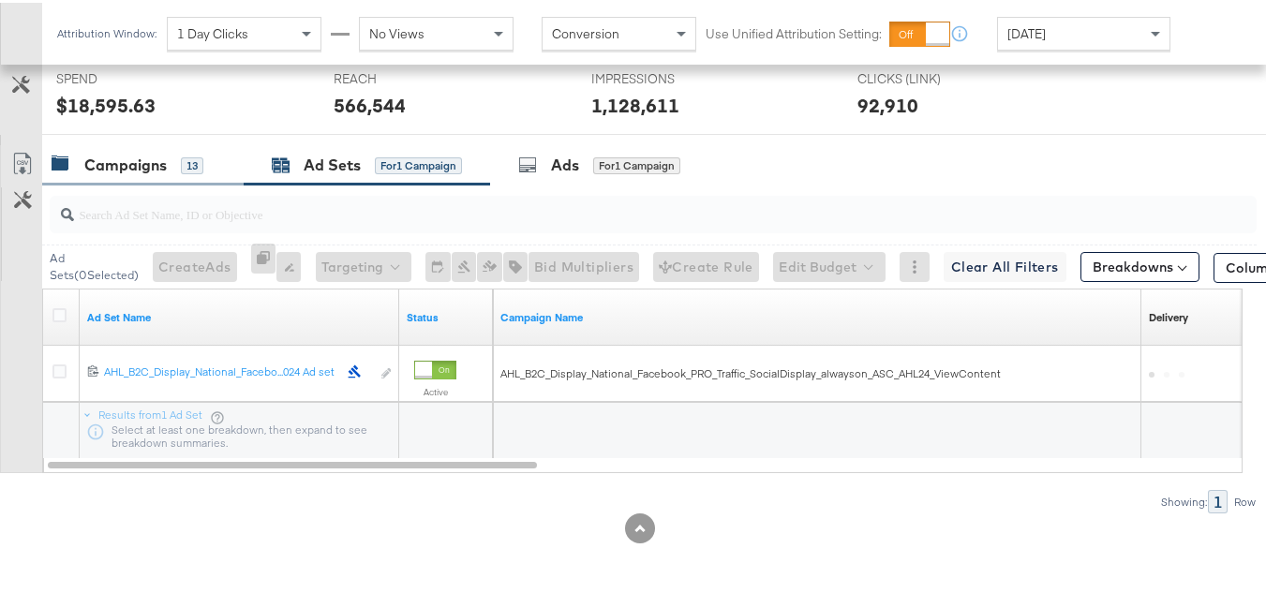
click at [124, 173] on div "Campaigns" at bounding box center [125, 163] width 82 height 22
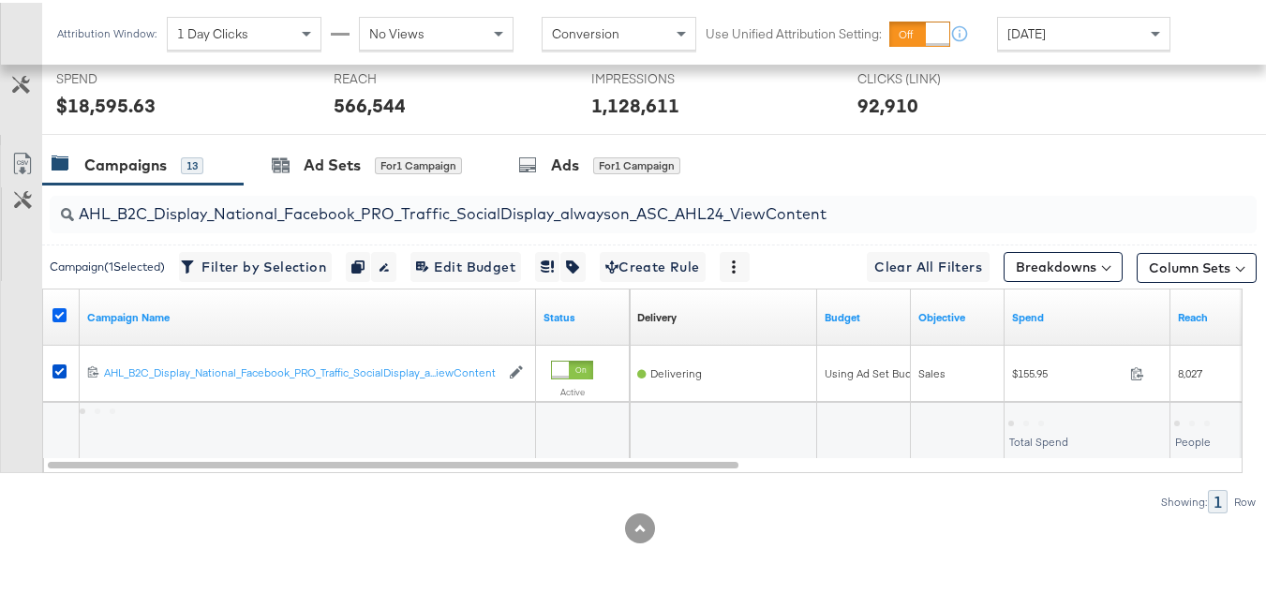
click at [60, 310] on icon at bounding box center [59, 313] width 14 height 14
click at [0, 0] on input "checkbox" at bounding box center [0, 0] width 0 height 0
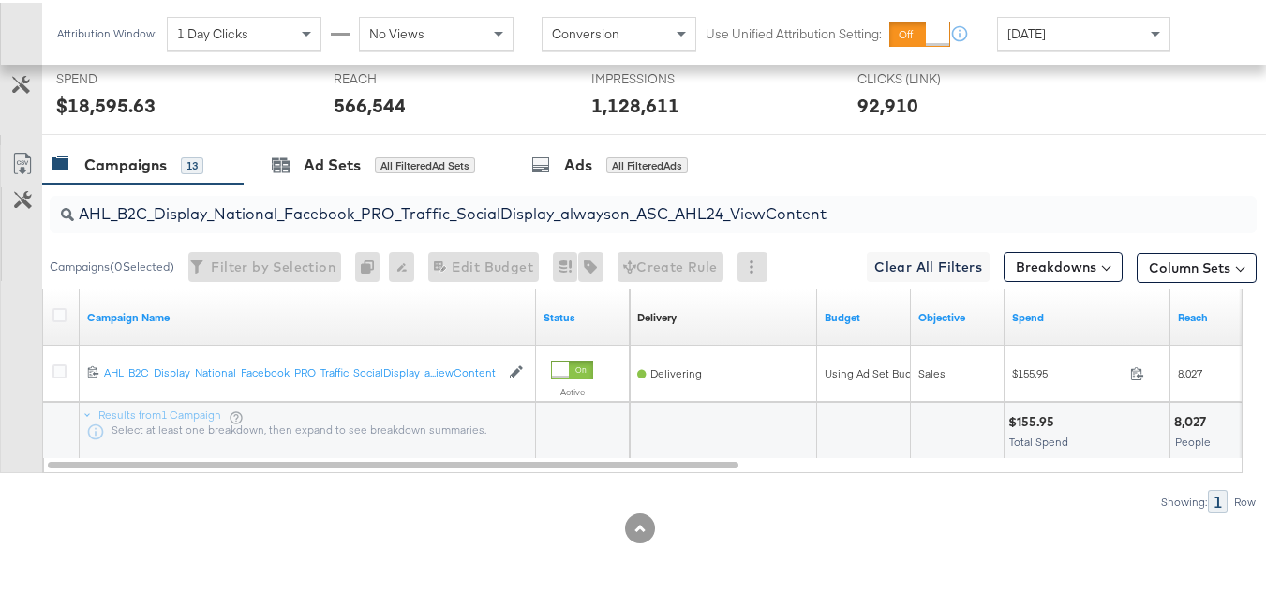
scroll to position [0, 0]
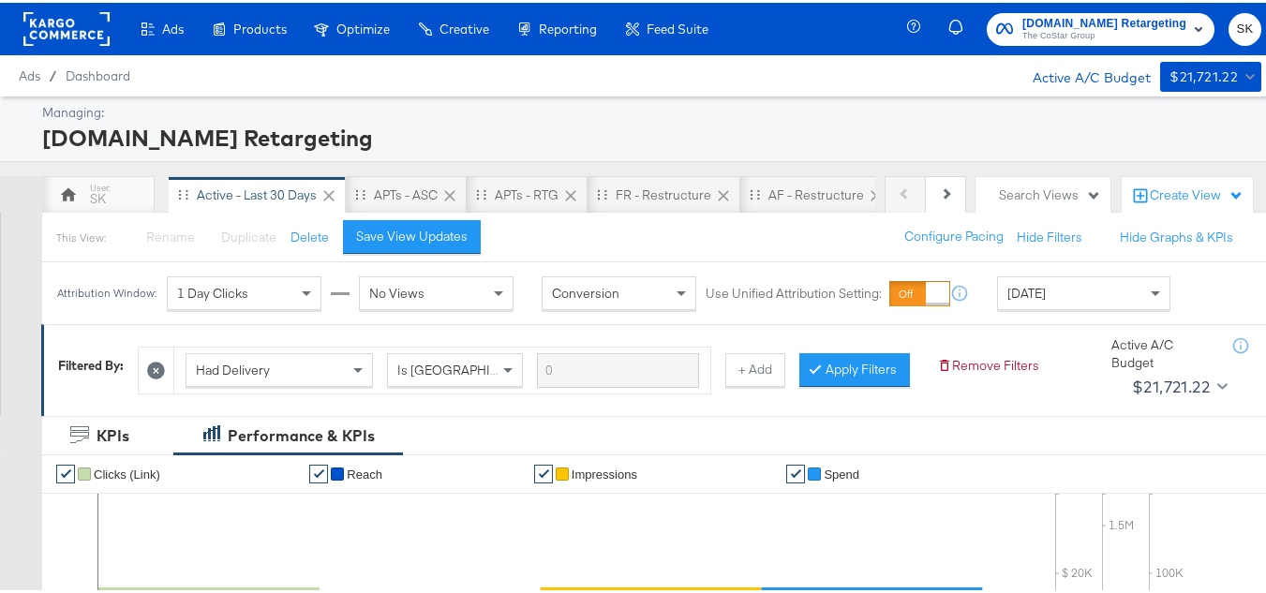
click at [1054, 73] on div "Active A/C Budget" at bounding box center [1082, 73] width 138 height 28
click at [1037, 19] on span "Apartments.com Retargeting" at bounding box center [1104, 21] width 164 height 20
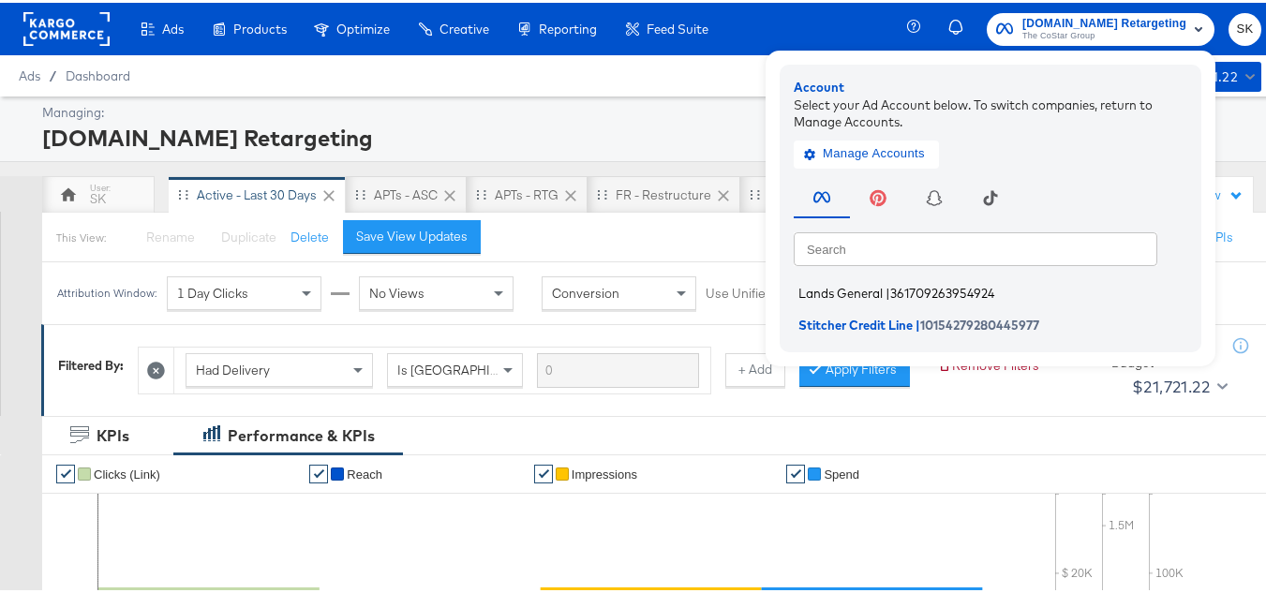
click at [851, 294] on span "Lands General" at bounding box center [840, 290] width 84 height 15
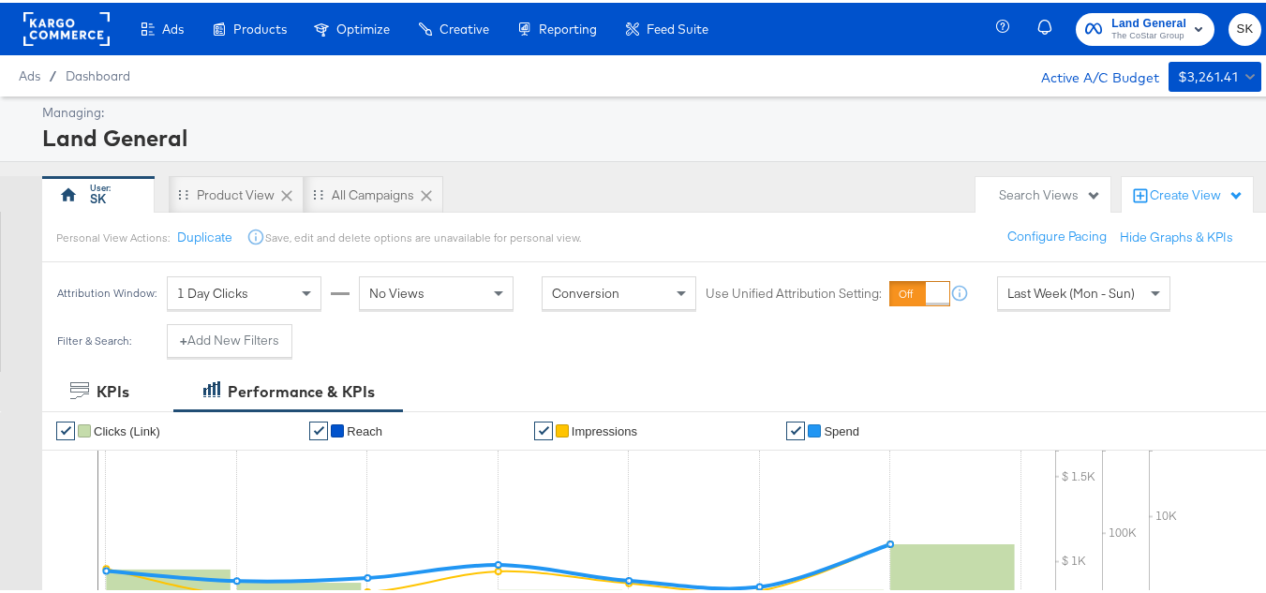
click at [1026, 300] on div "Last Week (Mon - Sun)" at bounding box center [1084, 291] width 172 height 32
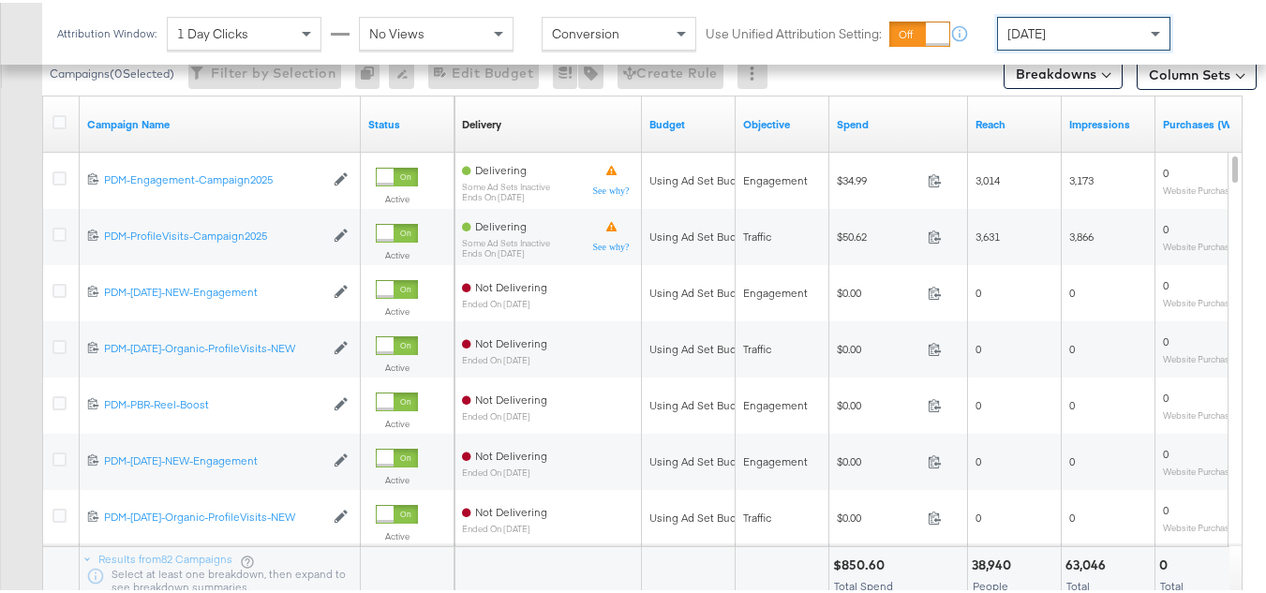
scroll to position [772, 0]
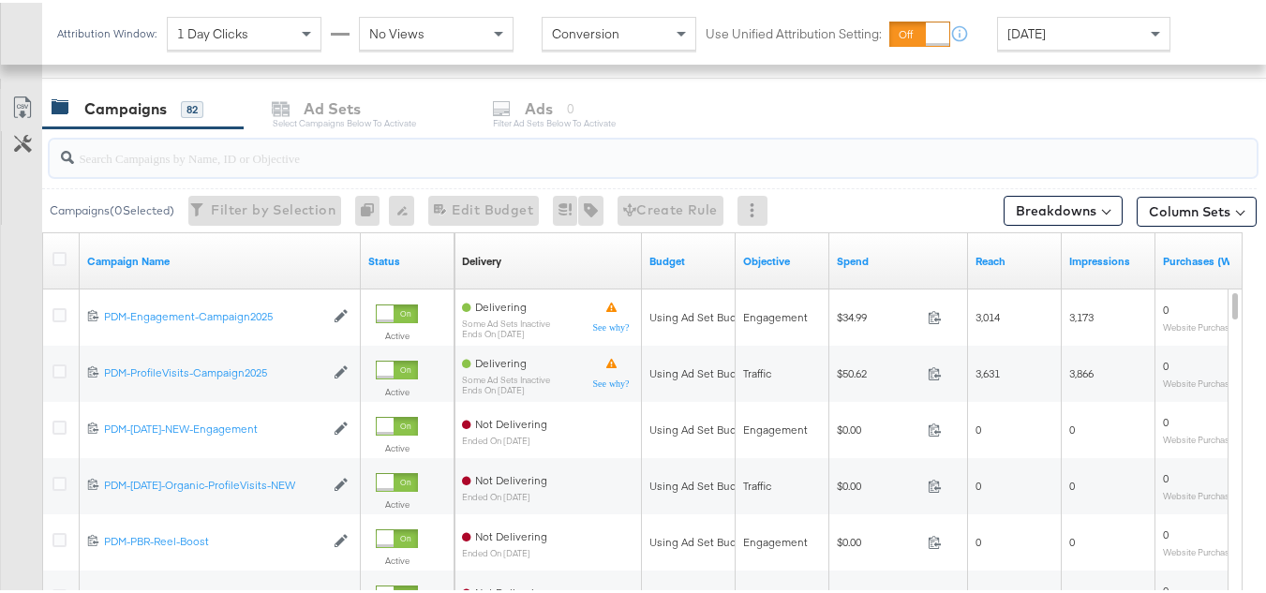
click at [112, 162] on input "search" at bounding box center [612, 147] width 1076 height 37
click at [122, 159] on input "search" at bounding box center [612, 147] width 1076 height 37
paste input "B2C_LAND_KC_RT_Sig_24"
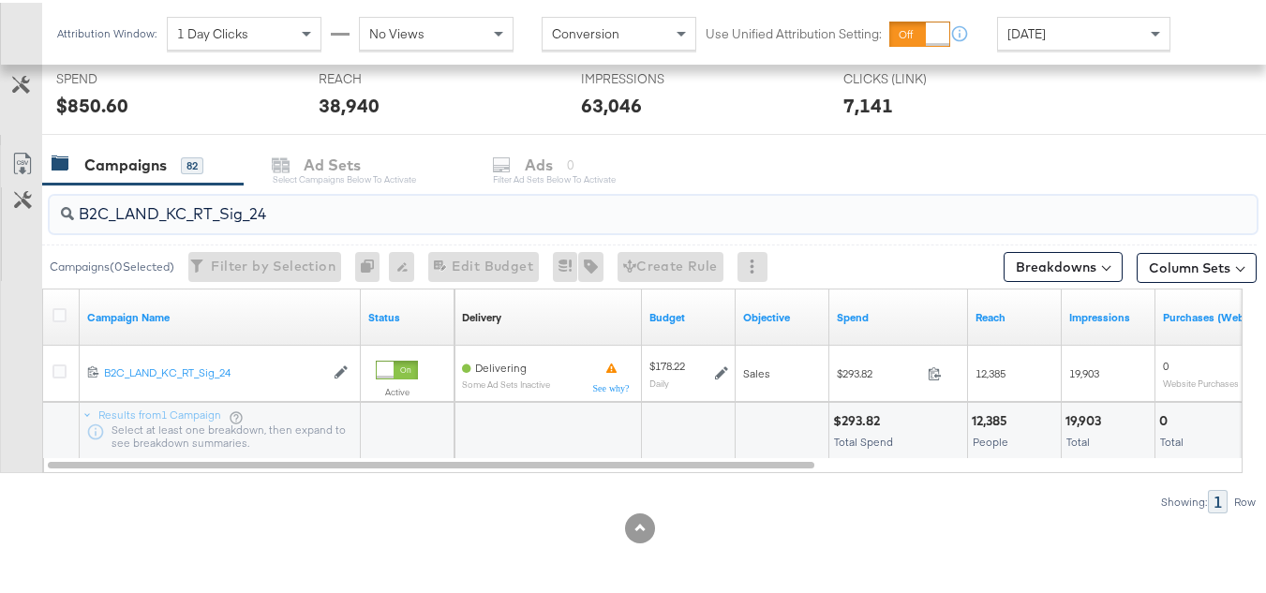
click at [208, 201] on input "B2C_LAND_KC_RT_Sig_24" at bounding box center [612, 204] width 1076 height 37
paste input "B_Ecommerce_KC_Retargeting_LW&LOA_Traffic"
click at [168, 204] on input "B2B_Ecommerce_KC_Retargeting_LW&LOA_Traffic" at bounding box center [612, 204] width 1076 height 37
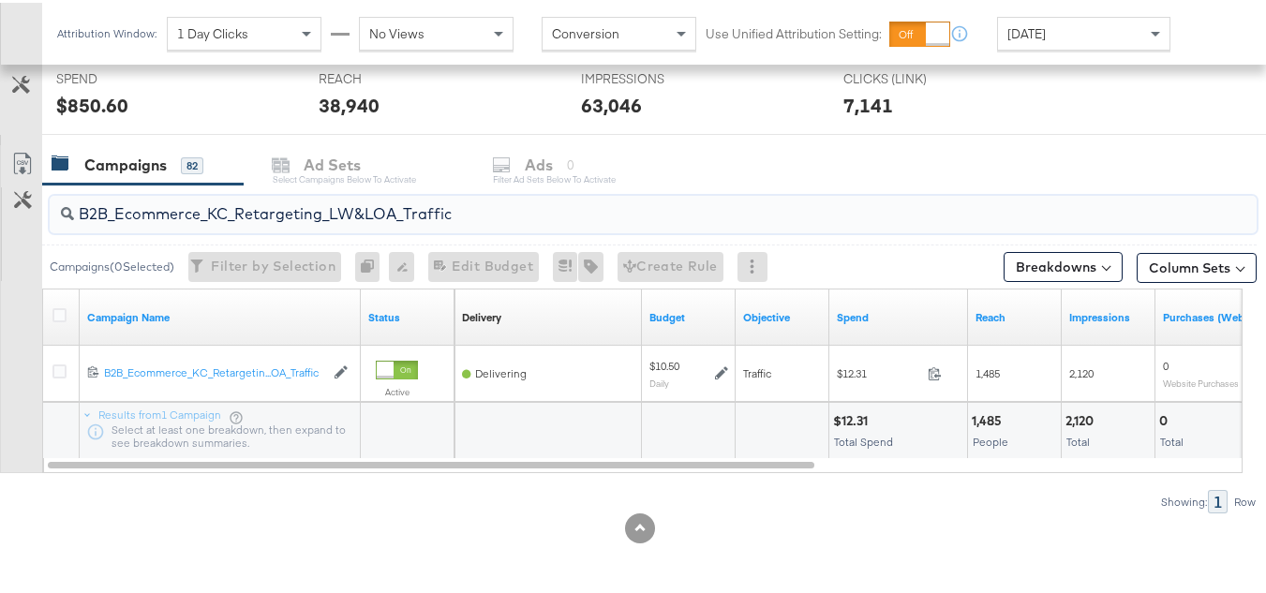
click at [168, 204] on input "B2B_Ecommerce_KC_Retargeting_LW&LOA_Traffic" at bounding box center [612, 204] width 1076 height 37
paste input "KC_Retargeting_Prospects & Clients_Conversions"
click at [219, 197] on input "B2B_KC_Retargeting_Prospects & Clients_Conversions" at bounding box center [612, 204] width 1076 height 37
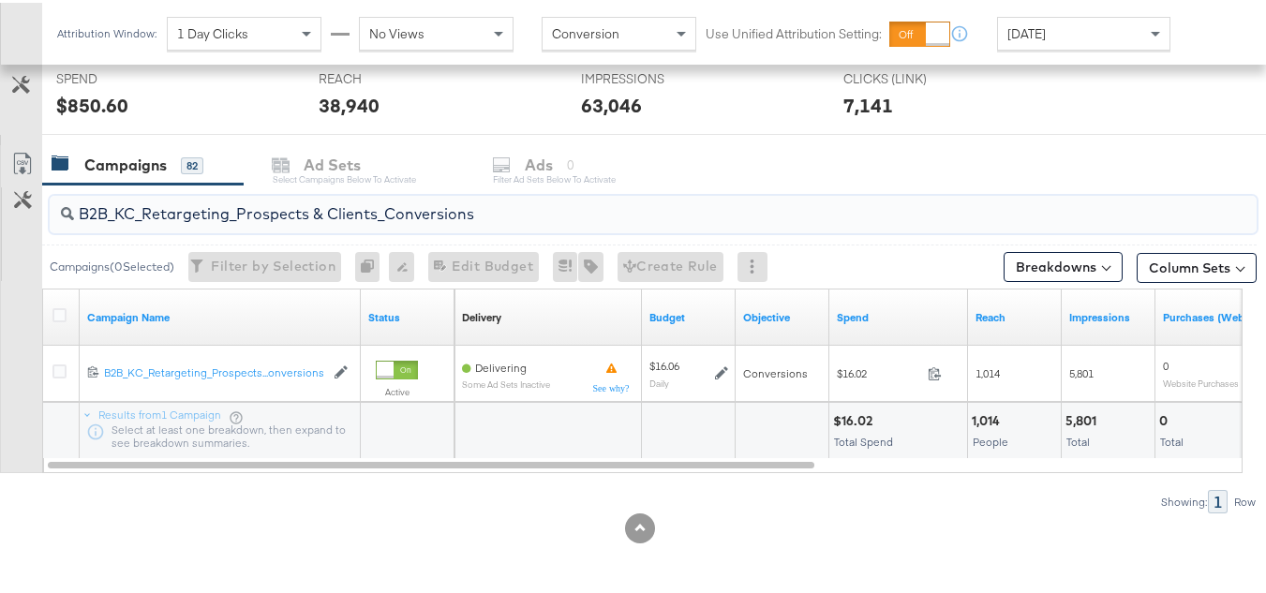
click at [219, 197] on input "B2B_KC_Retargeting_Prospects & Clients_Conversions" at bounding box center [612, 204] width 1076 height 37
paste input "C_LAND_KC_Pros_Sig"
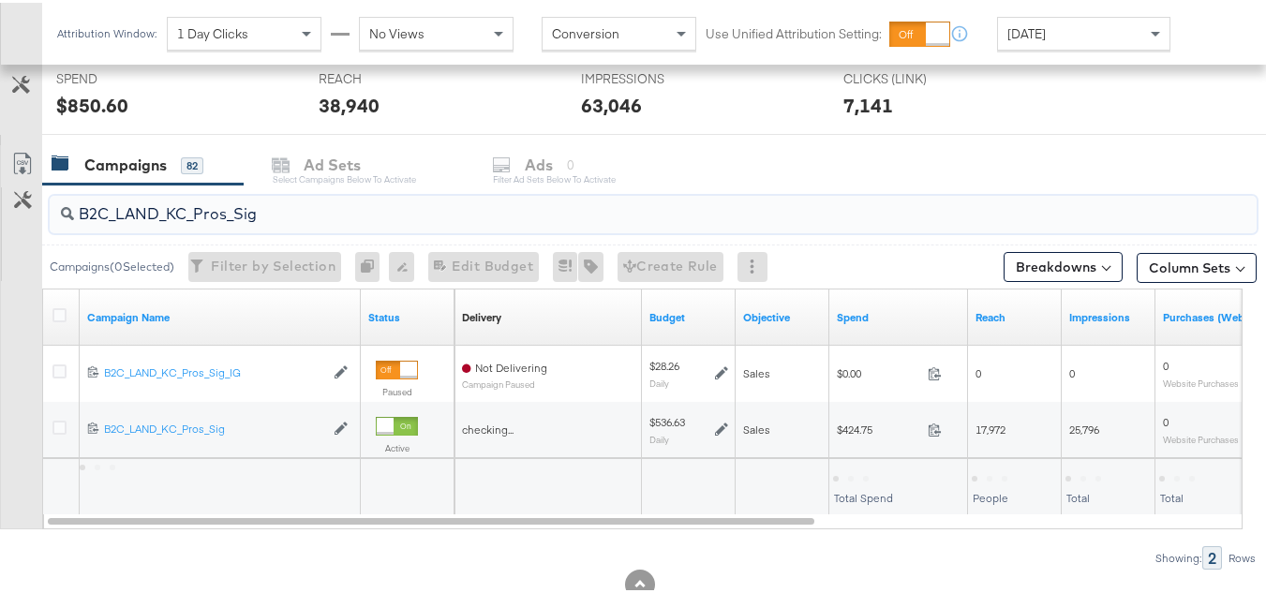
scroll to position [772, 0]
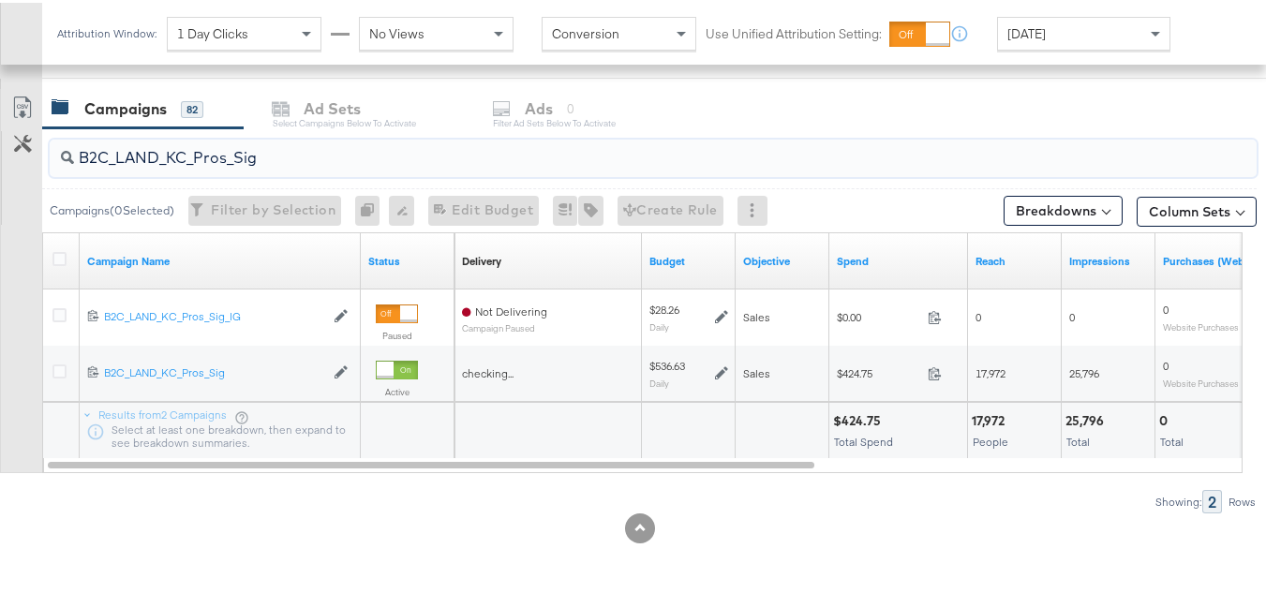
type input "B2C_LAND_KC_Pros_Sig"
